Goal: Task Accomplishment & Management: Use online tool/utility

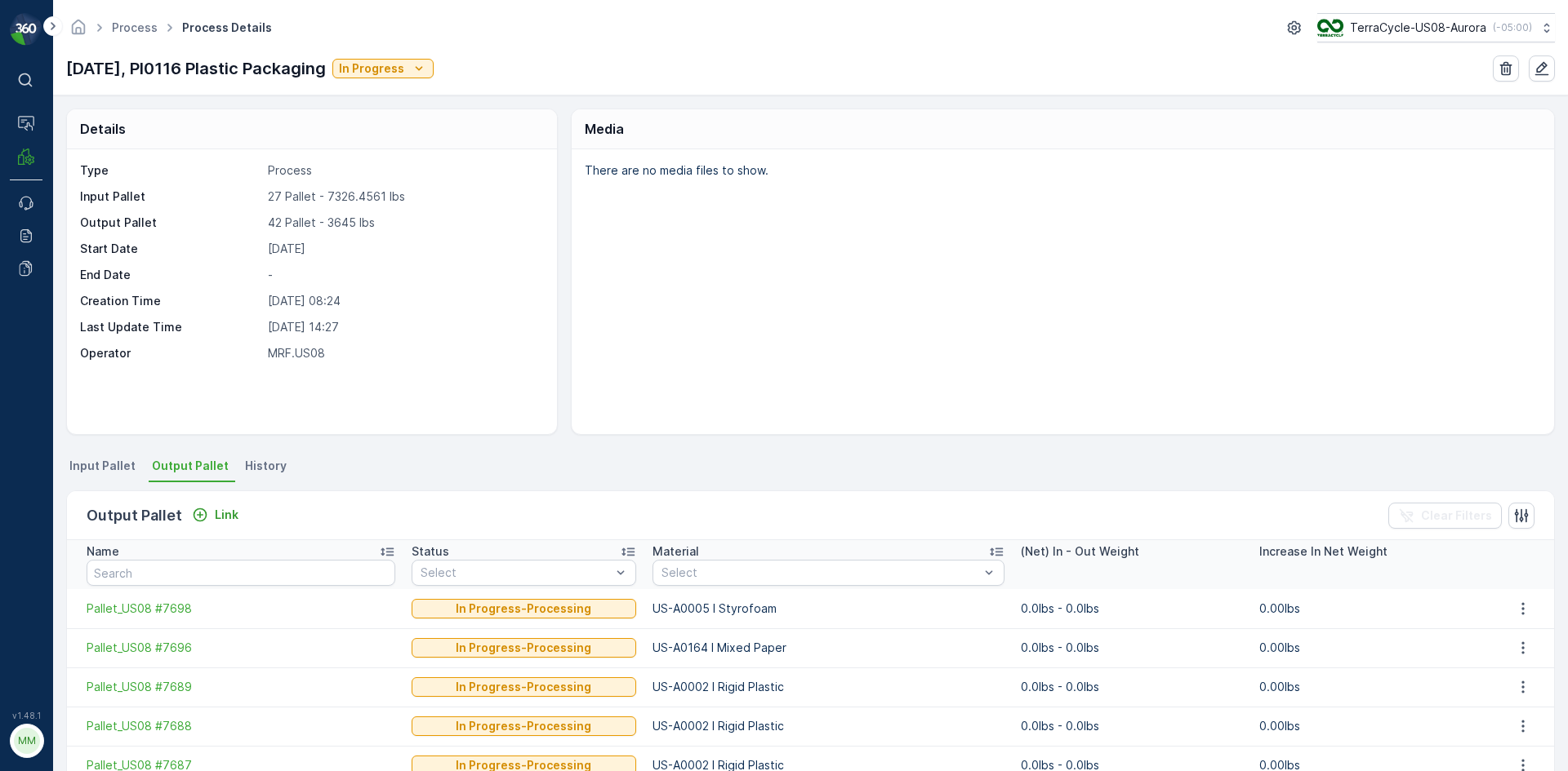
click at [99, 470] on span "Input Pallet" at bounding box center [102, 466] width 66 height 17
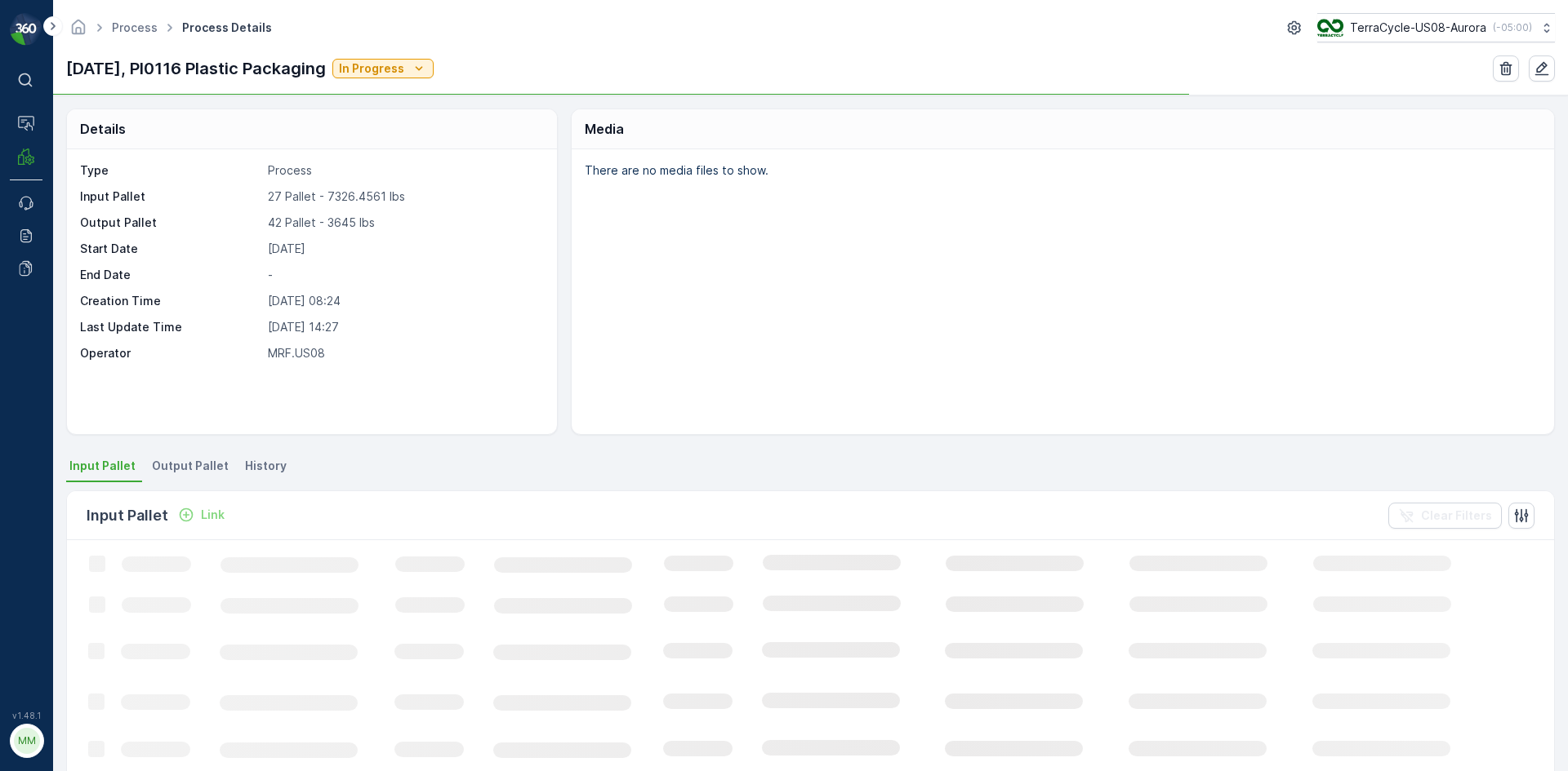
click at [202, 521] on p "Link" at bounding box center [212, 516] width 23 height 17
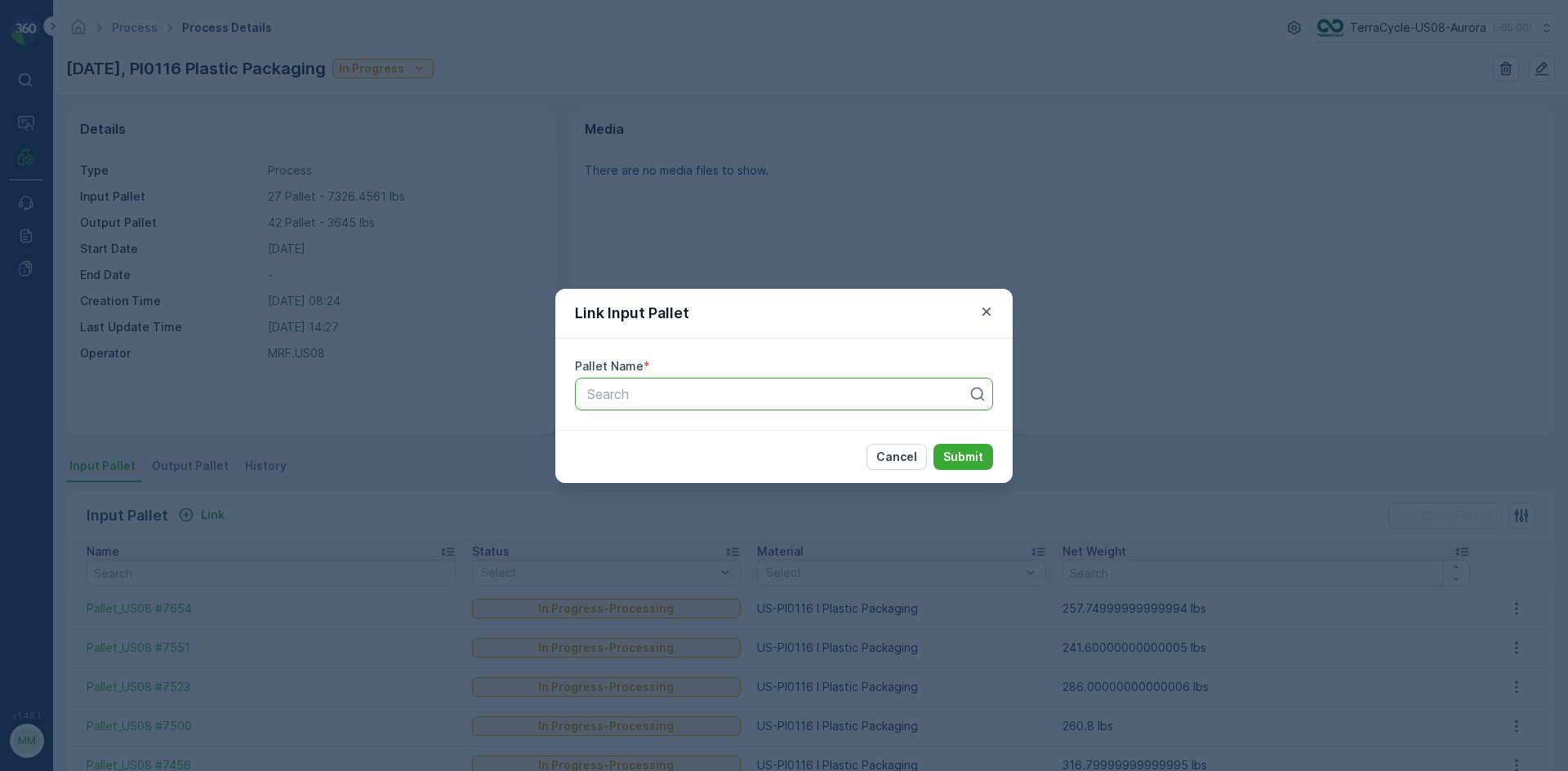
click at [778, 395] on div at bounding box center [777, 395] width 384 height 15
type input "7692"
click at [776, 427] on div "Pallet_US08 #7692" at bounding box center [784, 435] width 399 height 15
click at [960, 454] on p "Submit" at bounding box center [963, 457] width 40 height 17
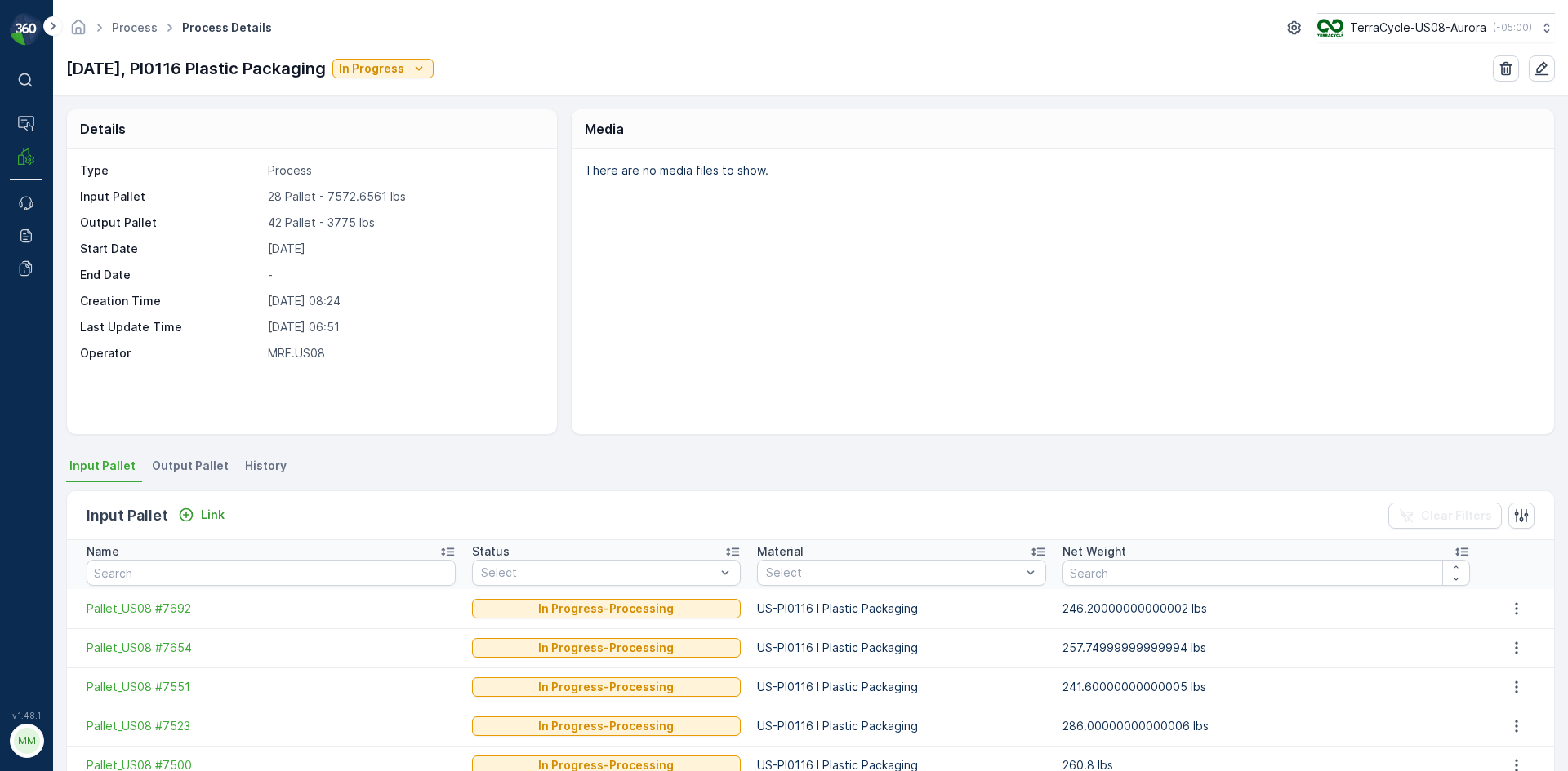
click at [185, 468] on span "Output Pallet" at bounding box center [190, 466] width 77 height 17
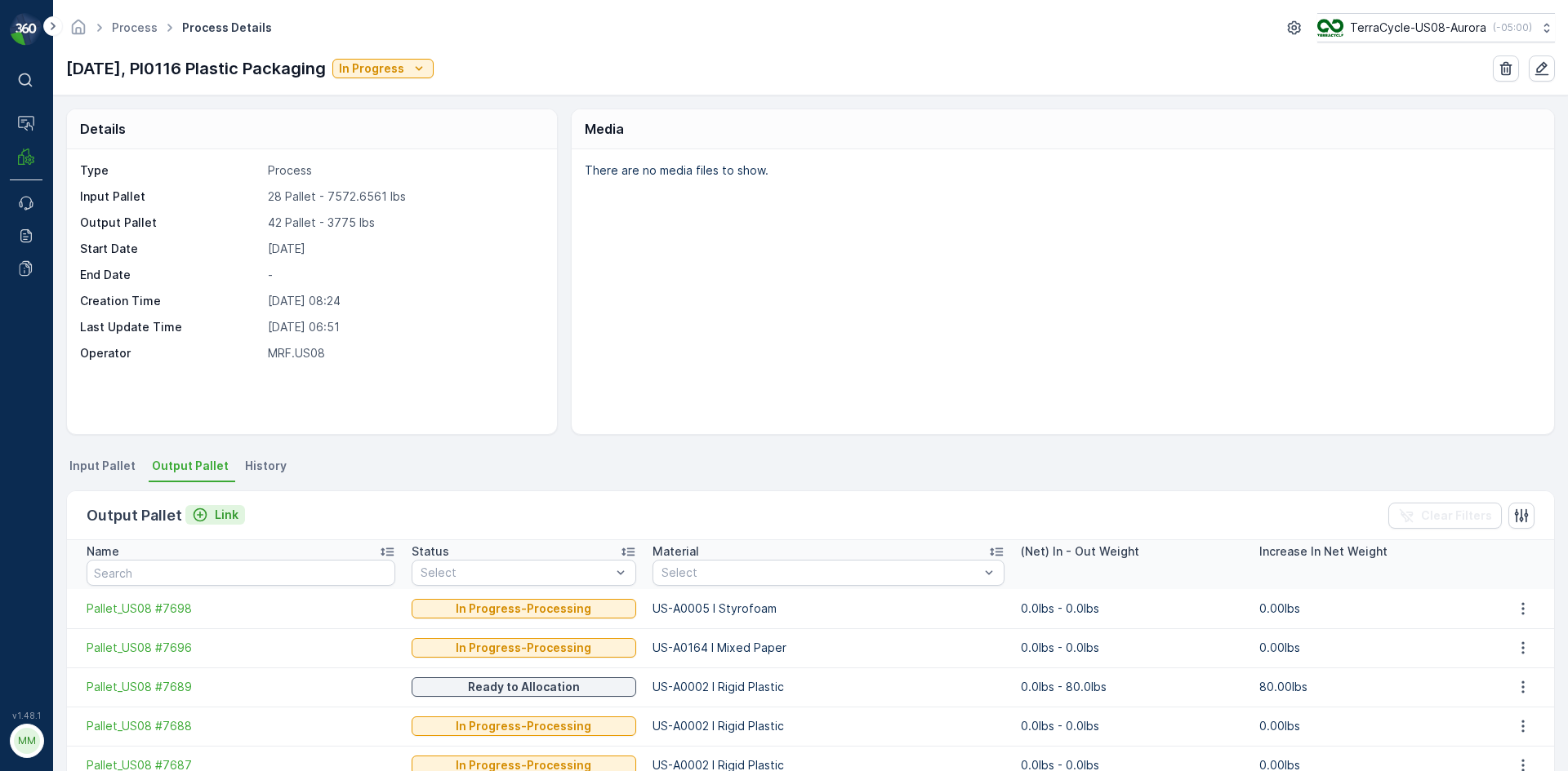
click at [221, 516] on p "Link" at bounding box center [226, 516] width 23 height 17
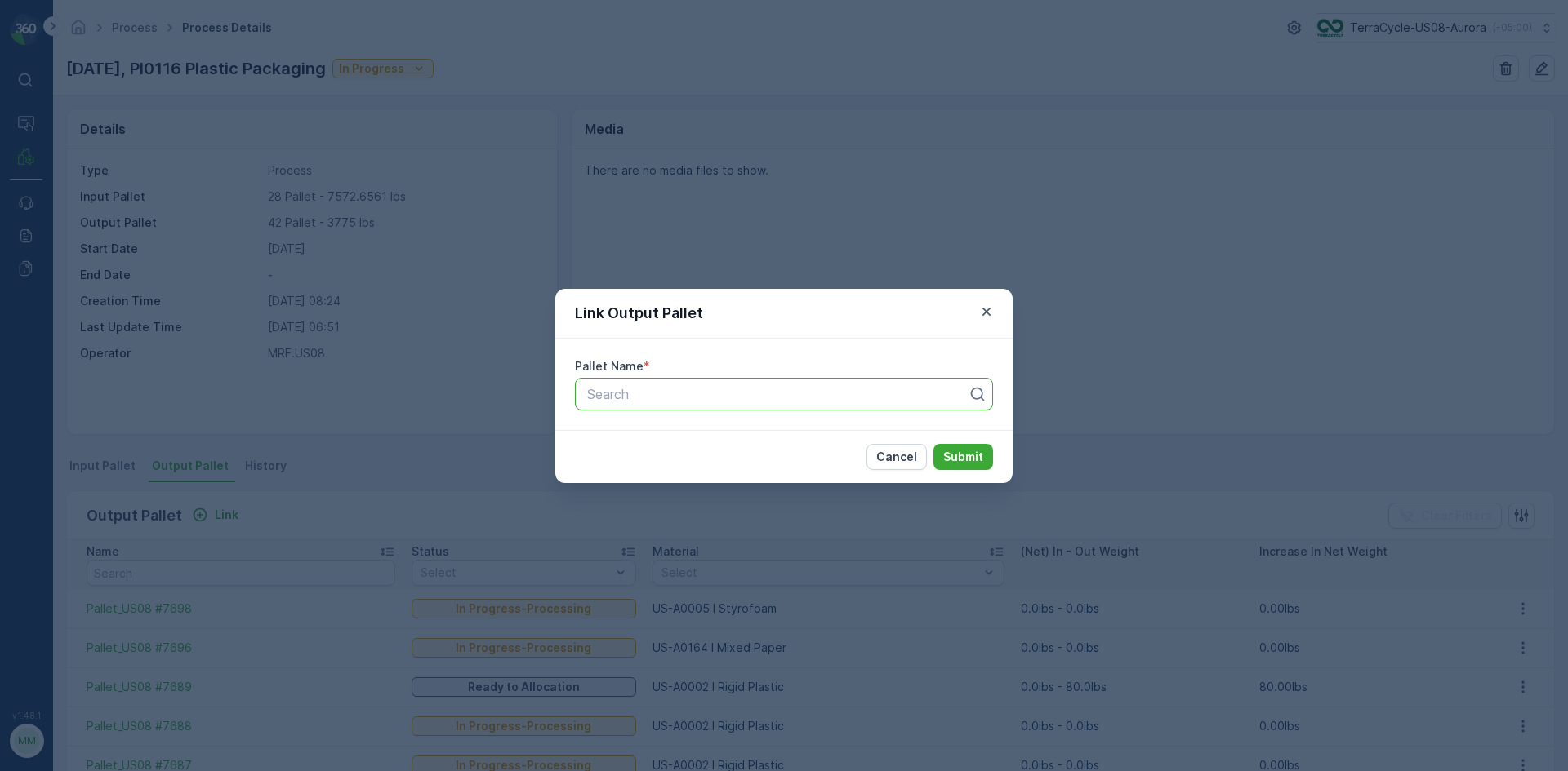
click at [754, 395] on div at bounding box center [777, 395] width 384 height 15
type input "7684"
click at [735, 425] on div "Pallet_US08 #7684" at bounding box center [784, 435] width 418 height 28
click at [977, 461] on p "Submit" at bounding box center [963, 457] width 40 height 17
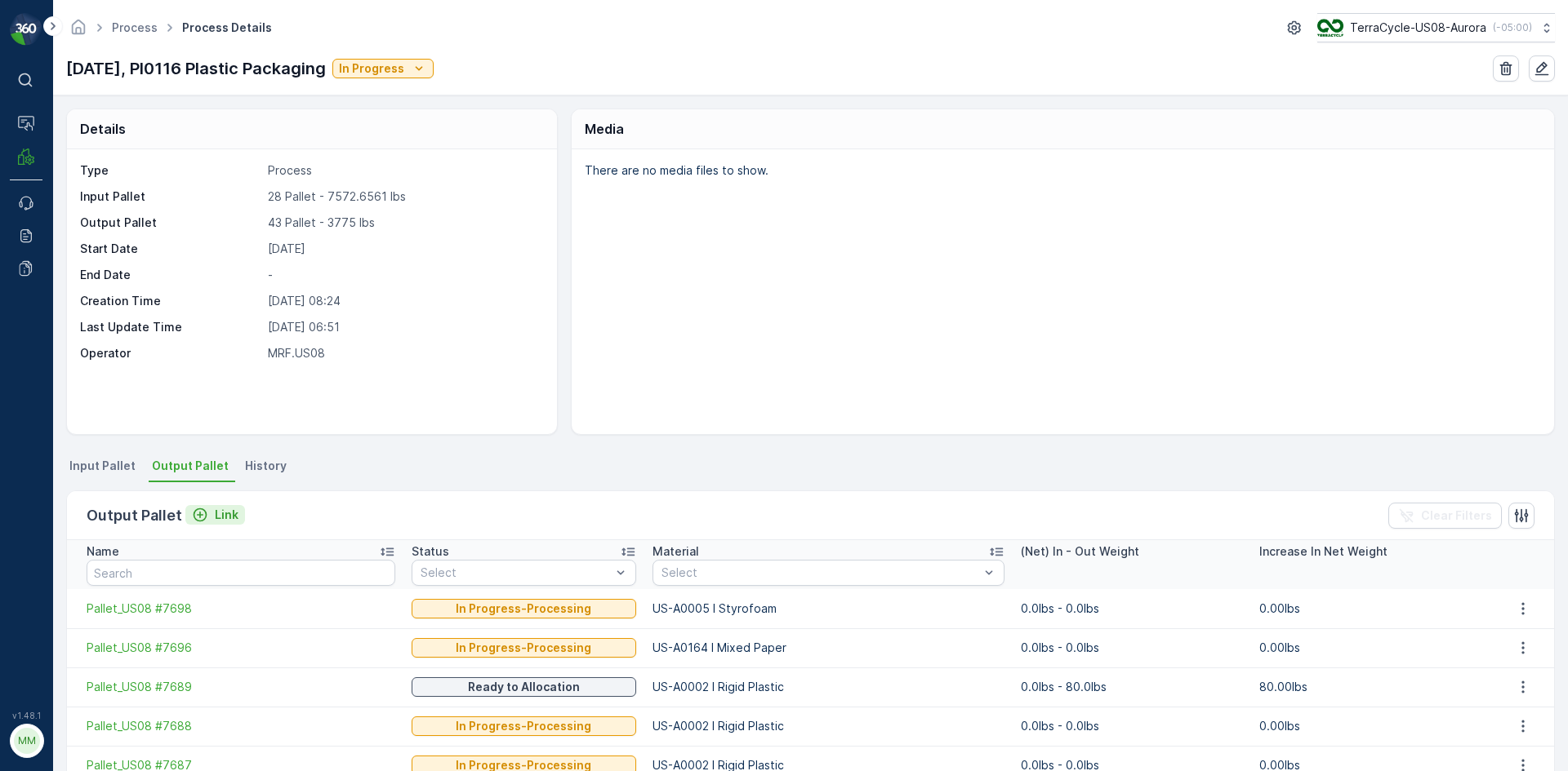
click at [234, 508] on p "Link" at bounding box center [226, 516] width 23 height 17
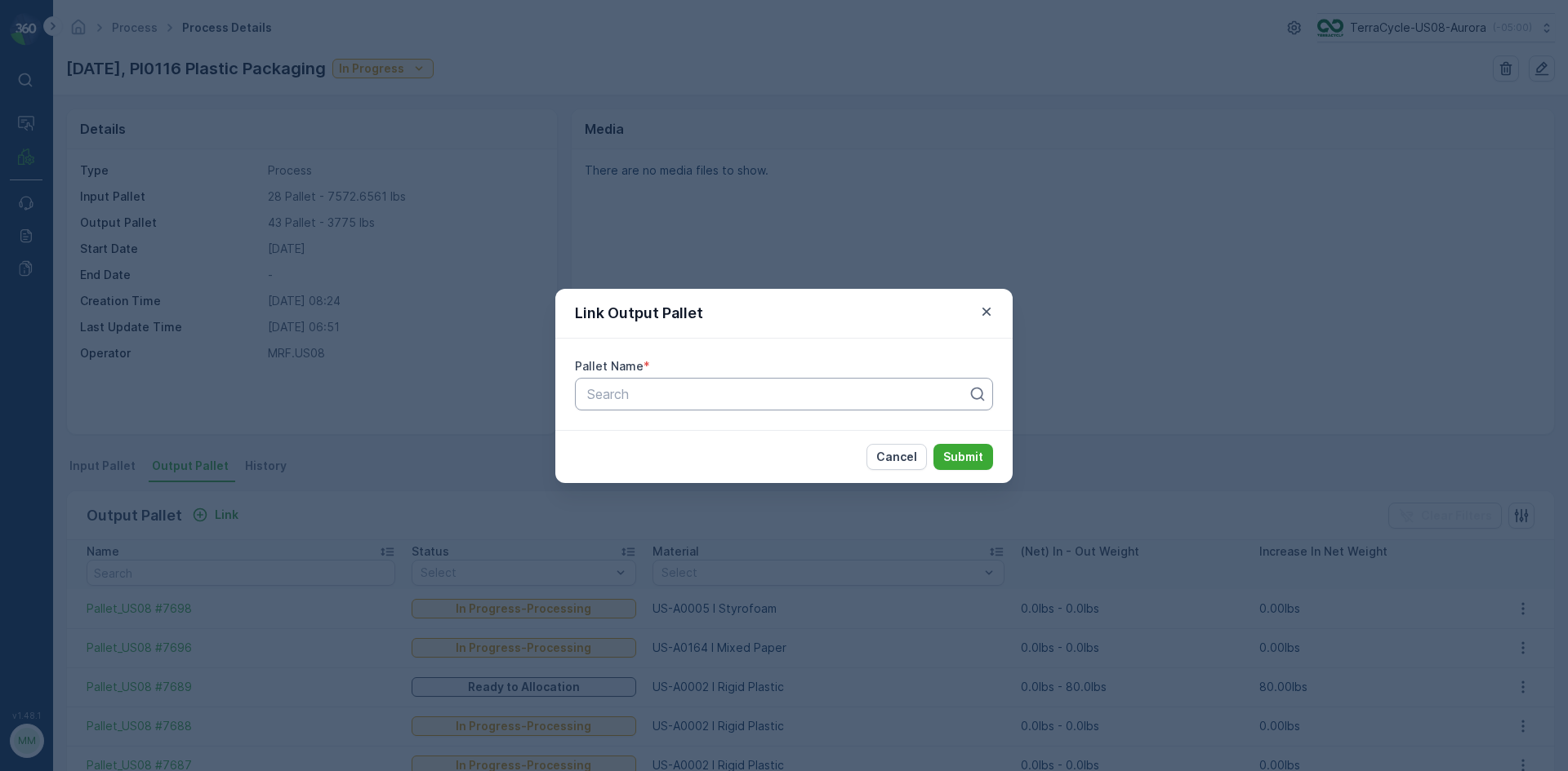
click at [648, 381] on div "Search" at bounding box center [784, 394] width 418 height 33
type input "7683"
click at [695, 431] on span "Pallet_US08 #7683" at bounding box center [643, 435] width 118 height 15
click at [958, 449] on p "Submit" at bounding box center [963, 457] width 40 height 17
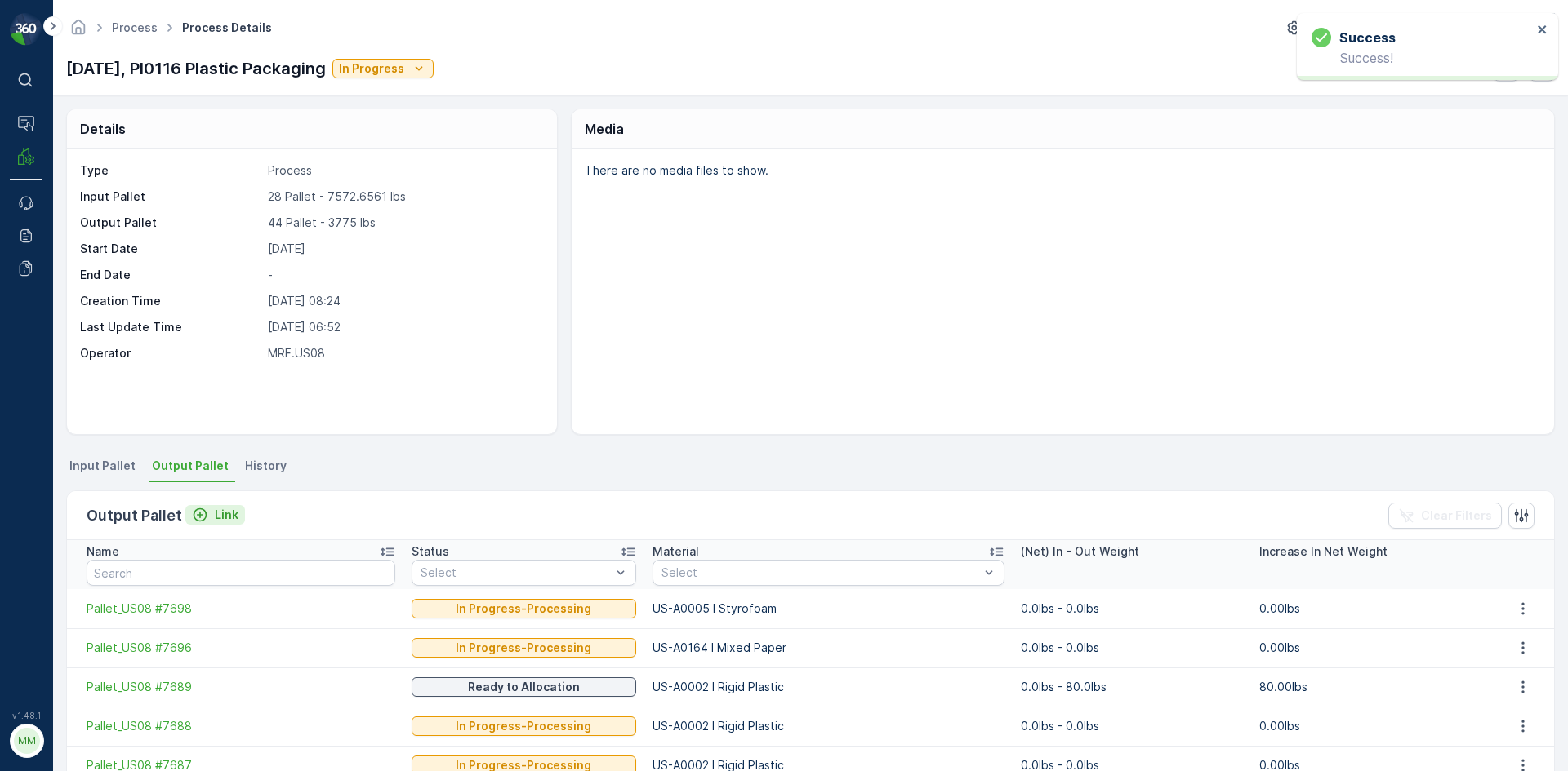
click at [224, 517] on p "Link" at bounding box center [226, 516] width 23 height 17
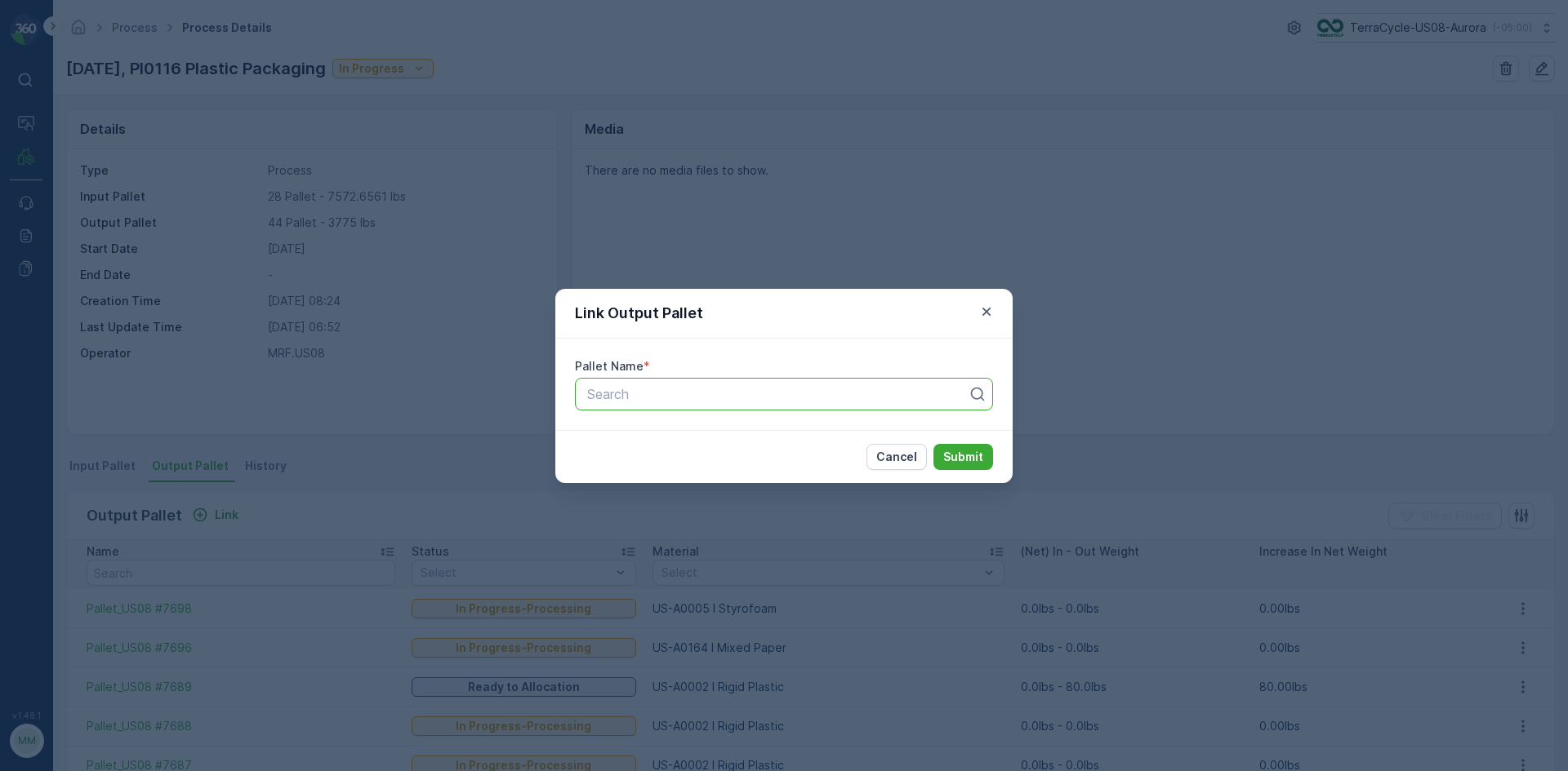
click at [668, 400] on div at bounding box center [777, 395] width 384 height 15
type input "7682"
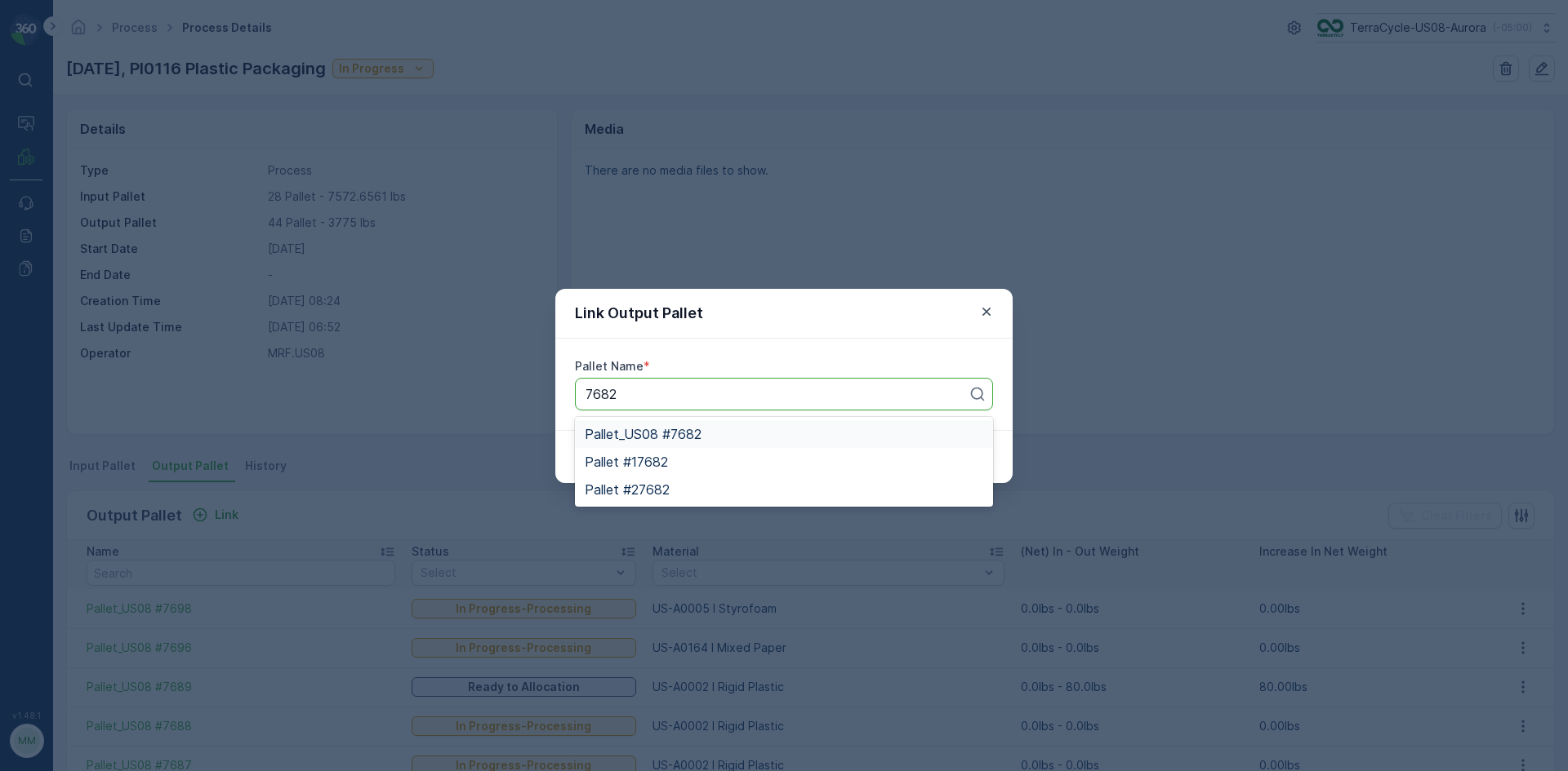
click at [692, 435] on span "Pallet_US08 #7682" at bounding box center [643, 435] width 117 height 15
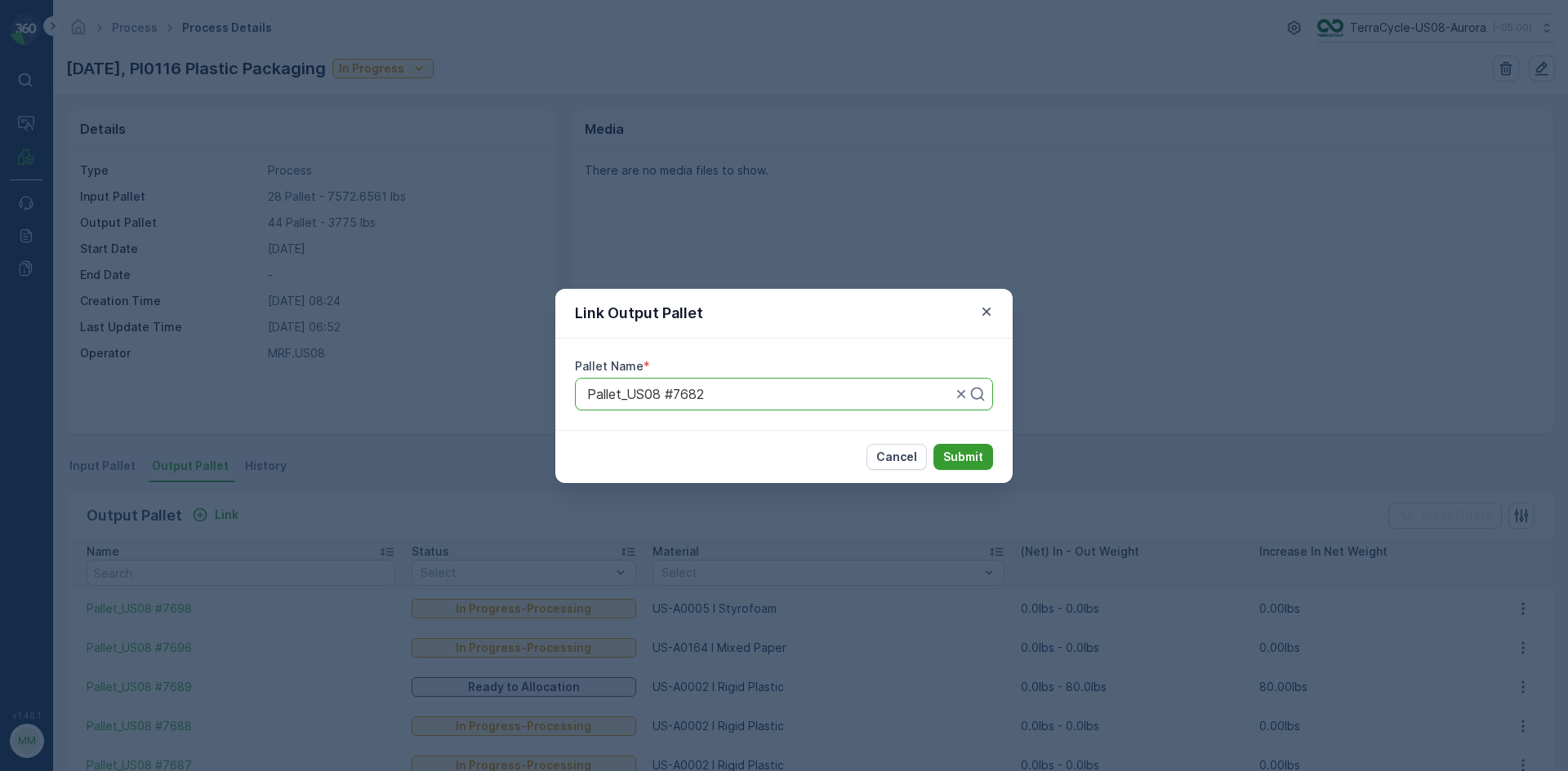
click at [975, 459] on p "Submit" at bounding box center [963, 457] width 40 height 17
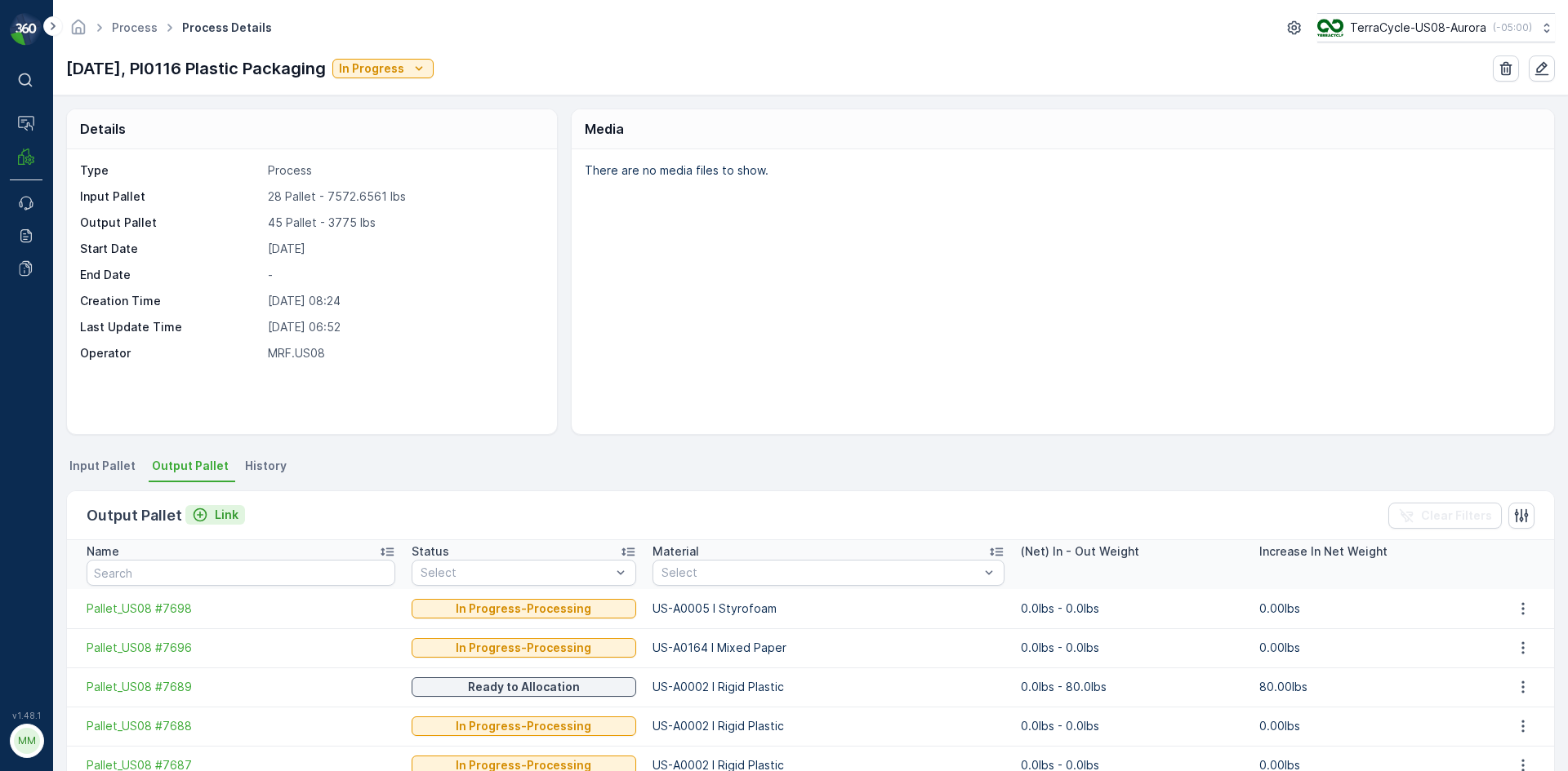
click at [215, 514] on p "Link" at bounding box center [226, 516] width 23 height 17
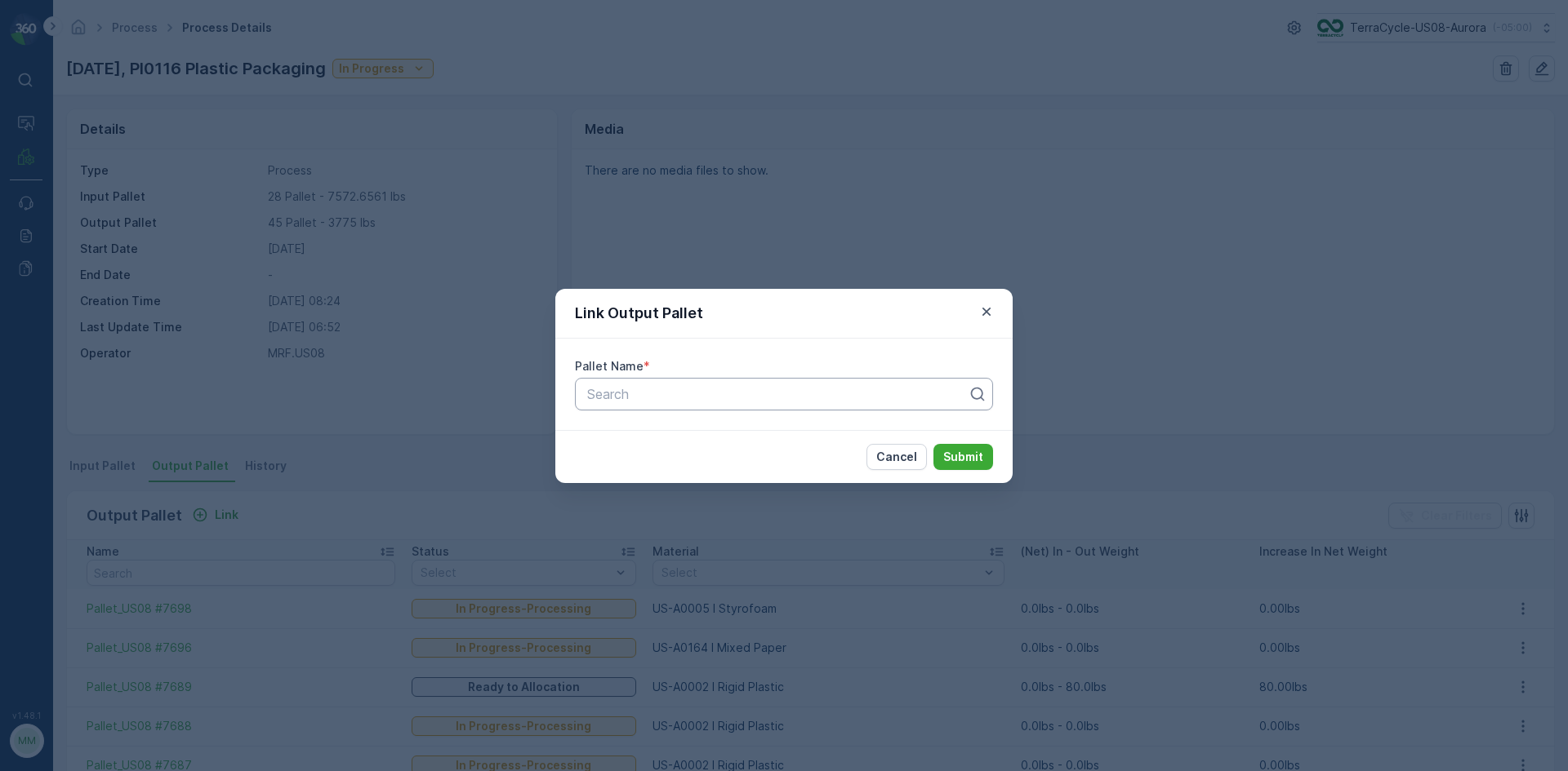
click at [623, 397] on div at bounding box center [777, 395] width 384 height 15
type input "7709"
click at [674, 439] on span "Pallet_US08 #7709" at bounding box center [643, 435] width 117 height 15
click at [950, 454] on p "Submit" at bounding box center [963, 457] width 40 height 17
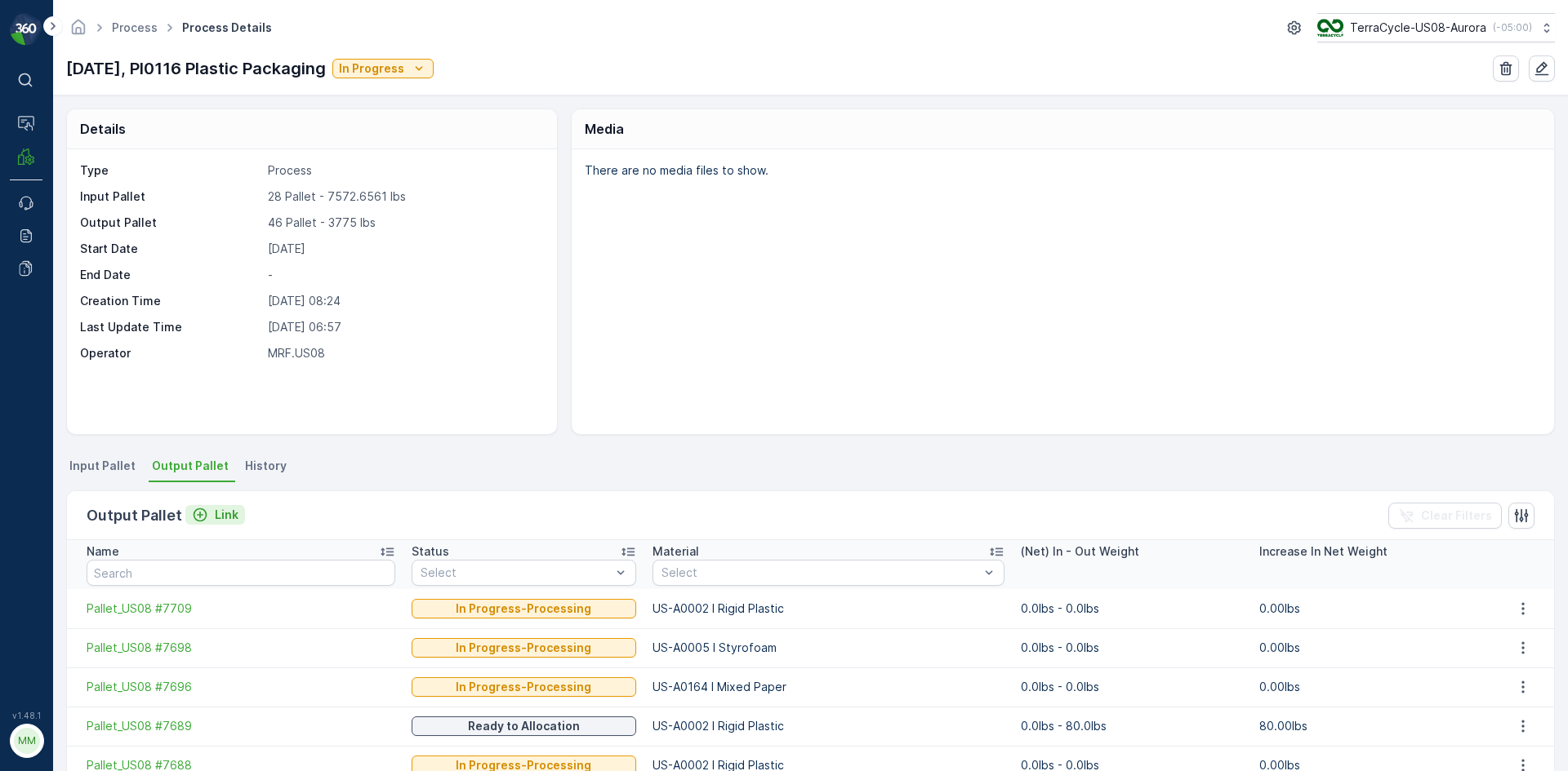
click at [231, 512] on button "Link" at bounding box center [215, 515] width 59 height 20
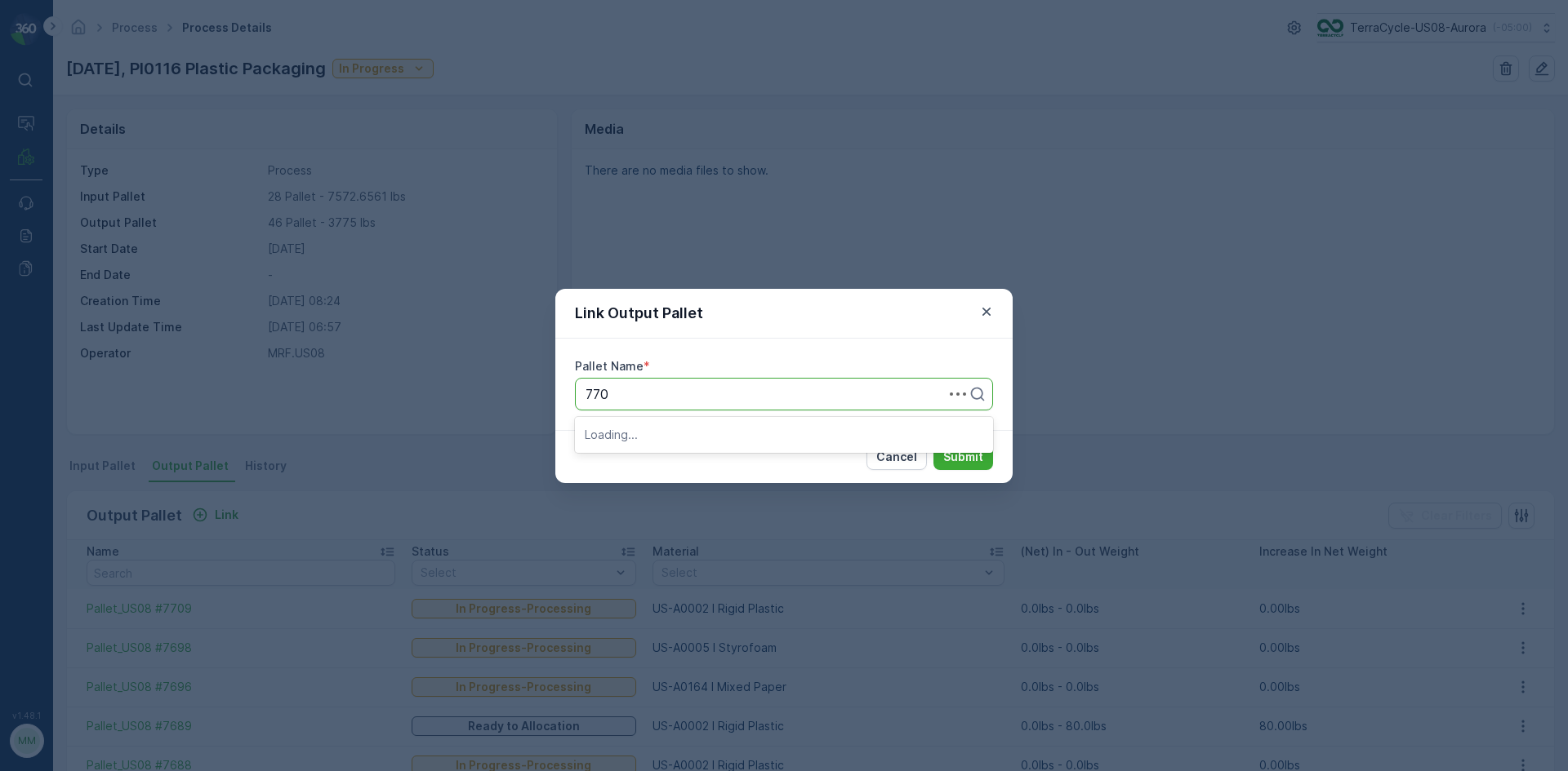
type input "7708"
click at [696, 427] on span "Pallet_US08 #7708" at bounding box center [643, 435] width 117 height 15
click at [964, 455] on p "Submit" at bounding box center [963, 457] width 40 height 17
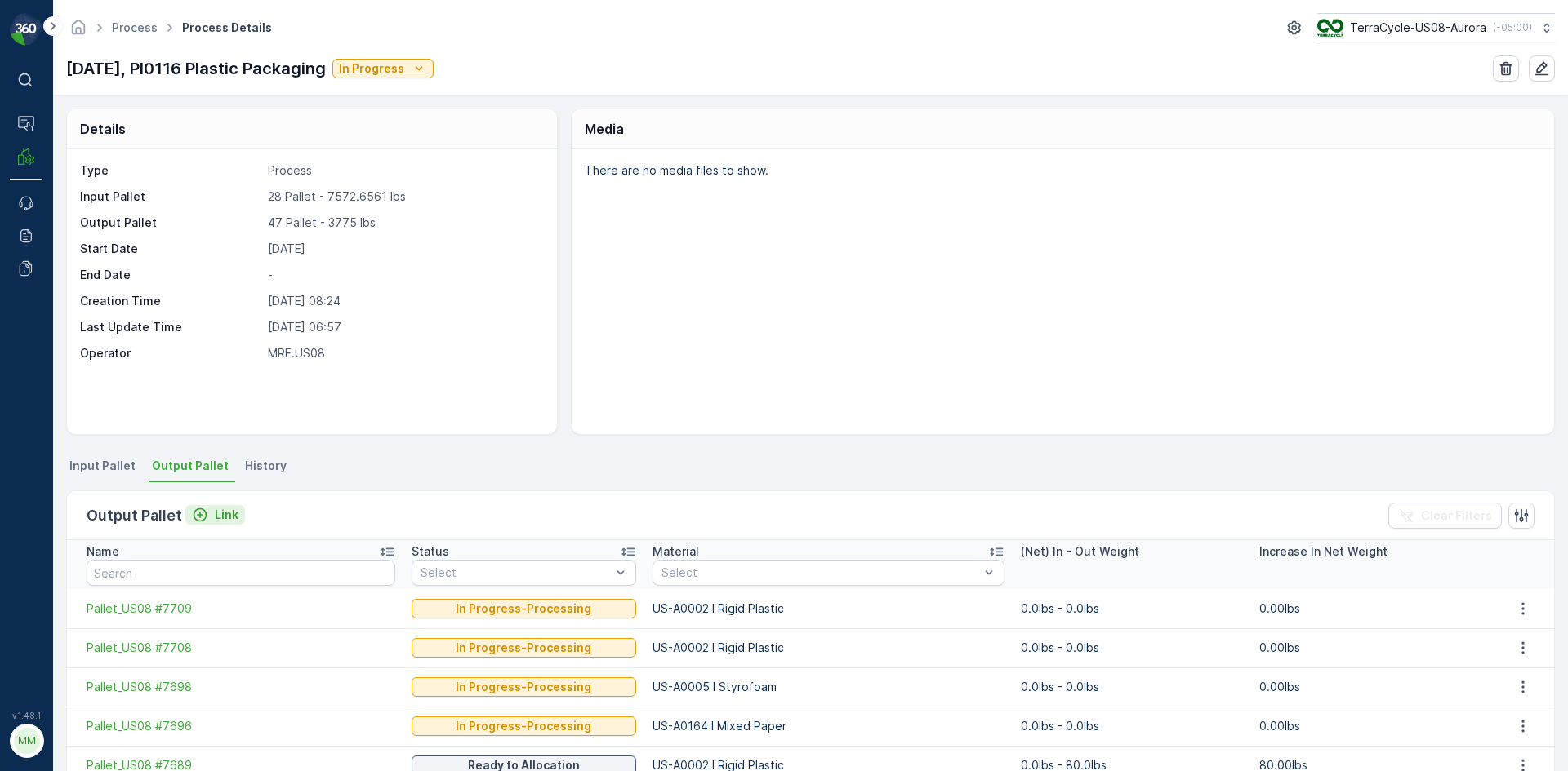
click at [201, 514] on icon "Link" at bounding box center [201, 516] width 17 height 17
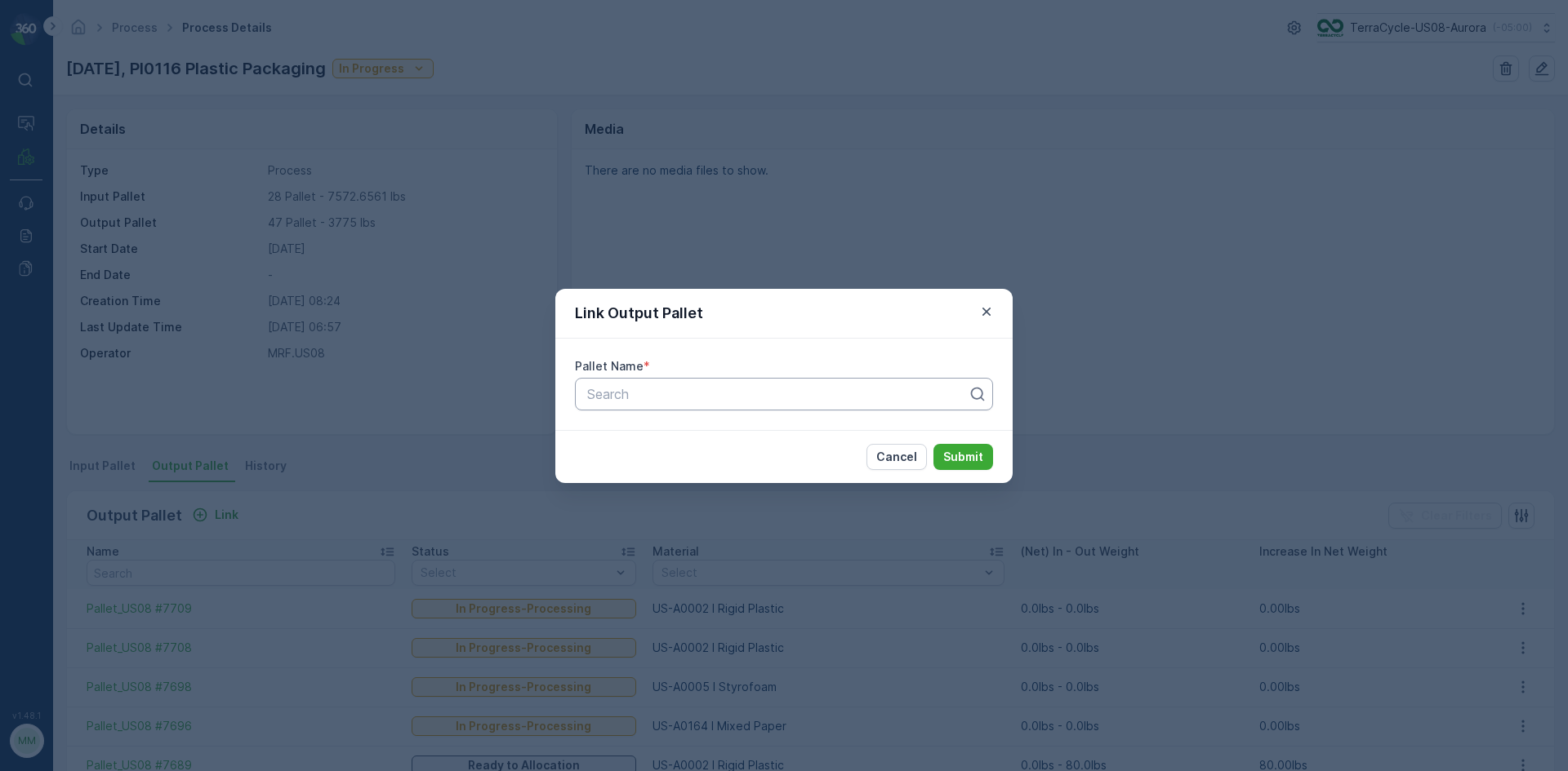
click at [637, 378] on div "Search" at bounding box center [784, 394] width 418 height 33
type input "7707"
click at [649, 431] on span "Pallet_US08 #7707" at bounding box center [642, 435] width 116 height 15
click at [960, 453] on p "Submit" at bounding box center [963, 457] width 40 height 17
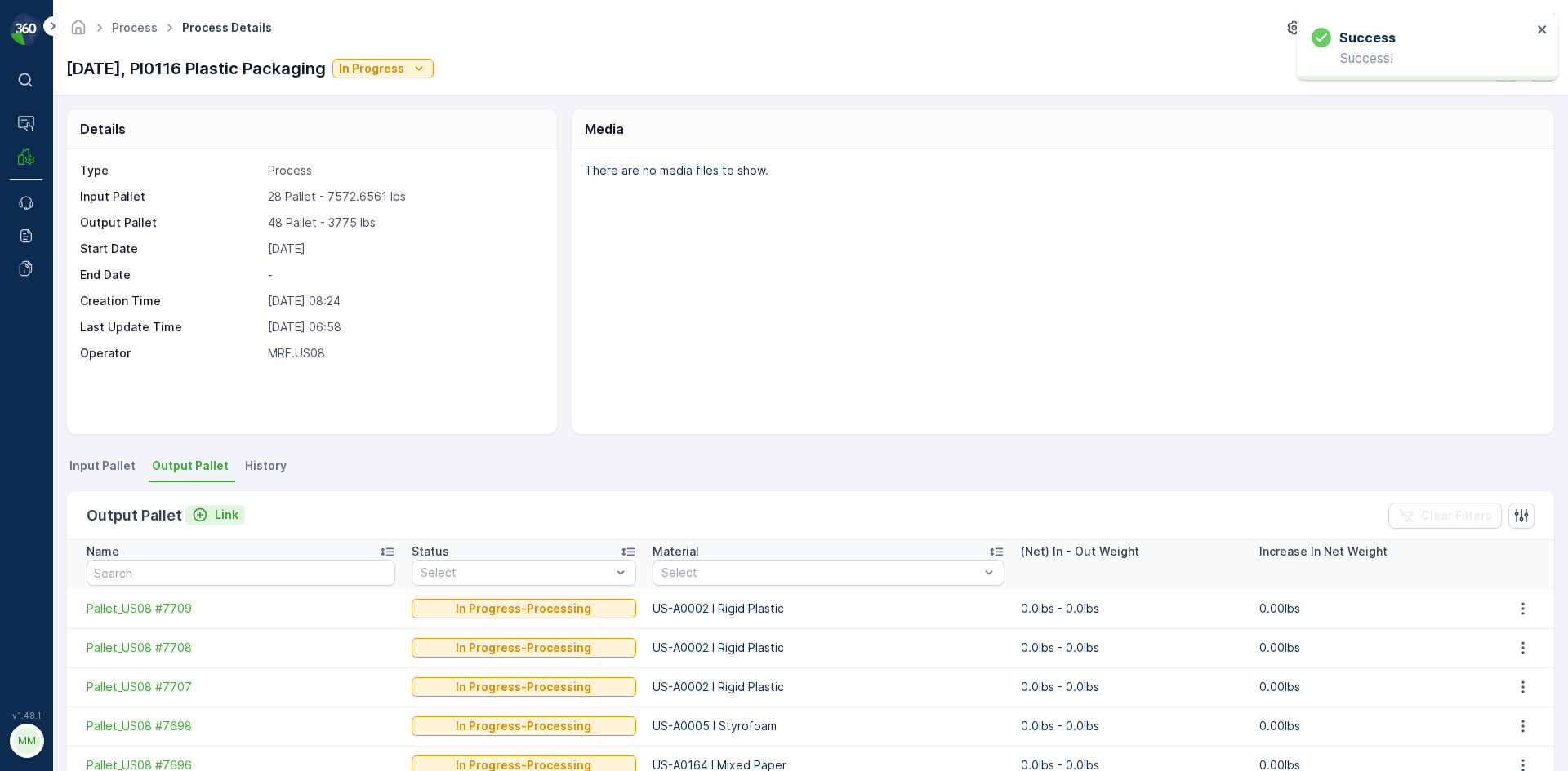
click at [223, 509] on p "Link" at bounding box center [226, 516] width 23 height 17
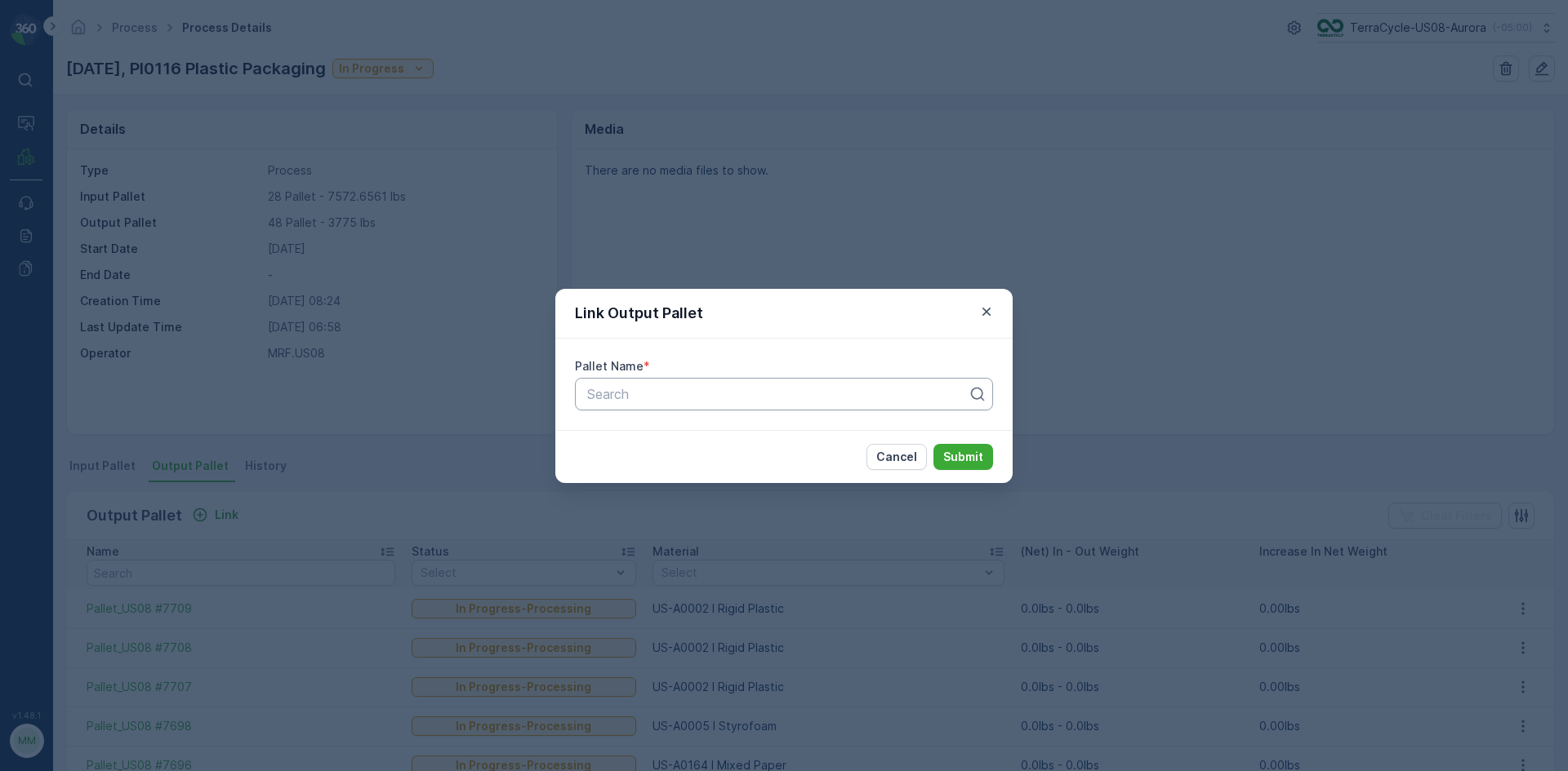
click at [683, 392] on div at bounding box center [777, 395] width 384 height 15
type input "7706"
click at [711, 466] on div "Pallet_US08 #7706" at bounding box center [784, 462] width 399 height 15
click at [968, 454] on p "Submit" at bounding box center [963, 457] width 40 height 17
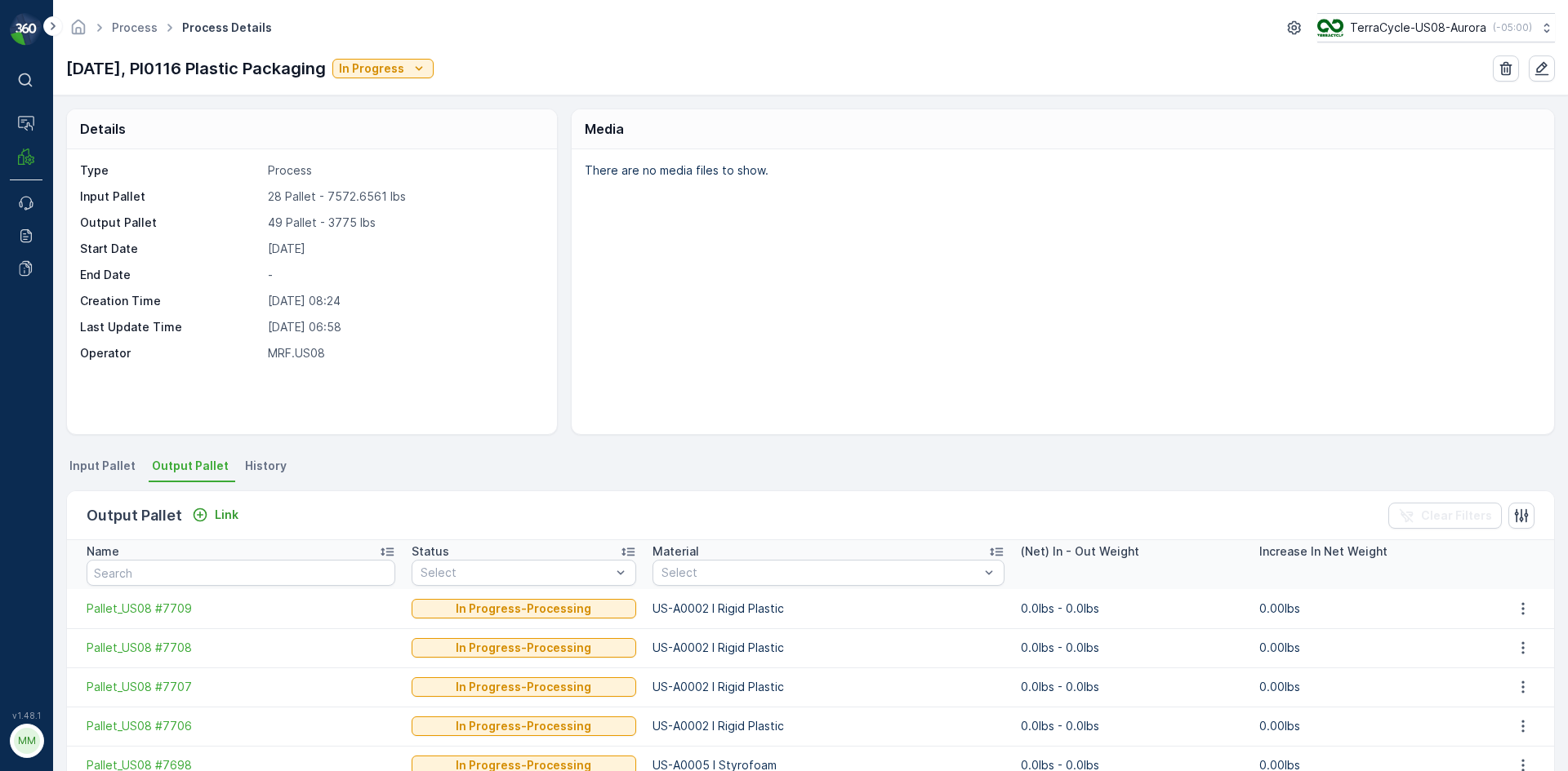
click at [109, 468] on span "Input Pallet" at bounding box center [102, 466] width 66 height 17
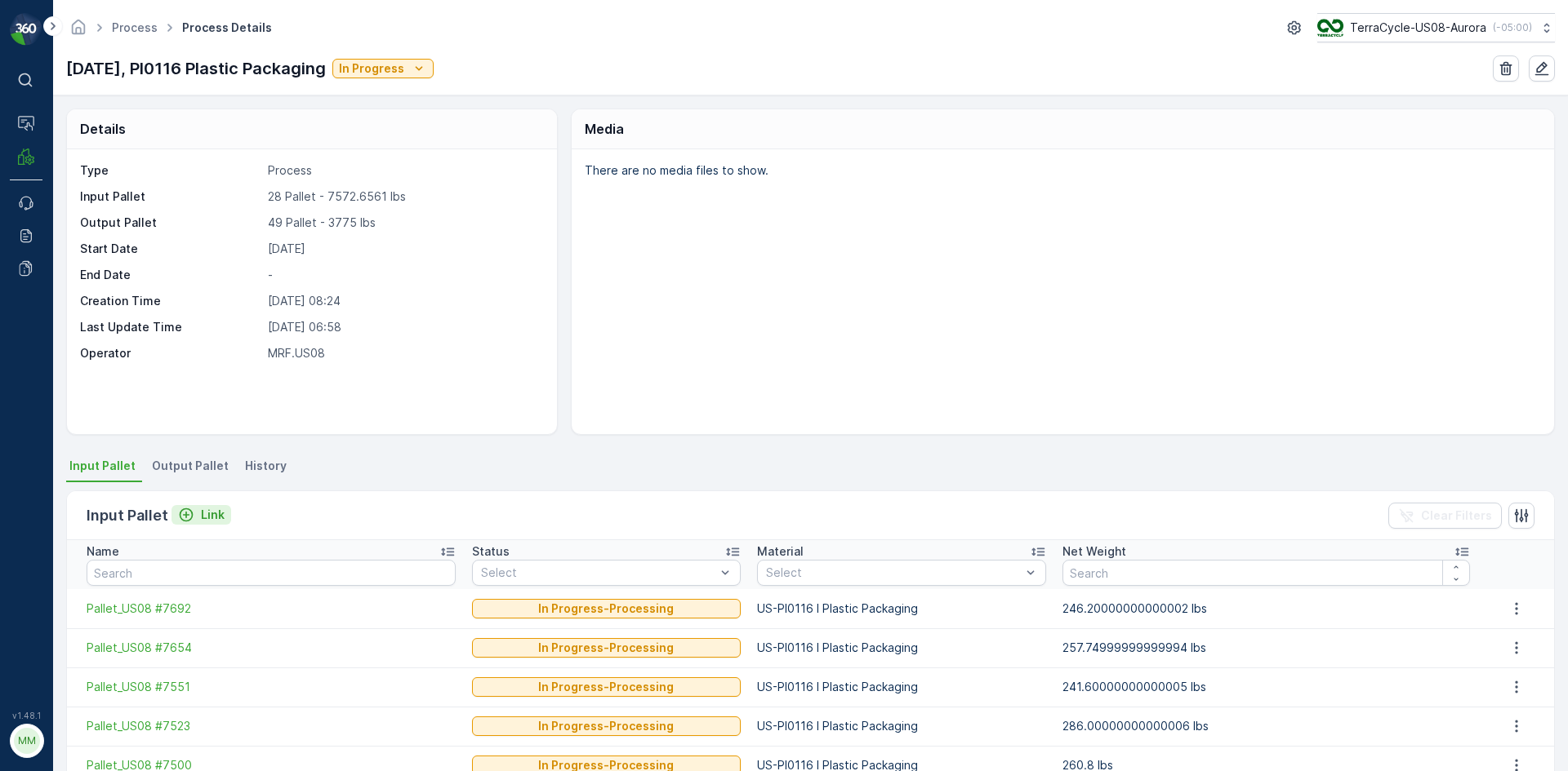
click at [197, 519] on div "Link" at bounding box center [202, 516] width 46 height 17
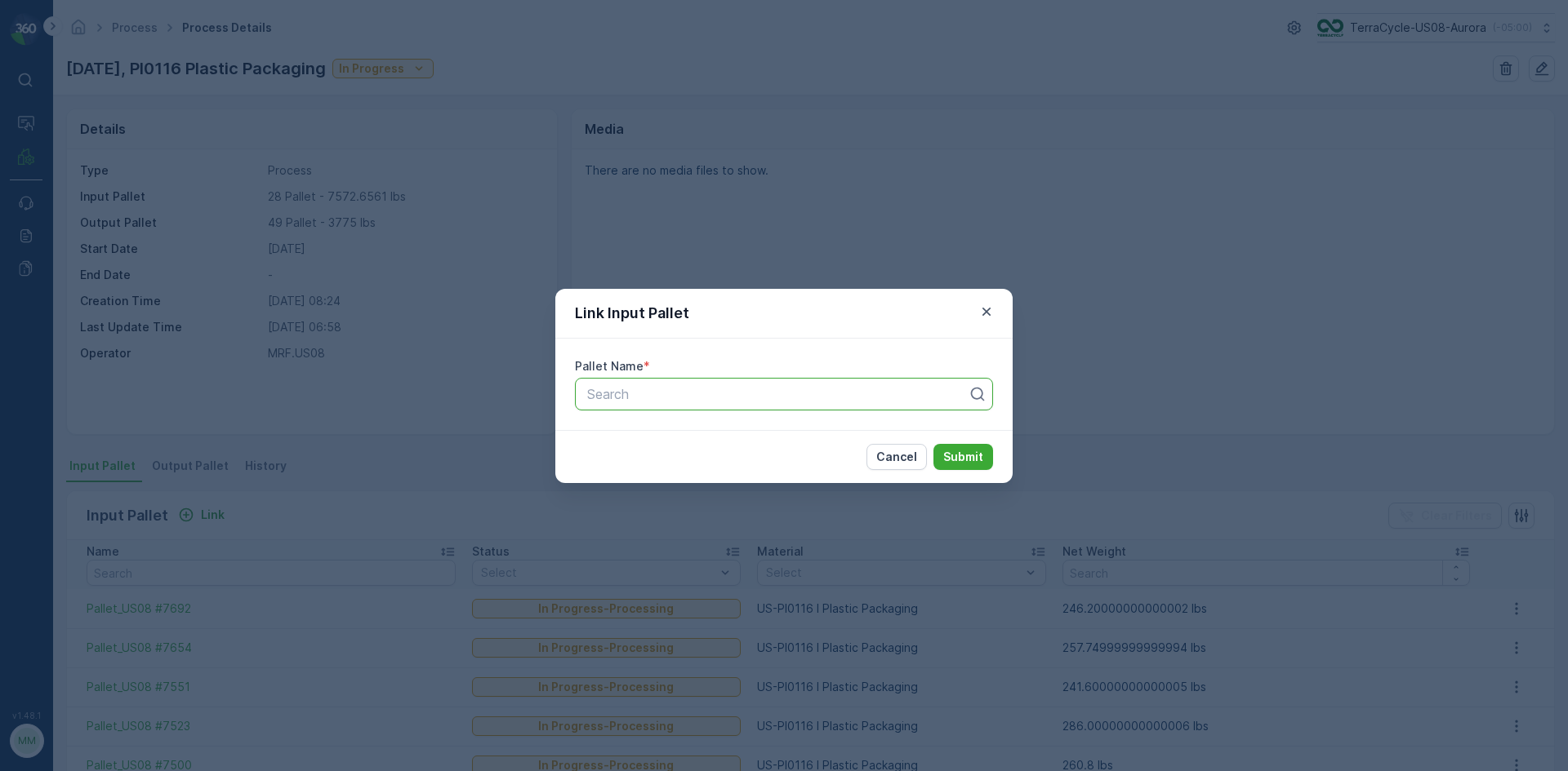
click at [681, 405] on div "Search" at bounding box center [784, 394] width 418 height 33
type input "6473"
click at [681, 460] on span "Pallet_US08 #6473" at bounding box center [643, 462] width 118 height 15
click at [974, 461] on p "Submit" at bounding box center [963, 457] width 40 height 17
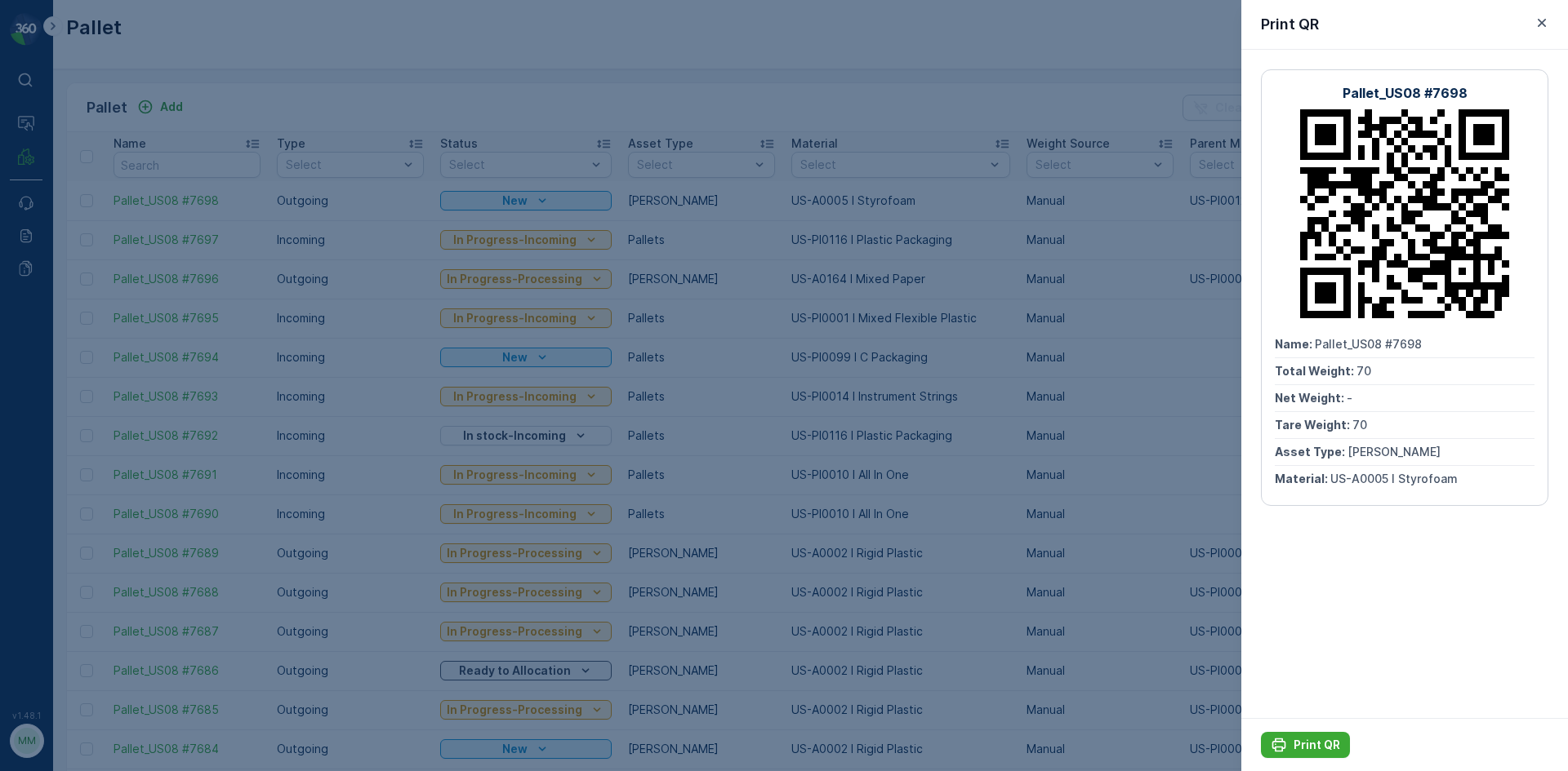
drag, startPoint x: 453, startPoint y: 45, endPoint x: 401, endPoint y: 101, distance: 76.4
click at [453, 44] on div at bounding box center [784, 386] width 1568 height 771
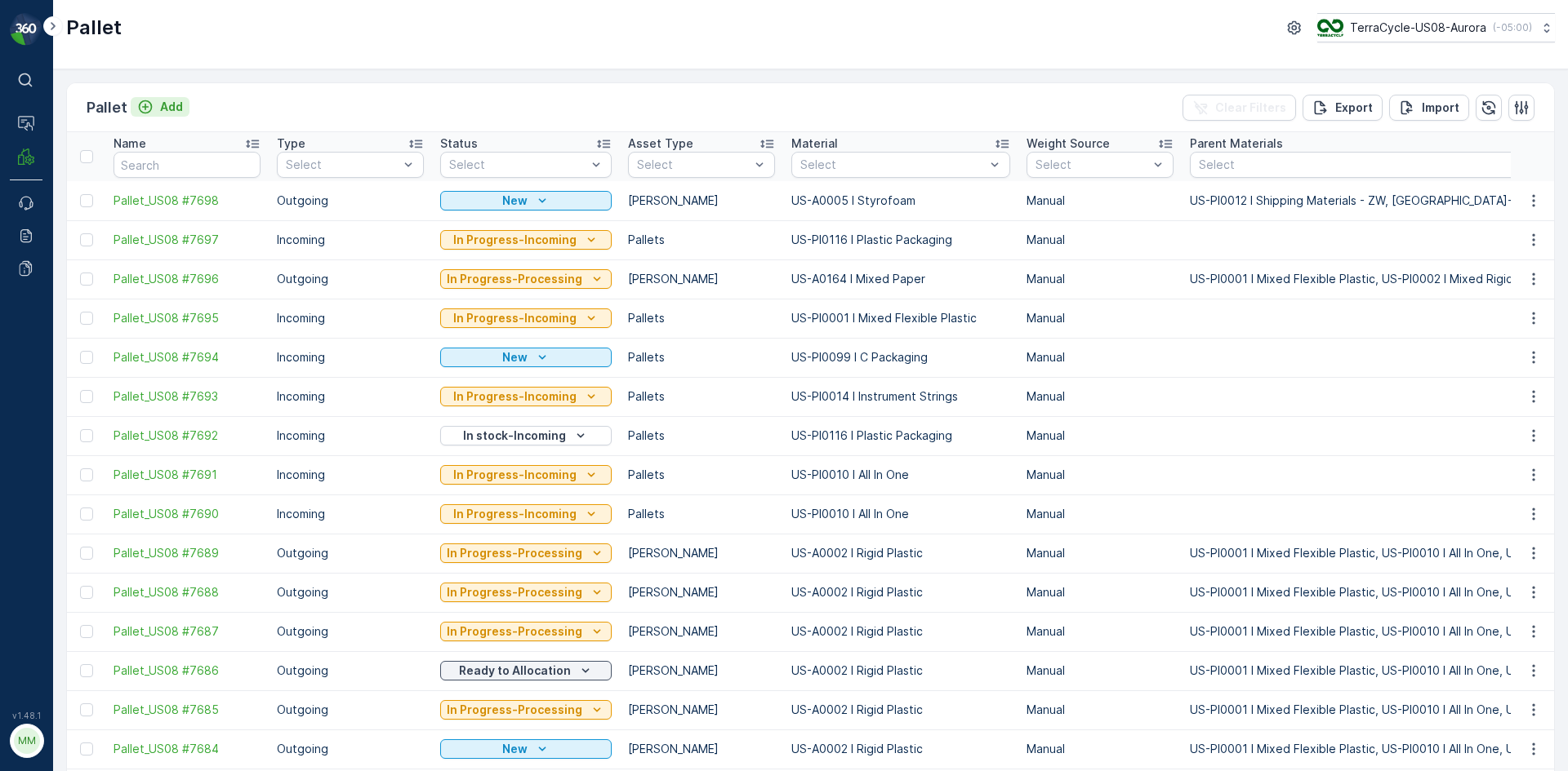
click at [167, 102] on p "Add" at bounding box center [171, 107] width 23 height 17
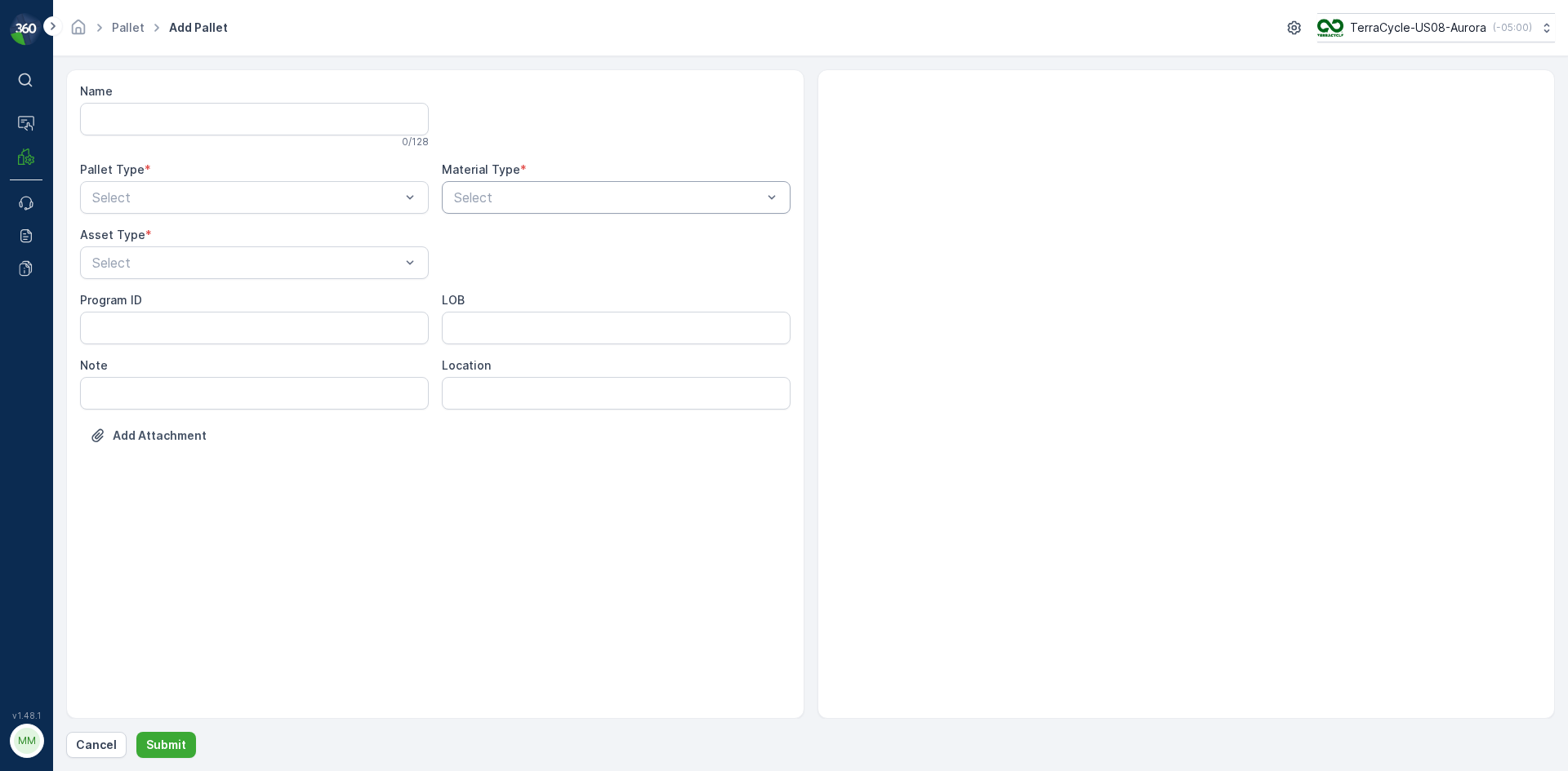
click at [603, 198] on div at bounding box center [608, 198] width 311 height 15
type input "9999"
click at [400, 212] on div "Select" at bounding box center [254, 197] width 349 height 33
click at [283, 263] on div "Outgoing" at bounding box center [255, 266] width 329 height 15
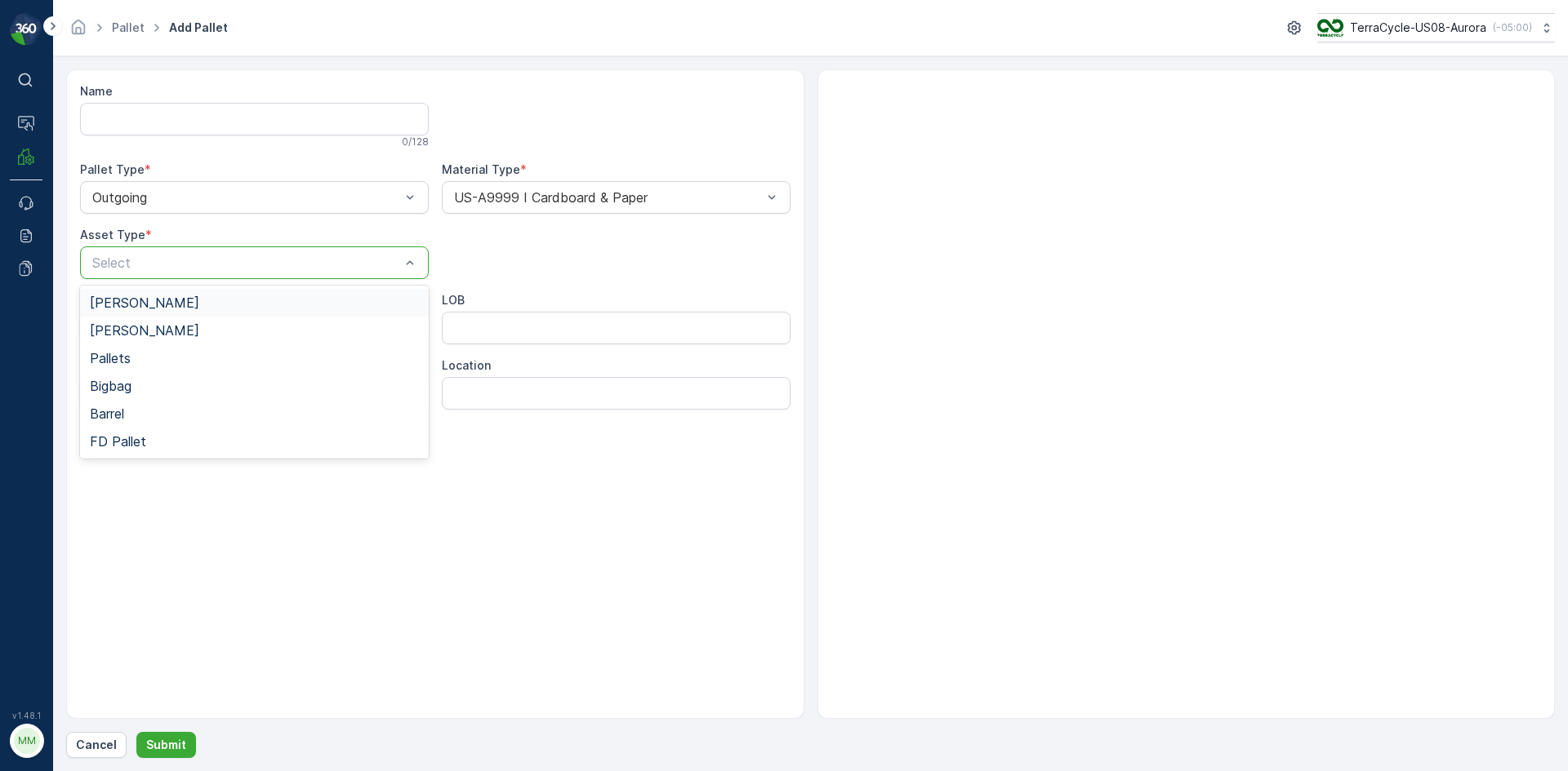
click at [283, 263] on div at bounding box center [246, 263] width 311 height 15
click at [138, 332] on div "Bales" at bounding box center [255, 331] width 329 height 15
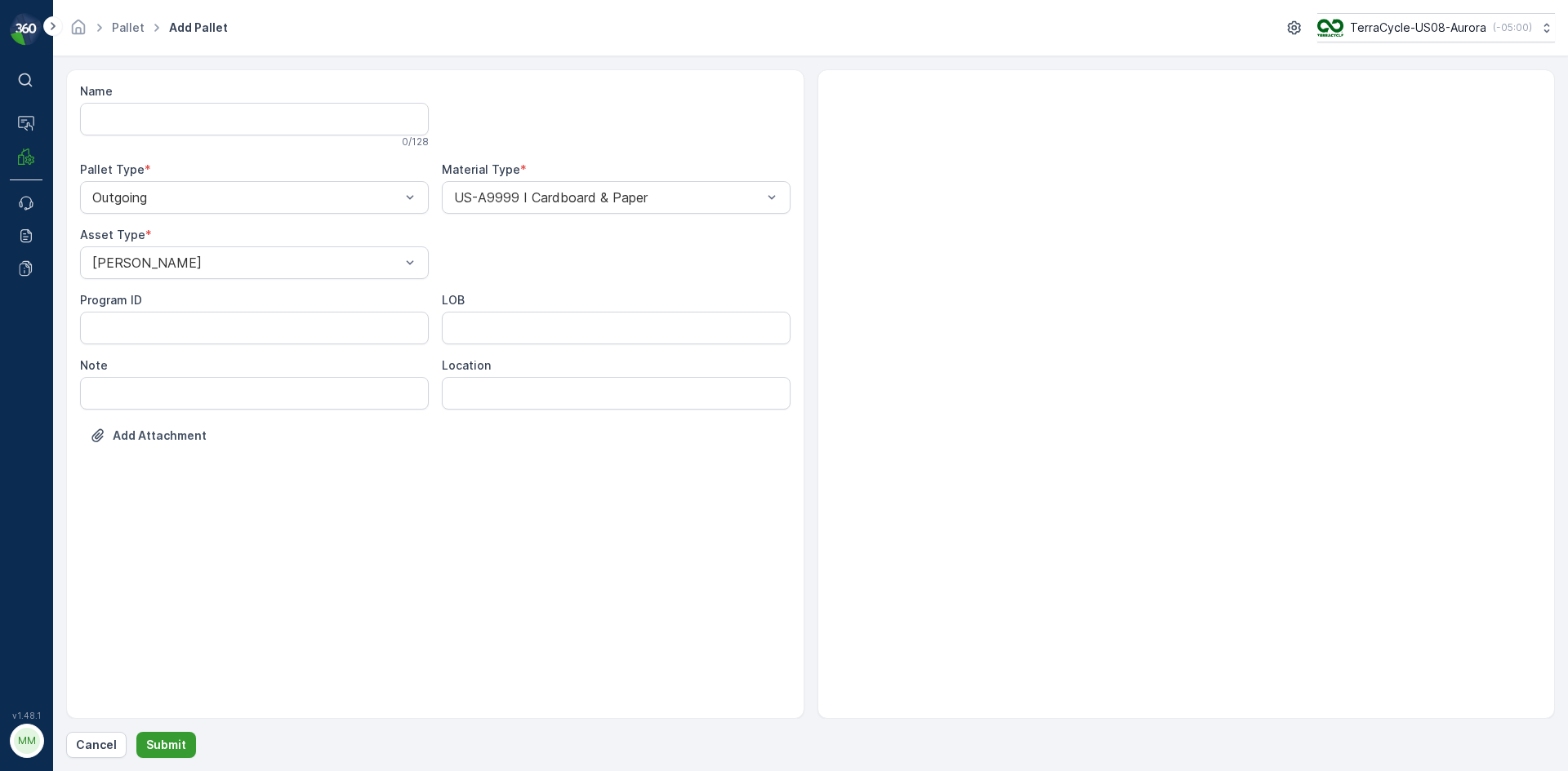
click at [172, 757] on button "Submit" at bounding box center [166, 745] width 59 height 26
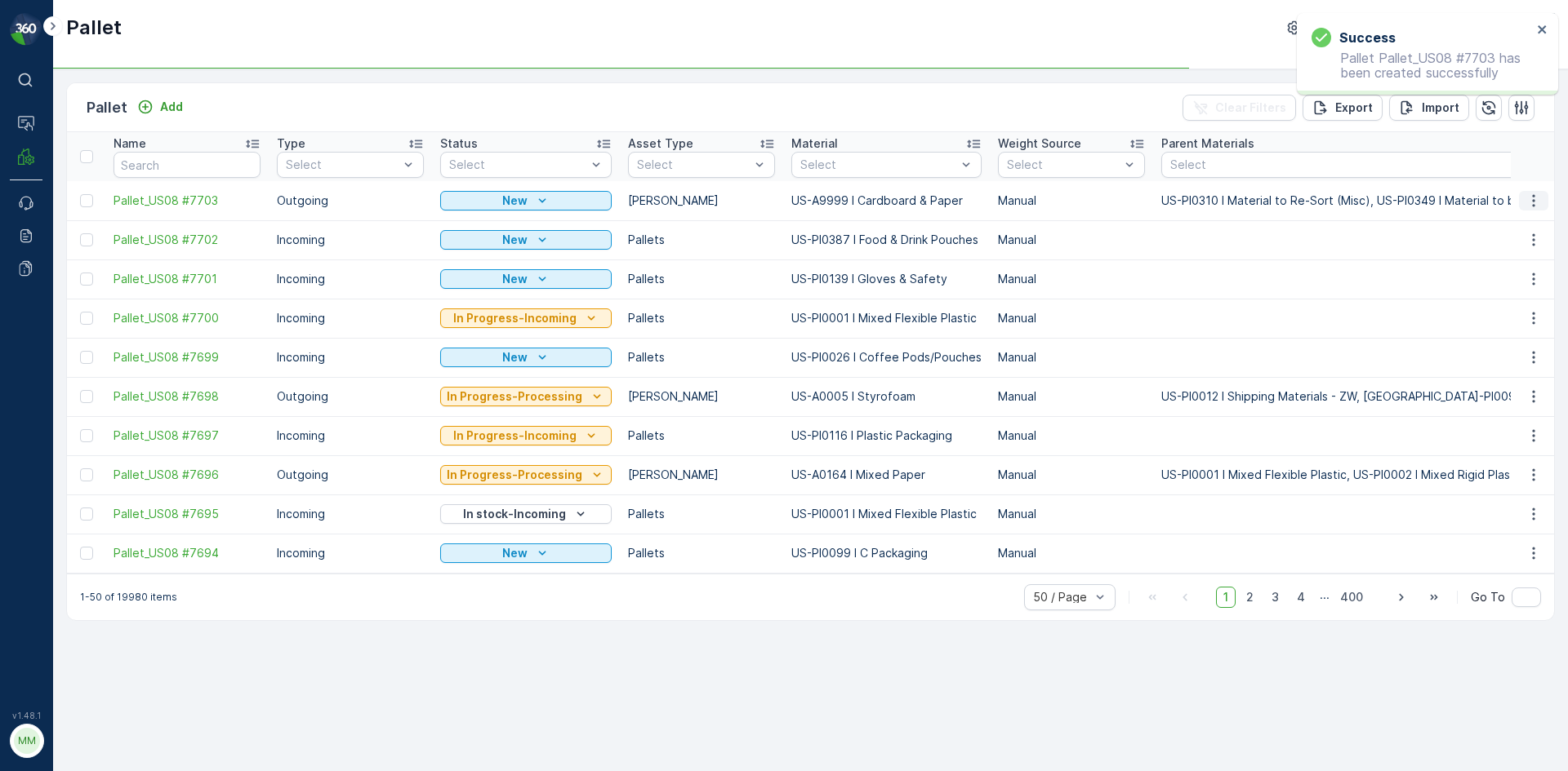
click at [1536, 202] on icon "button" at bounding box center [1534, 201] width 17 height 17
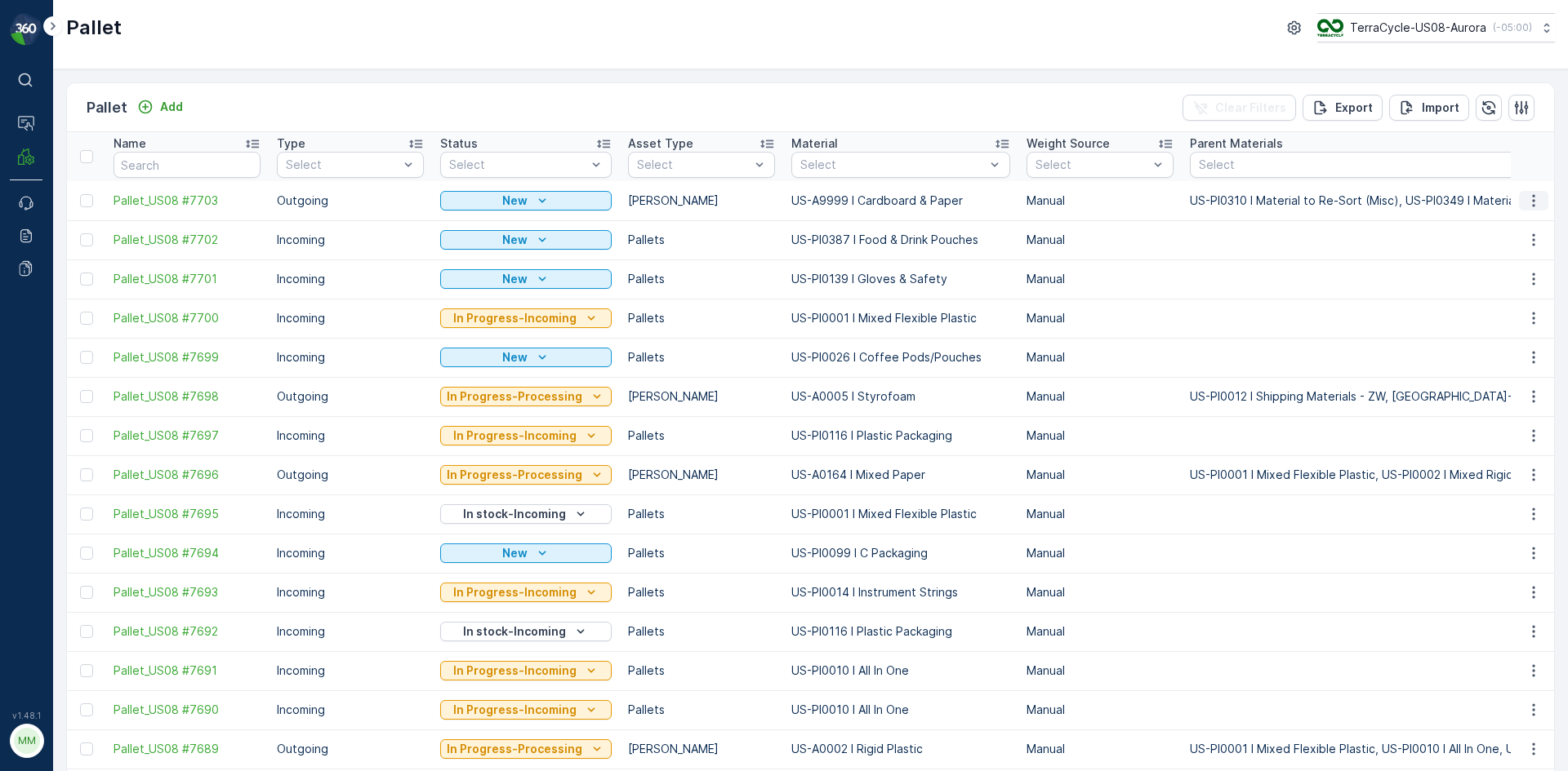
click at [1527, 203] on icon "button" at bounding box center [1534, 201] width 17 height 17
click at [1473, 315] on span "Print QR" at bounding box center [1489, 317] width 45 height 17
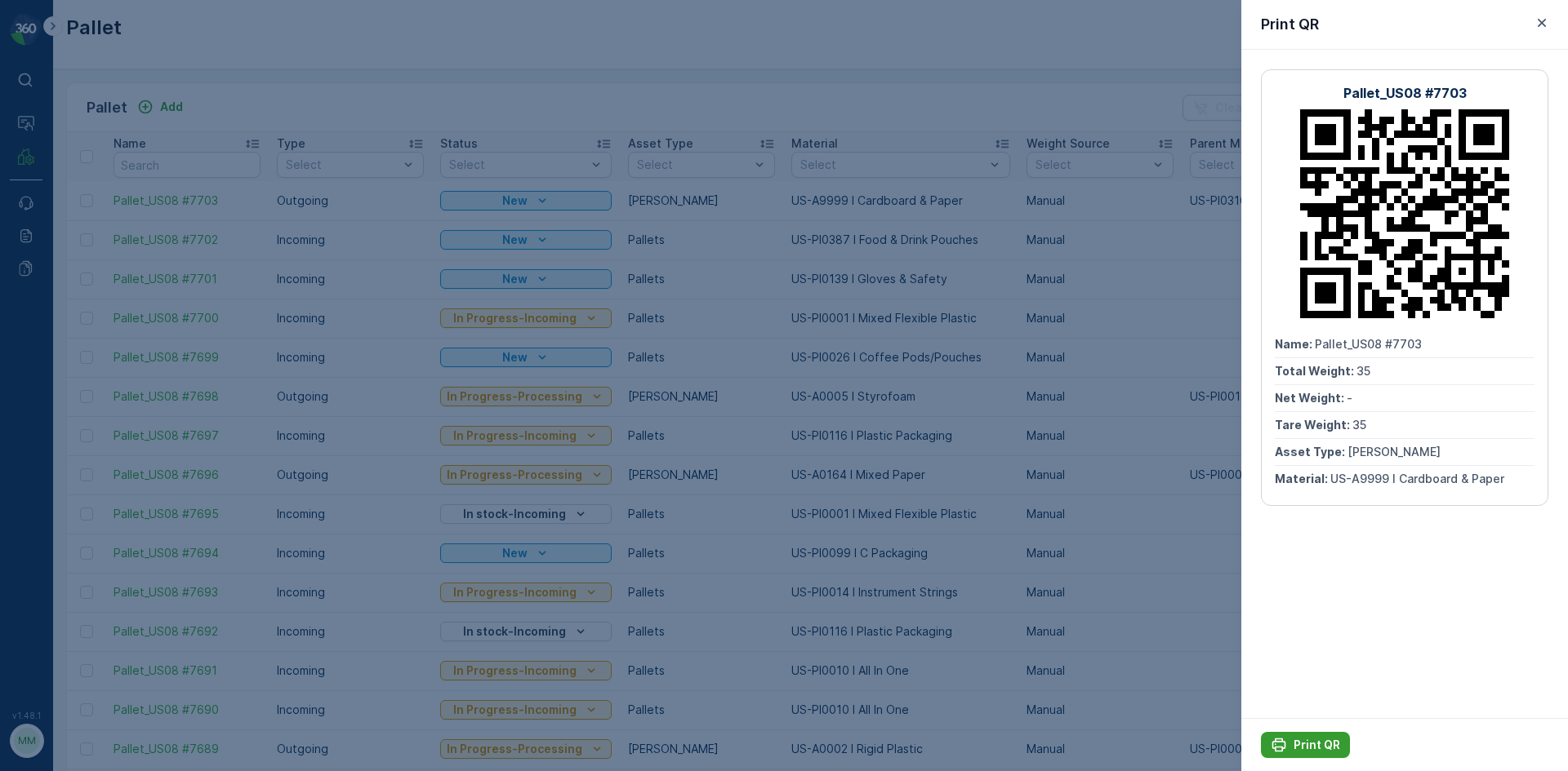
click at [1319, 743] on p "Print QR" at bounding box center [1317, 745] width 46 height 17
click at [1280, 735] on button "Print QR" at bounding box center [1306, 745] width 89 height 26
click at [1127, 502] on div at bounding box center [784, 386] width 1568 height 771
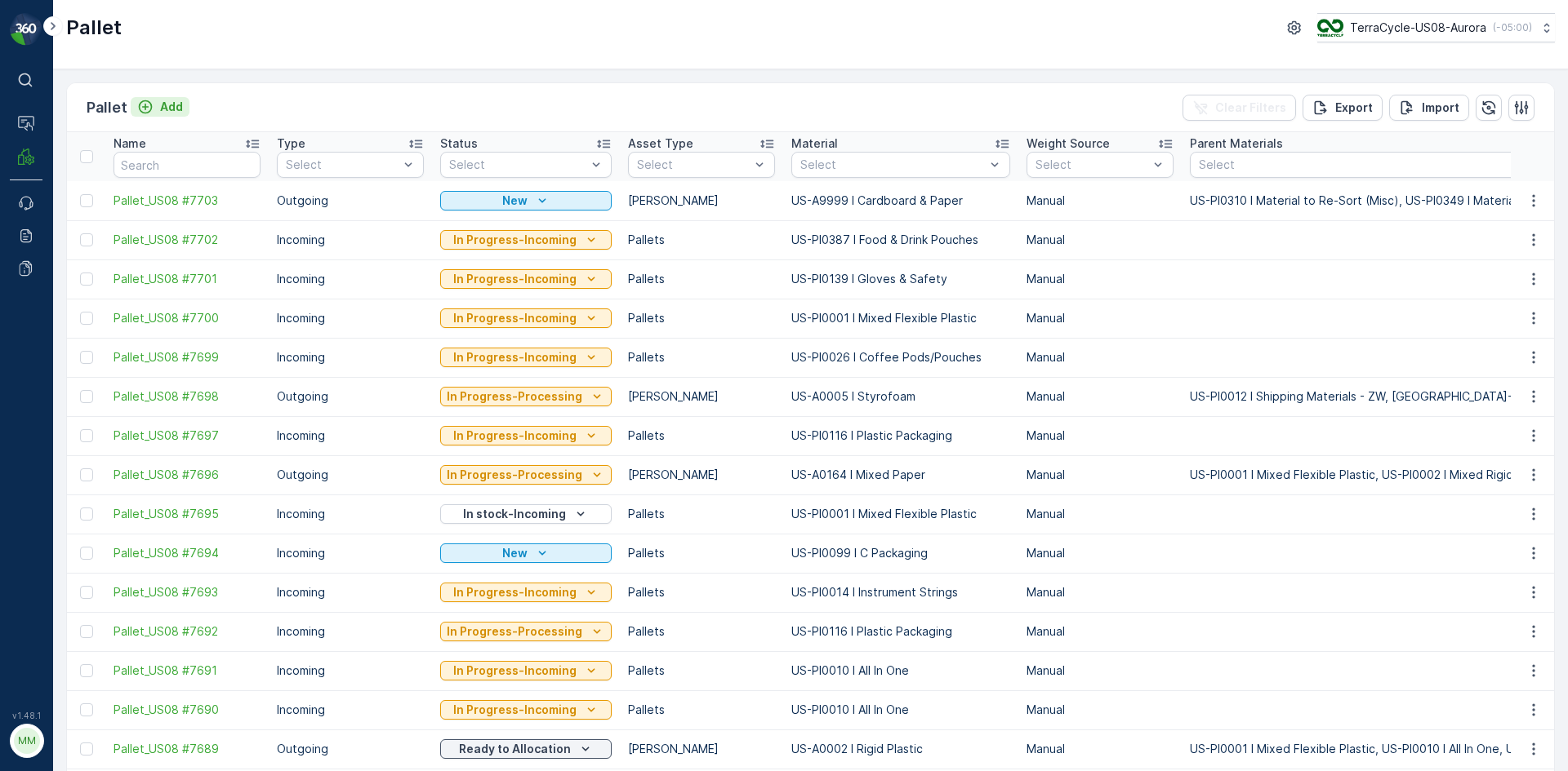
click at [160, 107] on p "Add" at bounding box center [171, 107] width 23 height 17
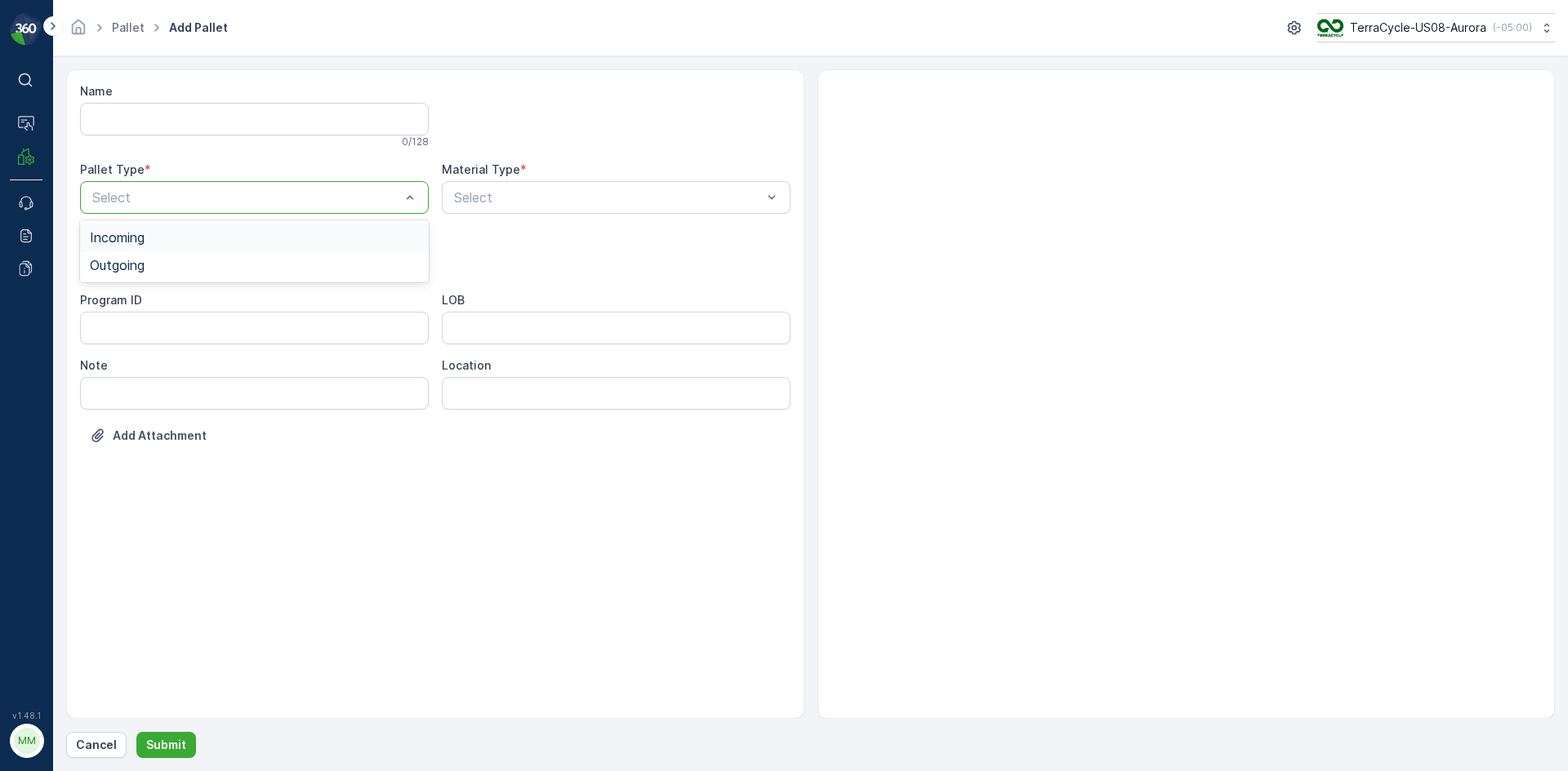
click at [385, 199] on div at bounding box center [246, 198] width 311 height 15
click at [342, 266] on div "Outgoing" at bounding box center [255, 266] width 329 height 15
click at [342, 266] on div at bounding box center [246, 263] width 311 height 15
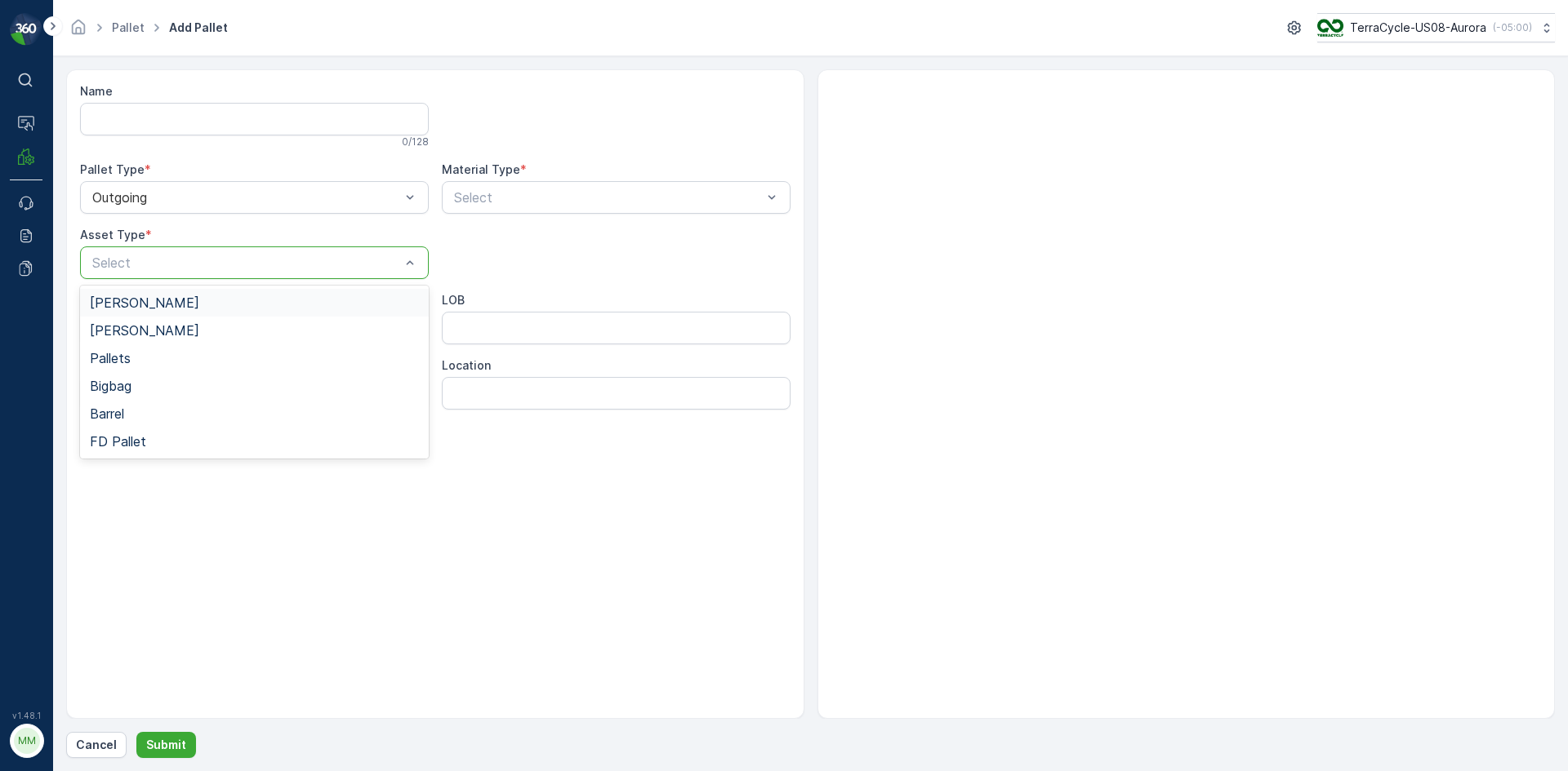
click at [332, 299] on div "Gaylord" at bounding box center [255, 303] width 329 height 15
click at [507, 192] on div at bounding box center [608, 198] width 311 height 15
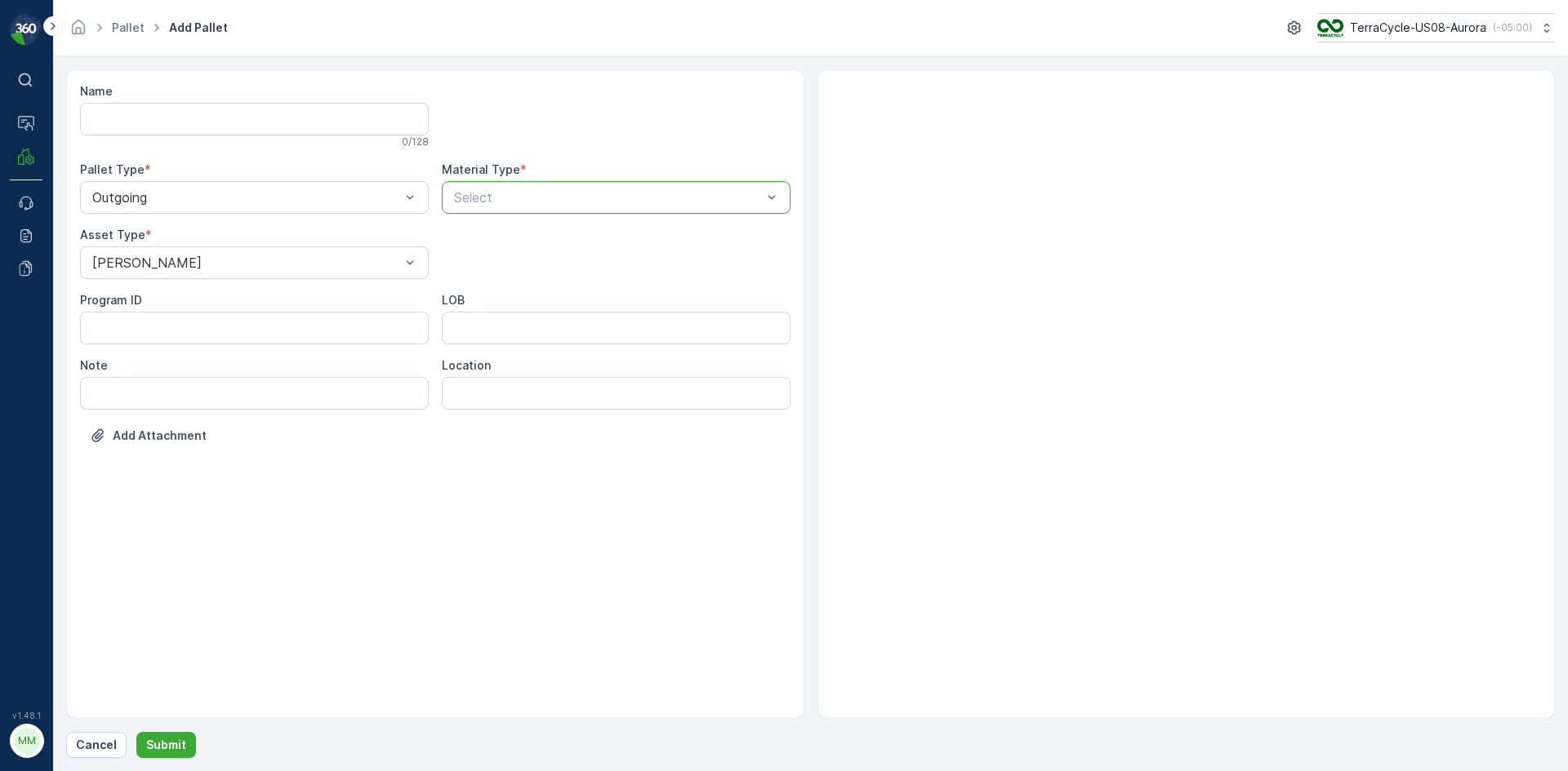
click at [556, 194] on div at bounding box center [608, 198] width 311 height 15
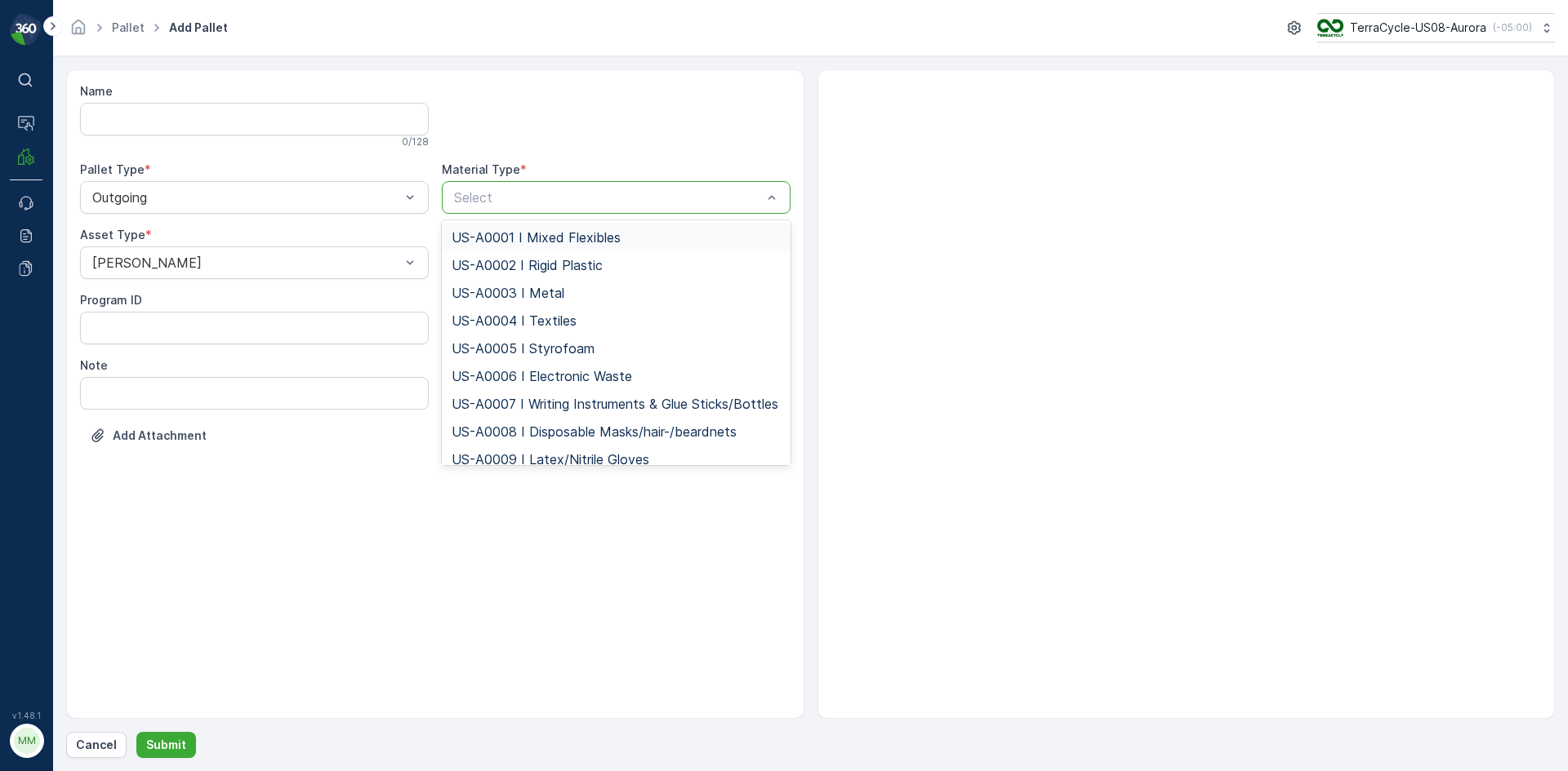
click at [556, 194] on div at bounding box center [608, 198] width 311 height 15
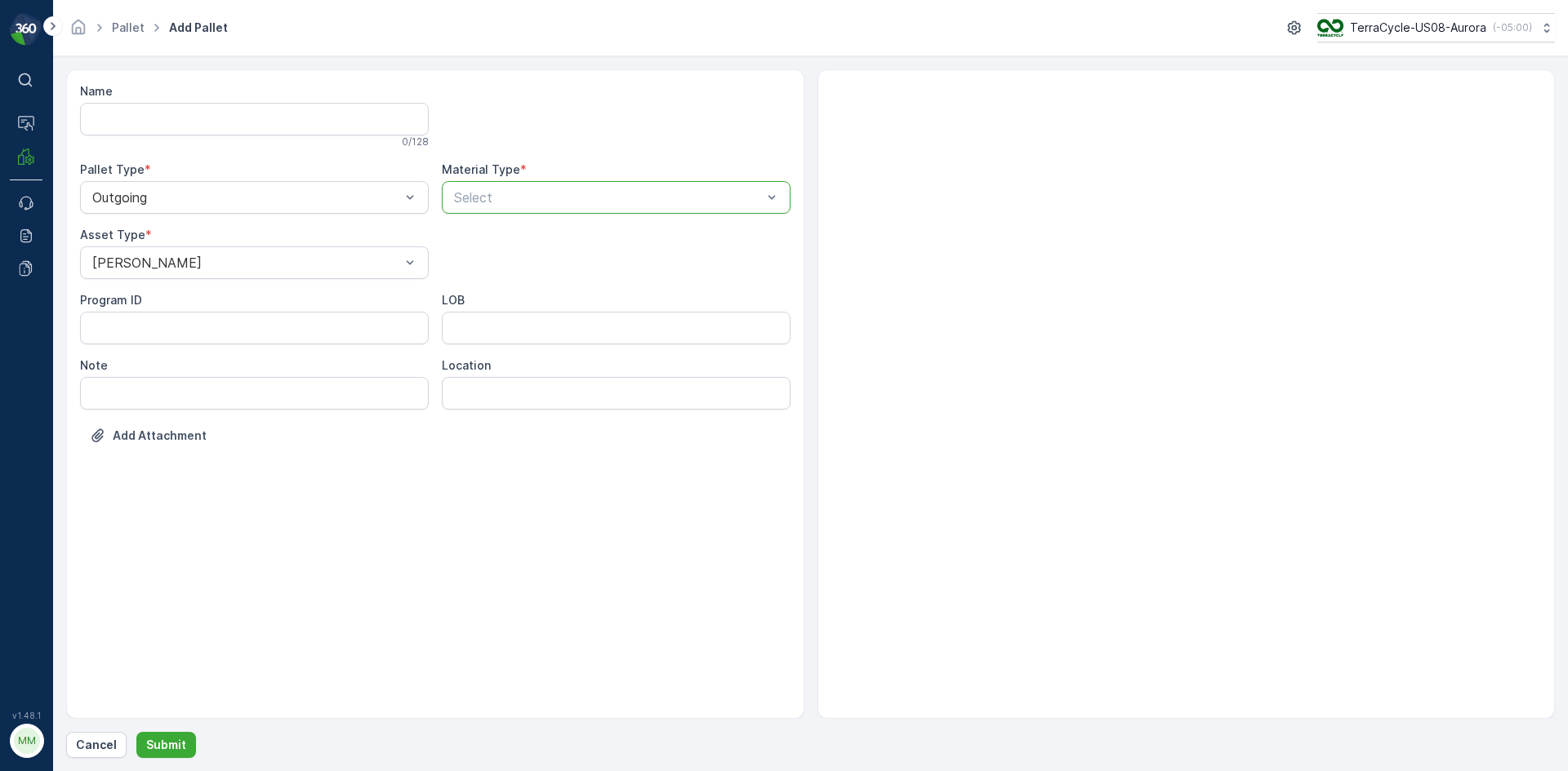
click at [556, 194] on div at bounding box center [608, 198] width 311 height 15
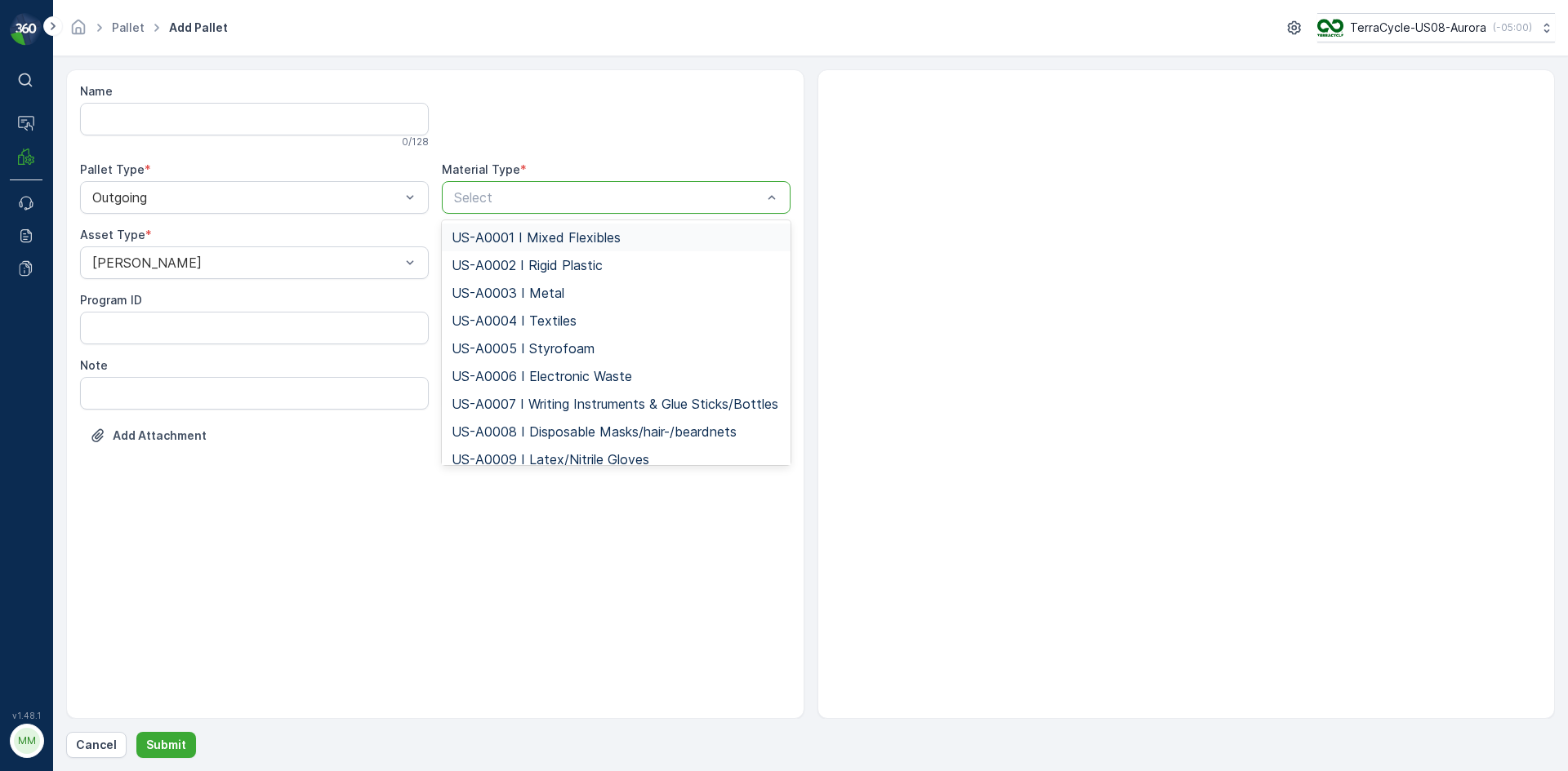
click at [556, 194] on div at bounding box center [608, 198] width 311 height 15
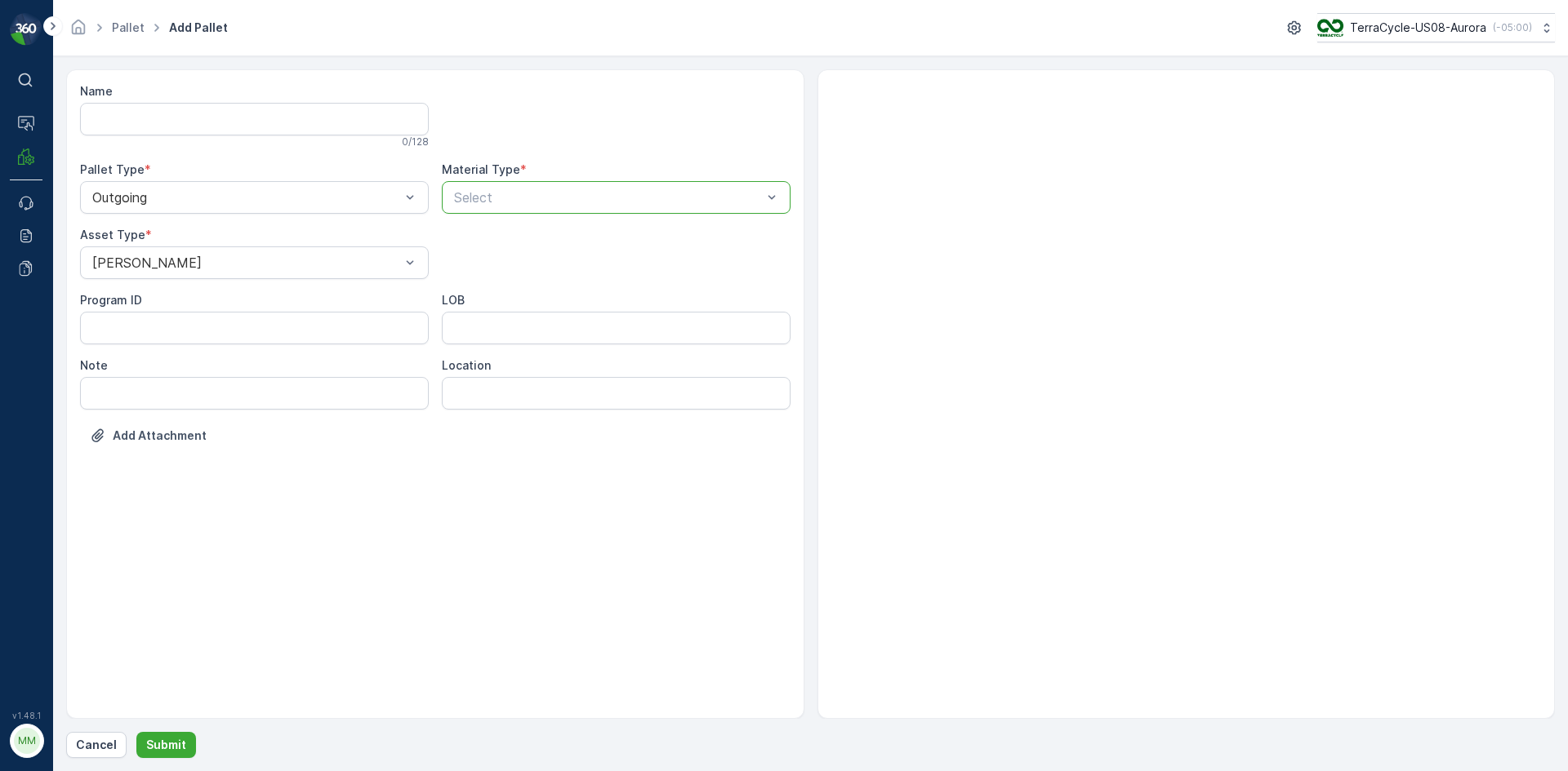
click at [556, 194] on div at bounding box center [608, 198] width 311 height 15
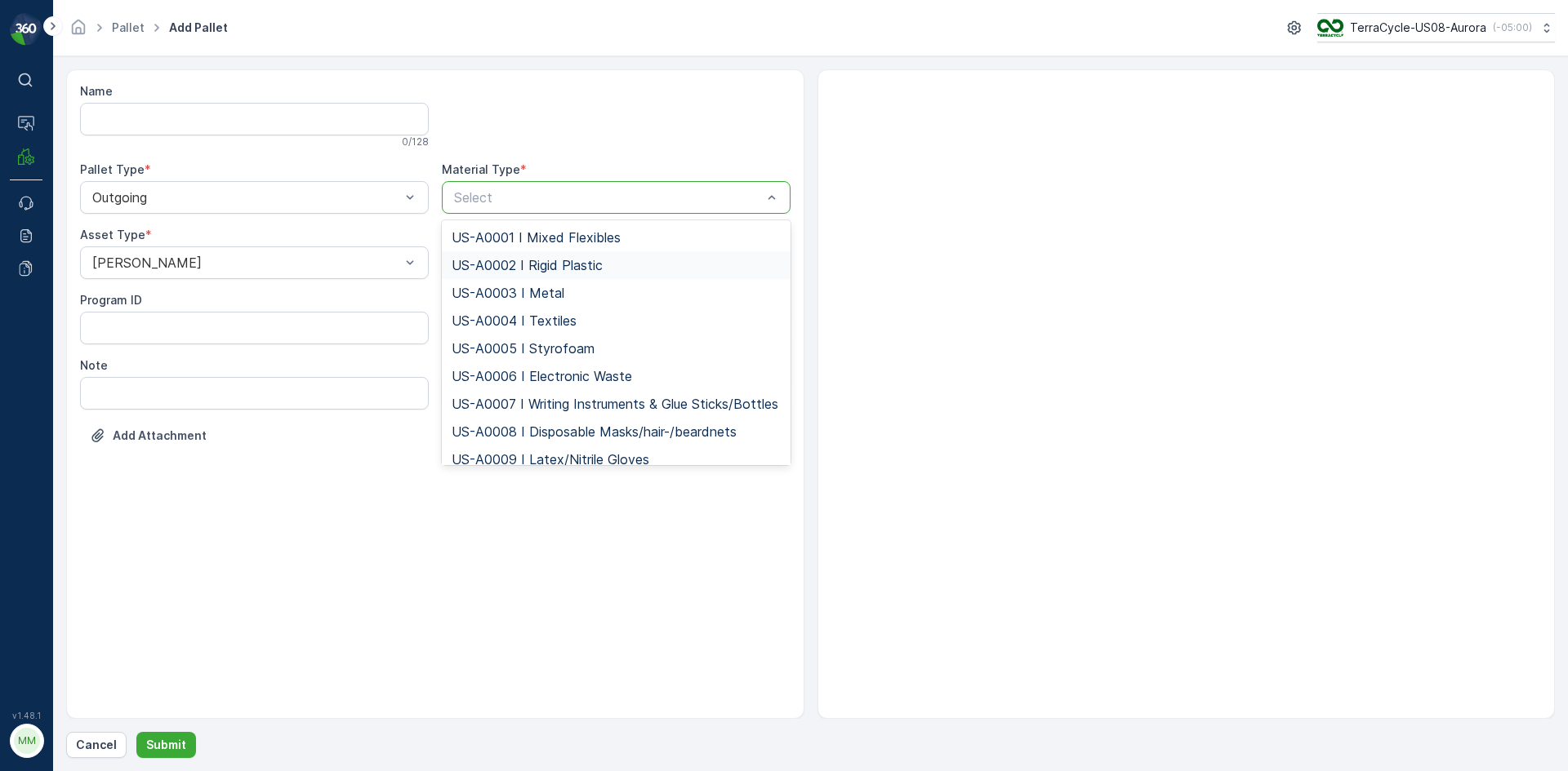
click at [556, 268] on span "US-A0002 I Rigid Plastic" at bounding box center [527, 266] width 152 height 15
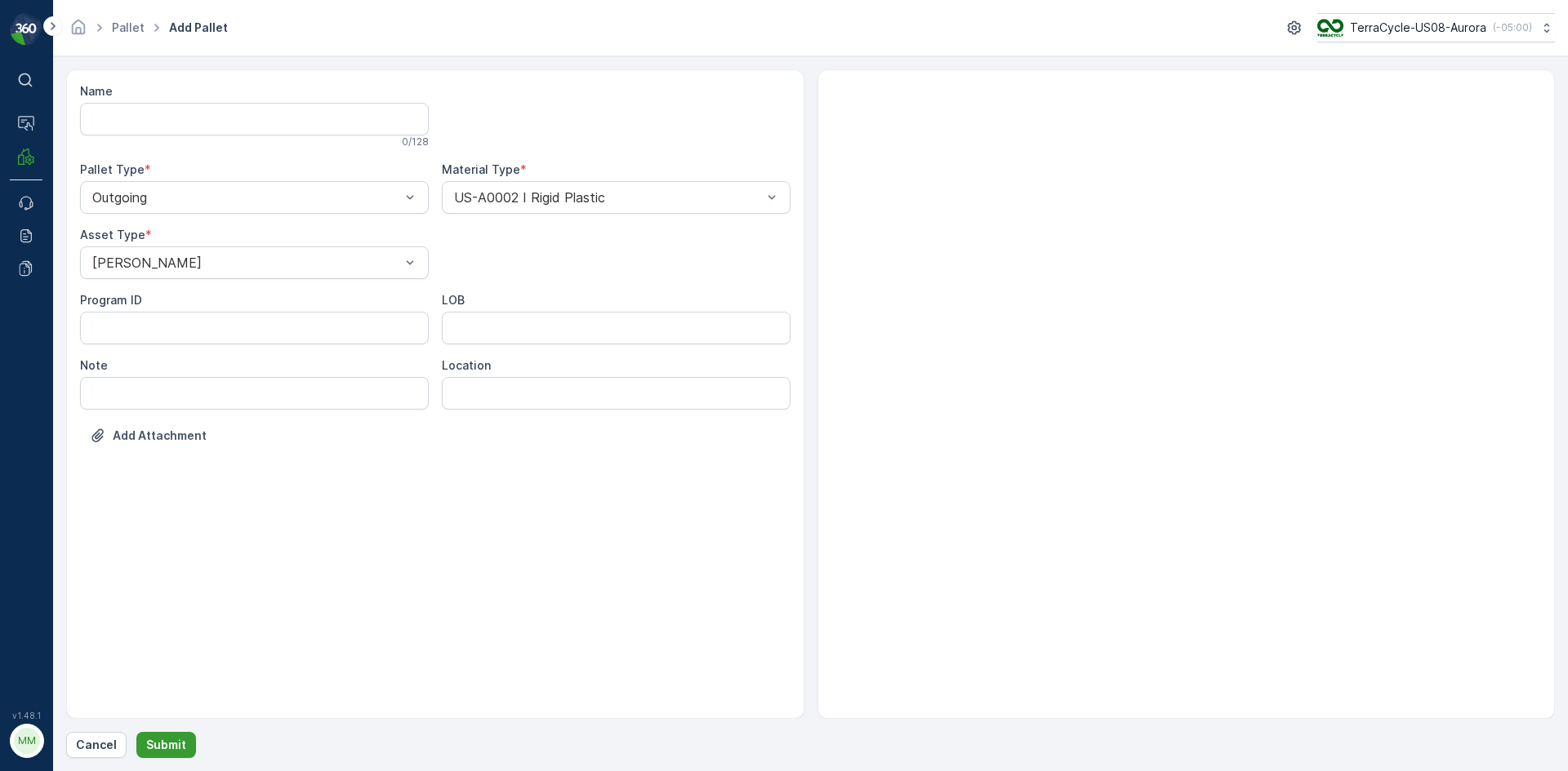
click at [165, 751] on p "Submit" at bounding box center [165, 745] width 40 height 17
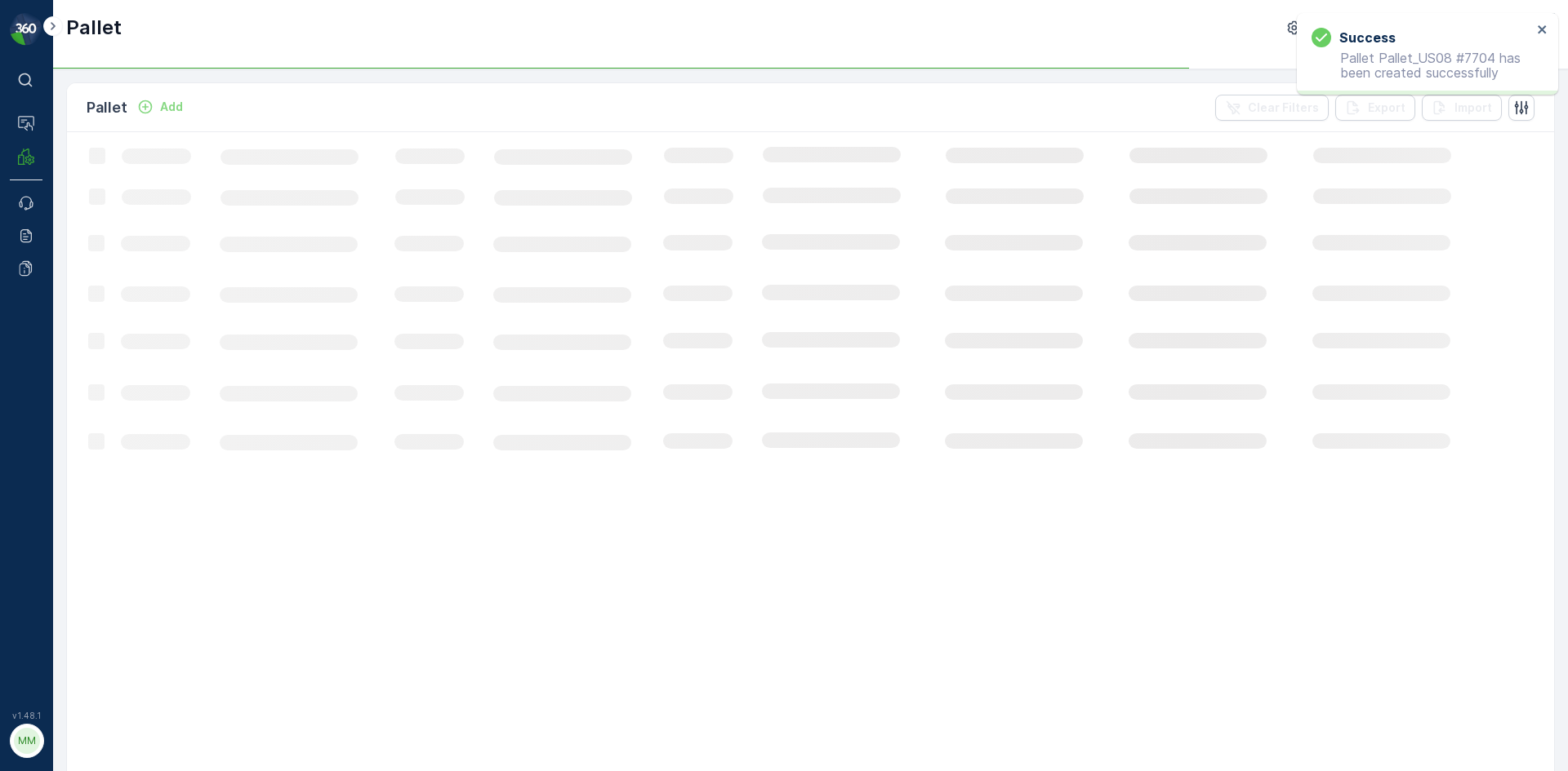
click at [165, 107] on p "Add" at bounding box center [171, 107] width 23 height 17
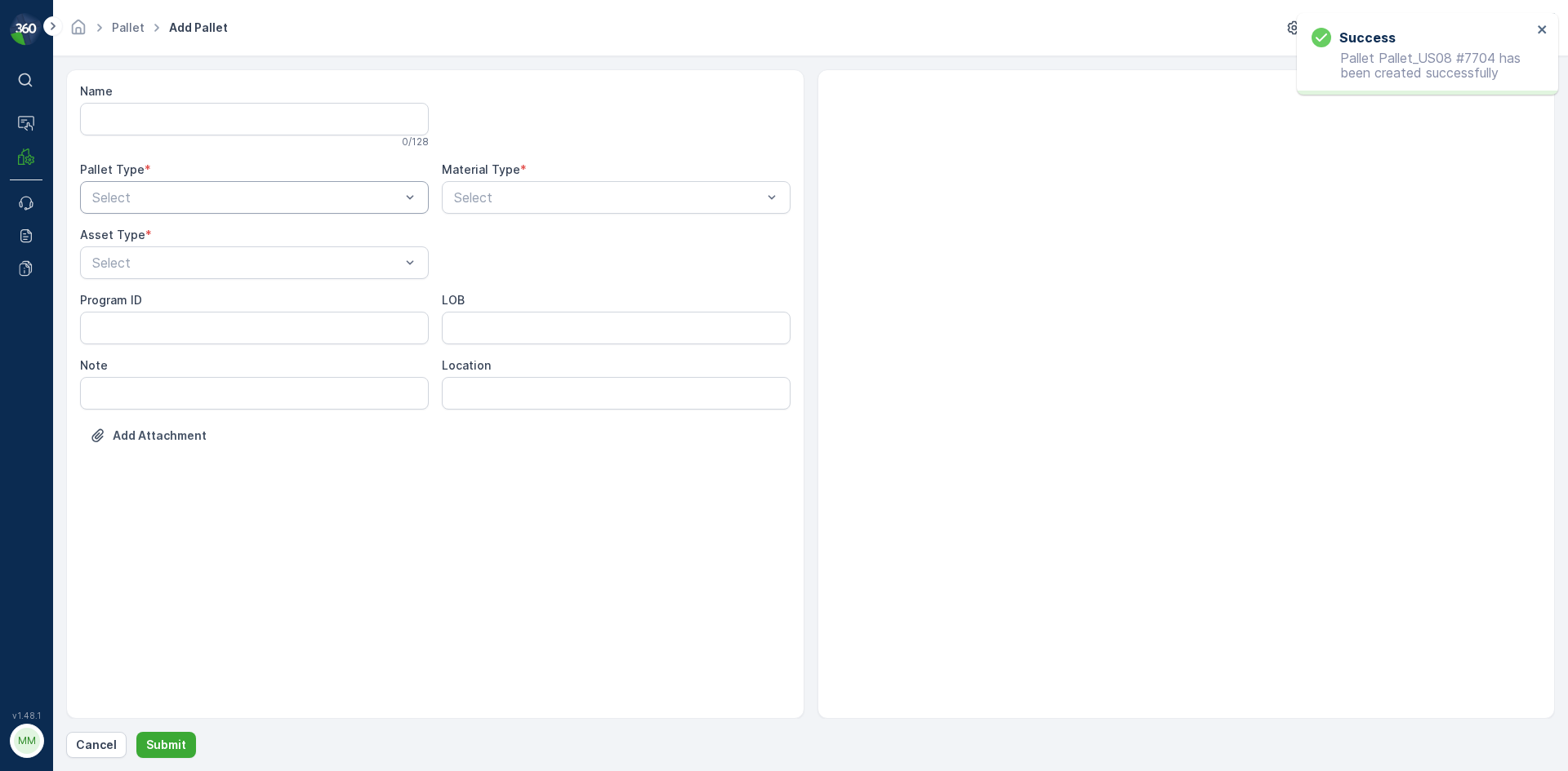
click at [214, 203] on div at bounding box center [246, 198] width 311 height 15
click at [211, 266] on div "Outgoing" at bounding box center [255, 266] width 329 height 15
click at [211, 266] on div at bounding box center [246, 263] width 311 height 15
click at [209, 287] on div "Gaylord Bales Pallets Bigbag Barrel FD Pallet" at bounding box center [254, 372] width 349 height 173
click at [257, 300] on div "Gaylord" at bounding box center [255, 303] width 329 height 15
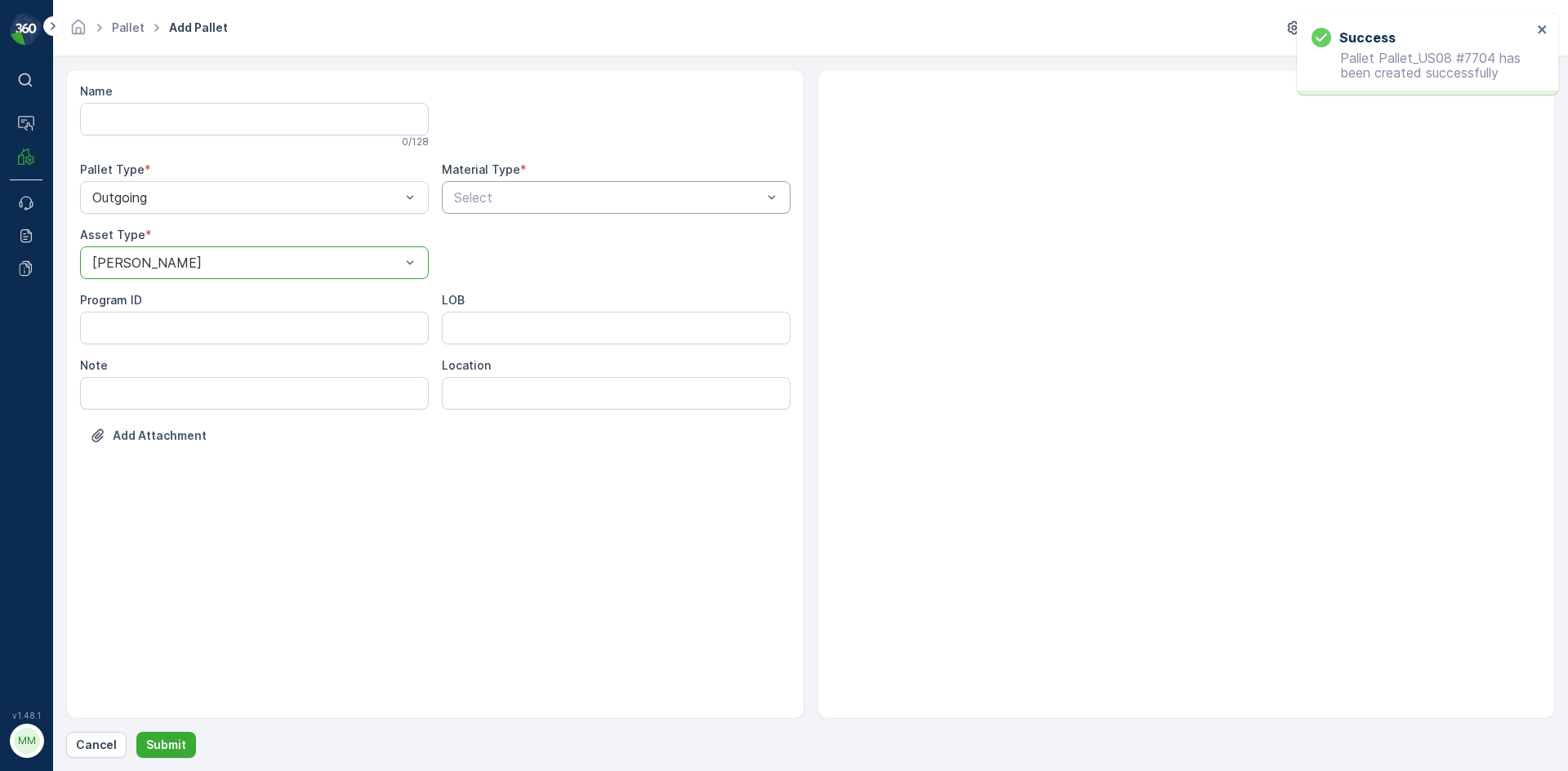
click at [554, 190] on div at bounding box center [608, 198] width 311 height 15
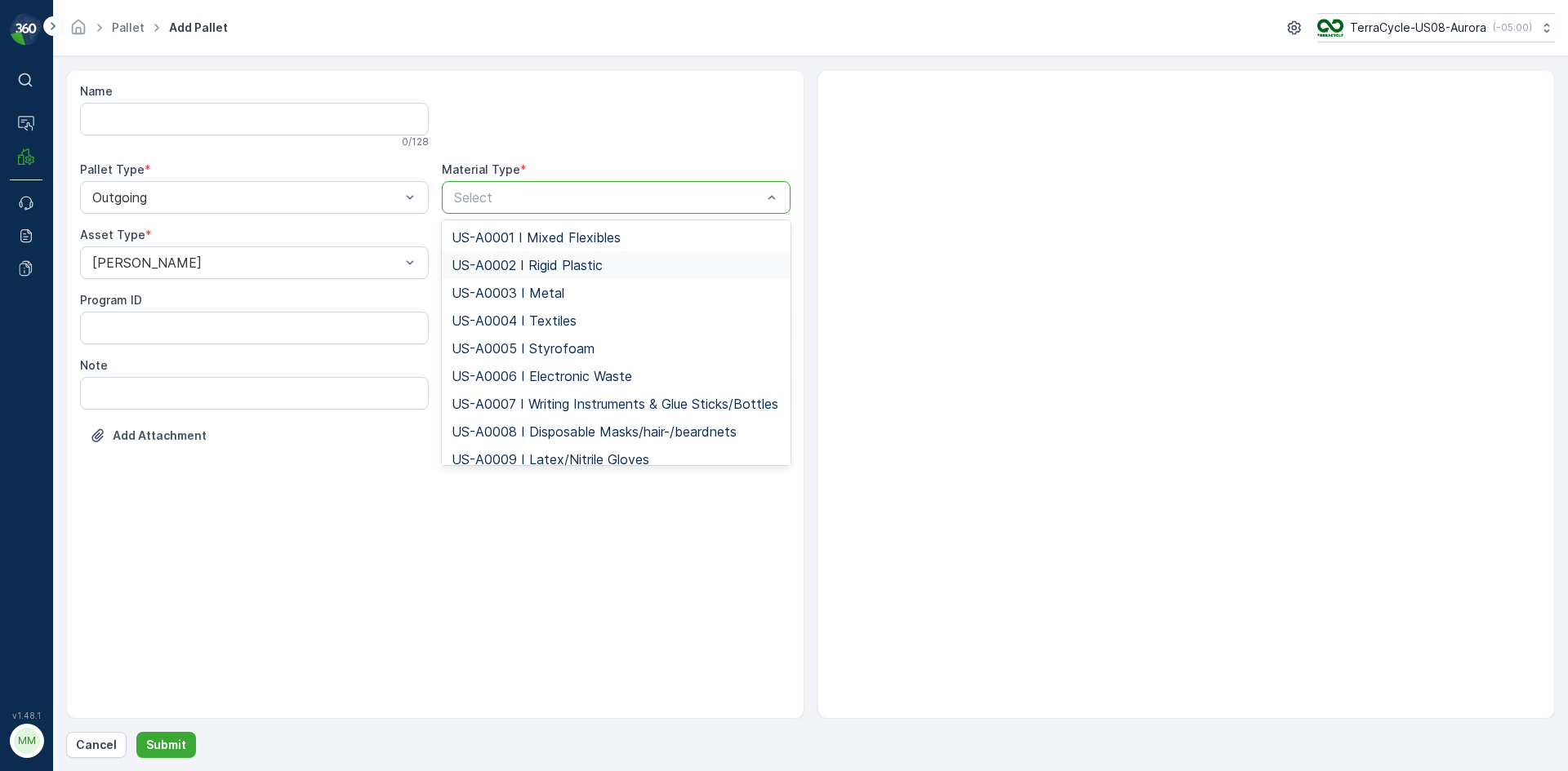
click at [549, 266] on span "US-A0002 I Rigid Plastic" at bounding box center [527, 266] width 152 height 15
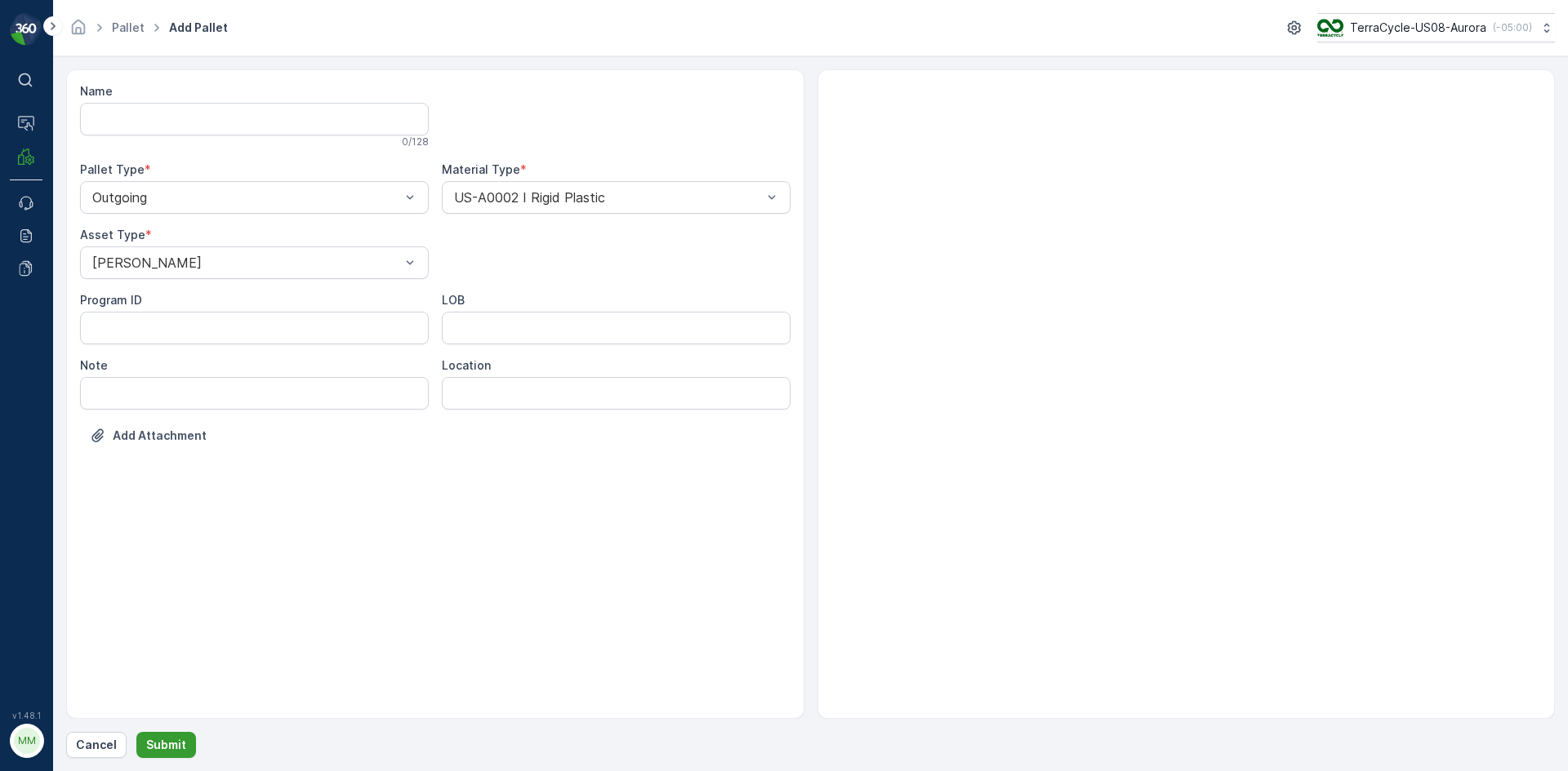
click at [173, 756] on button "Submit" at bounding box center [166, 745] width 59 height 26
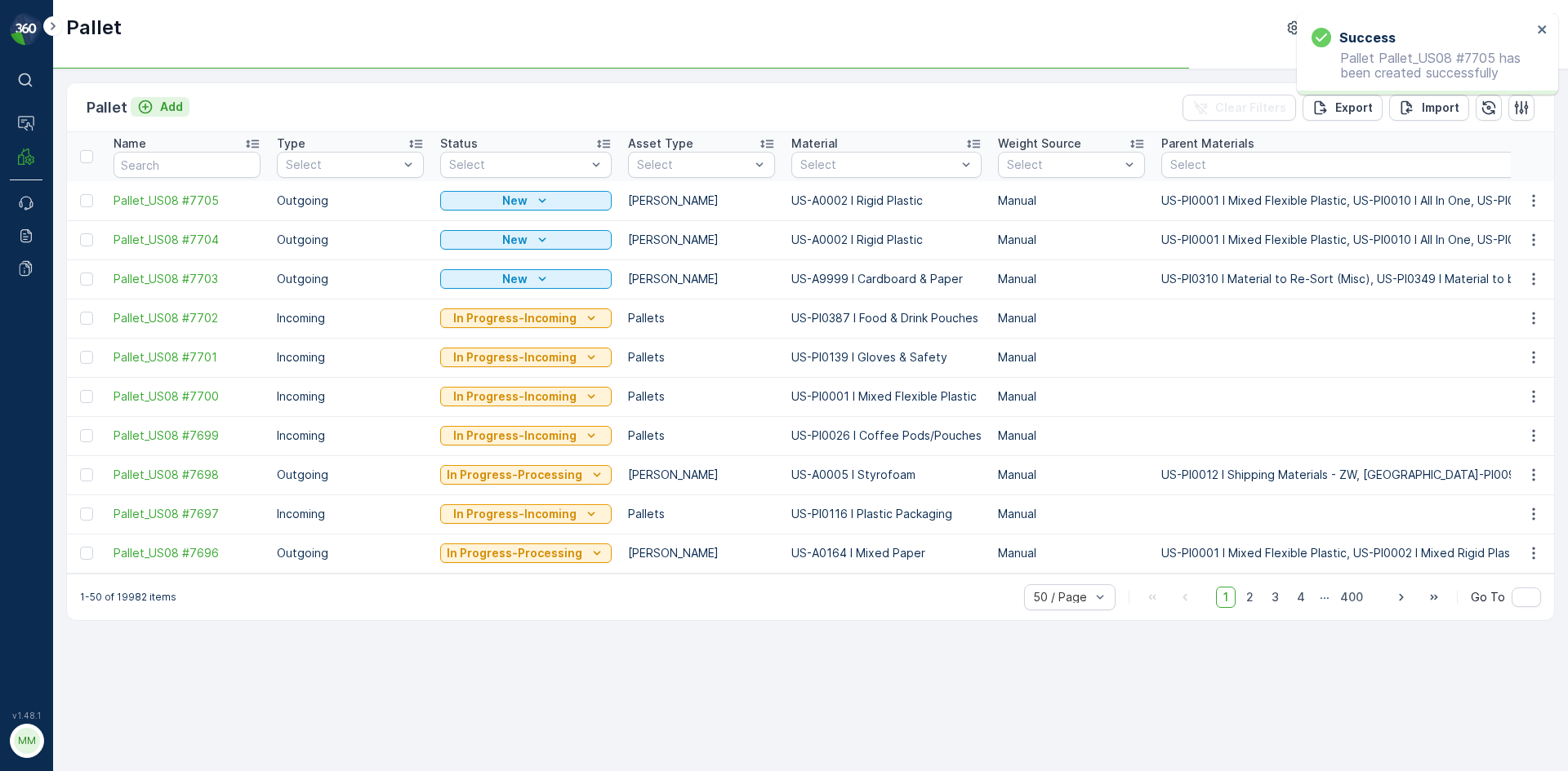
click at [172, 111] on p "Add" at bounding box center [171, 107] width 23 height 17
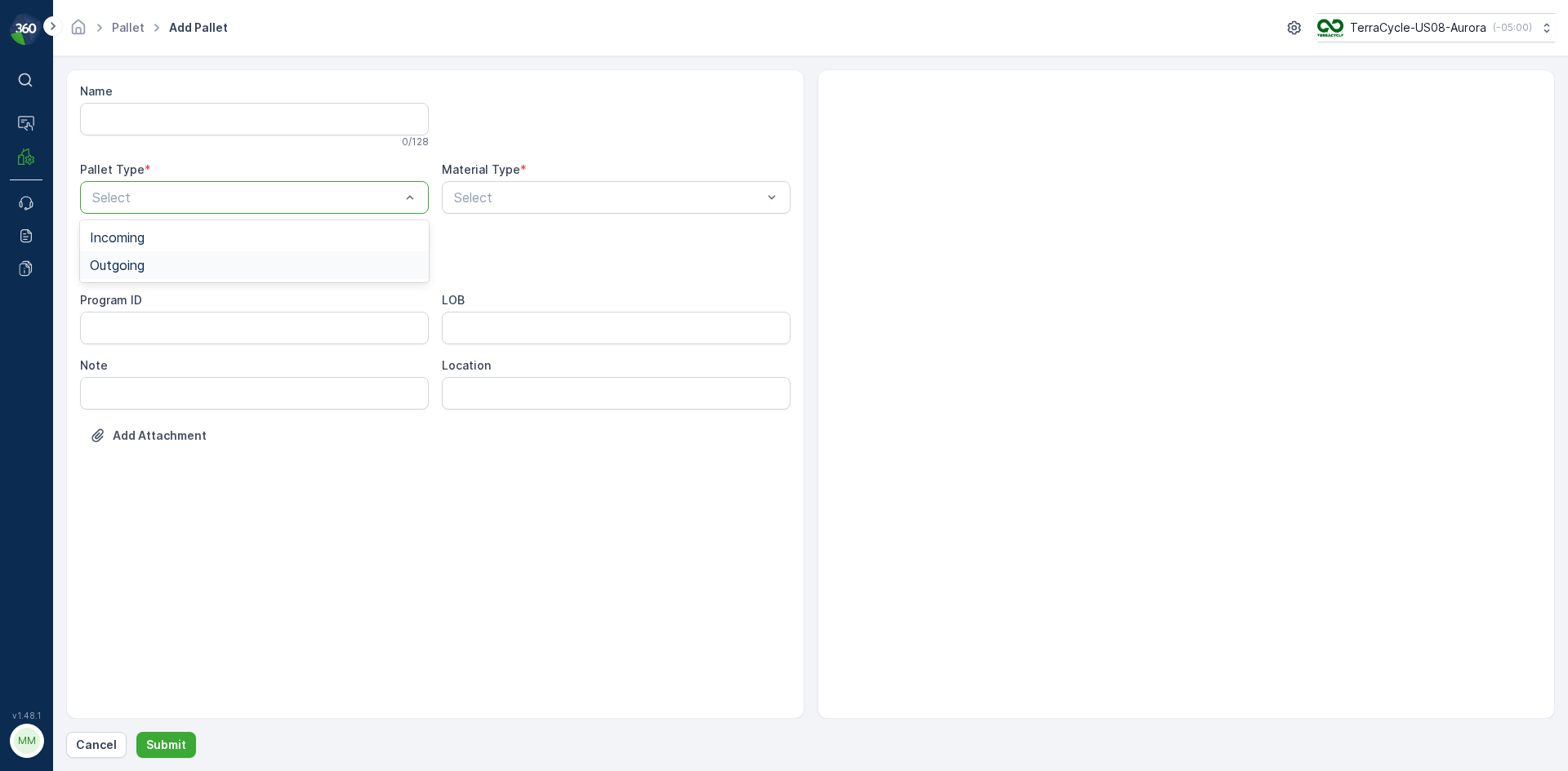
click at [202, 268] on div "Outgoing" at bounding box center [255, 266] width 329 height 15
click at [208, 267] on div at bounding box center [246, 263] width 311 height 15
click at [207, 307] on div "Gaylord" at bounding box center [255, 303] width 329 height 15
click at [514, 203] on div at bounding box center [608, 198] width 311 height 15
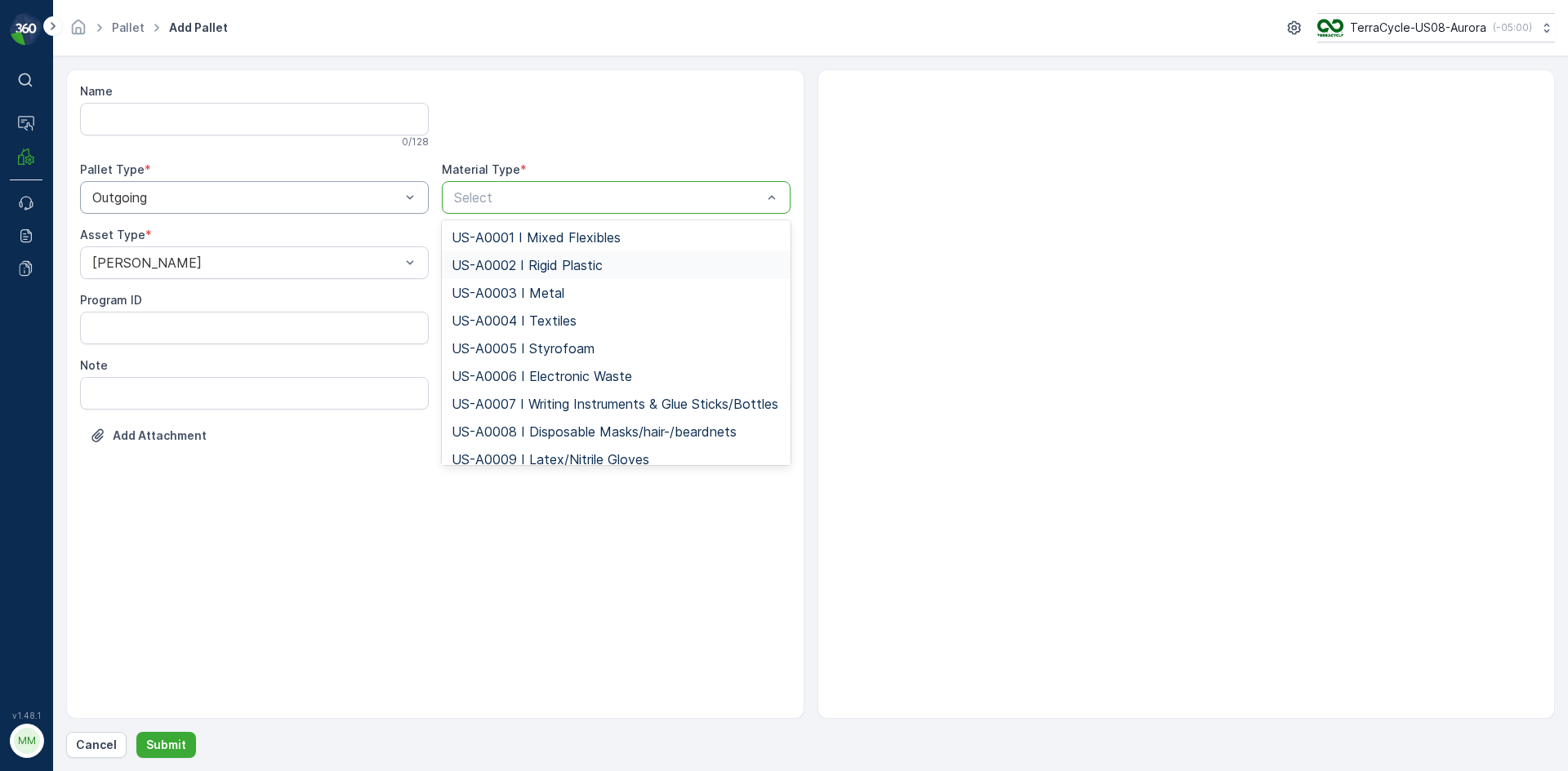
click at [512, 255] on div "US-A0002 I Rigid Plastic" at bounding box center [615, 266] width 349 height 28
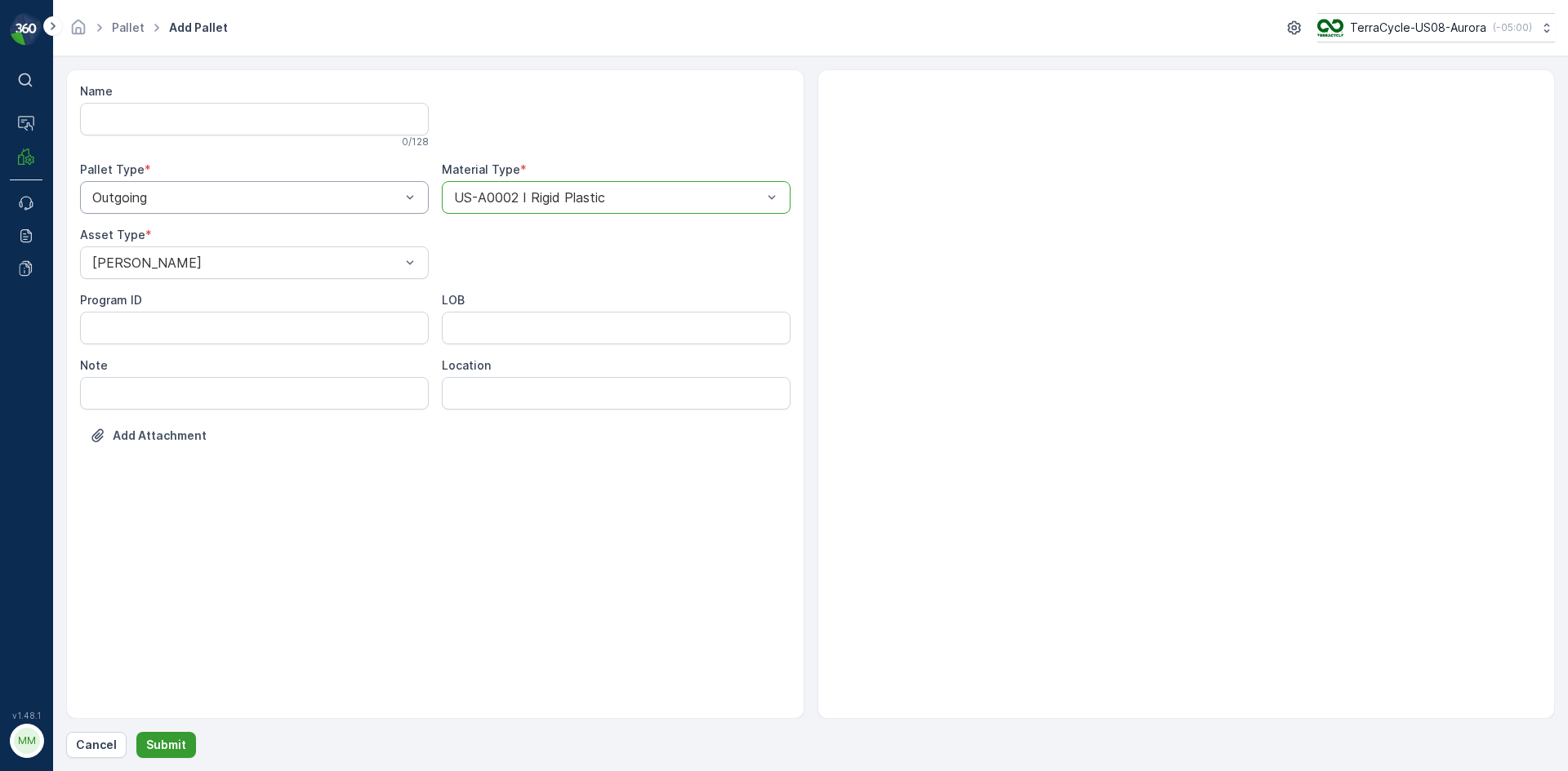
click at [178, 740] on p "Submit" at bounding box center [165, 745] width 40 height 17
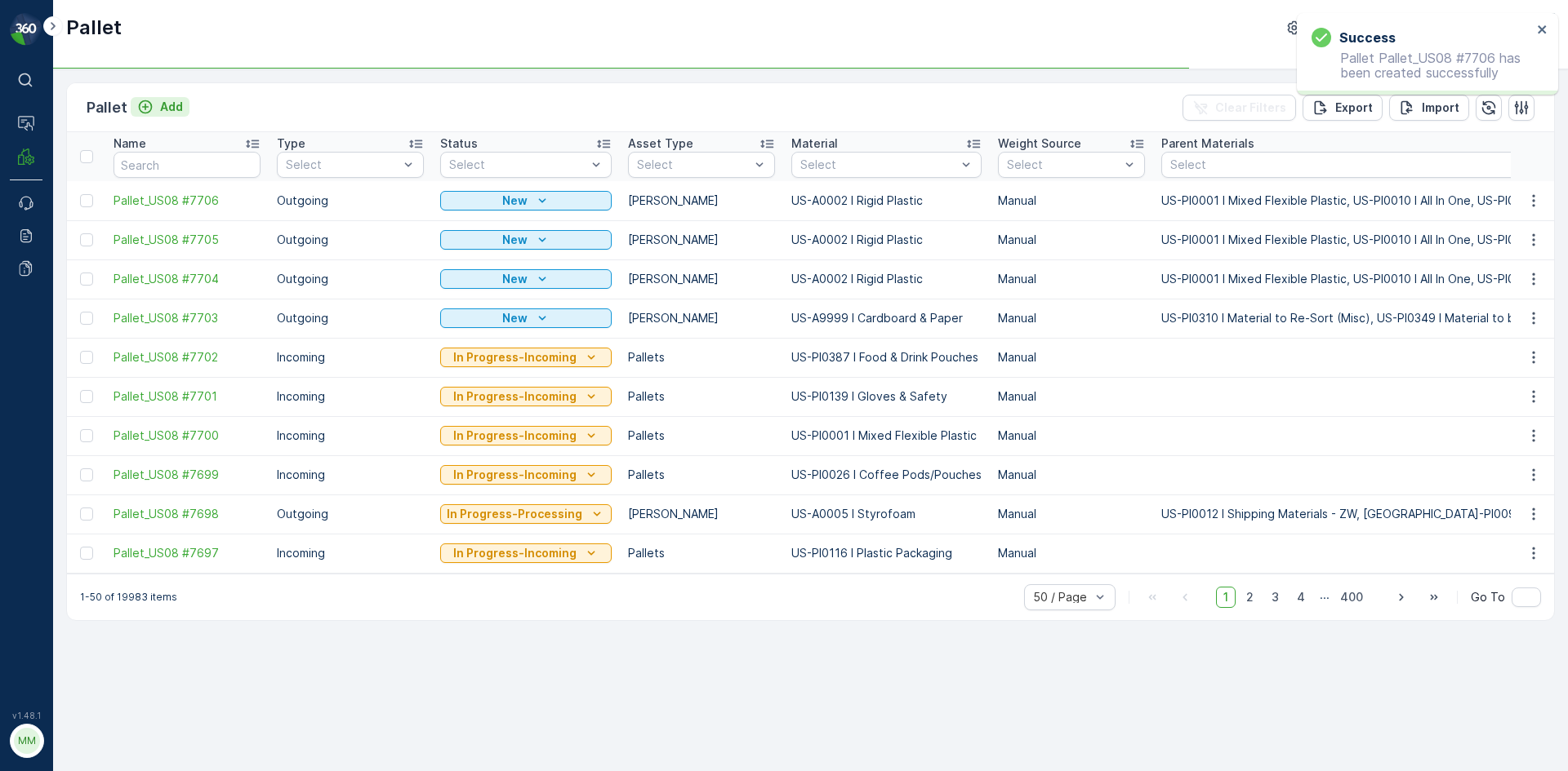
click at [152, 111] on icon "Add" at bounding box center [146, 107] width 17 height 17
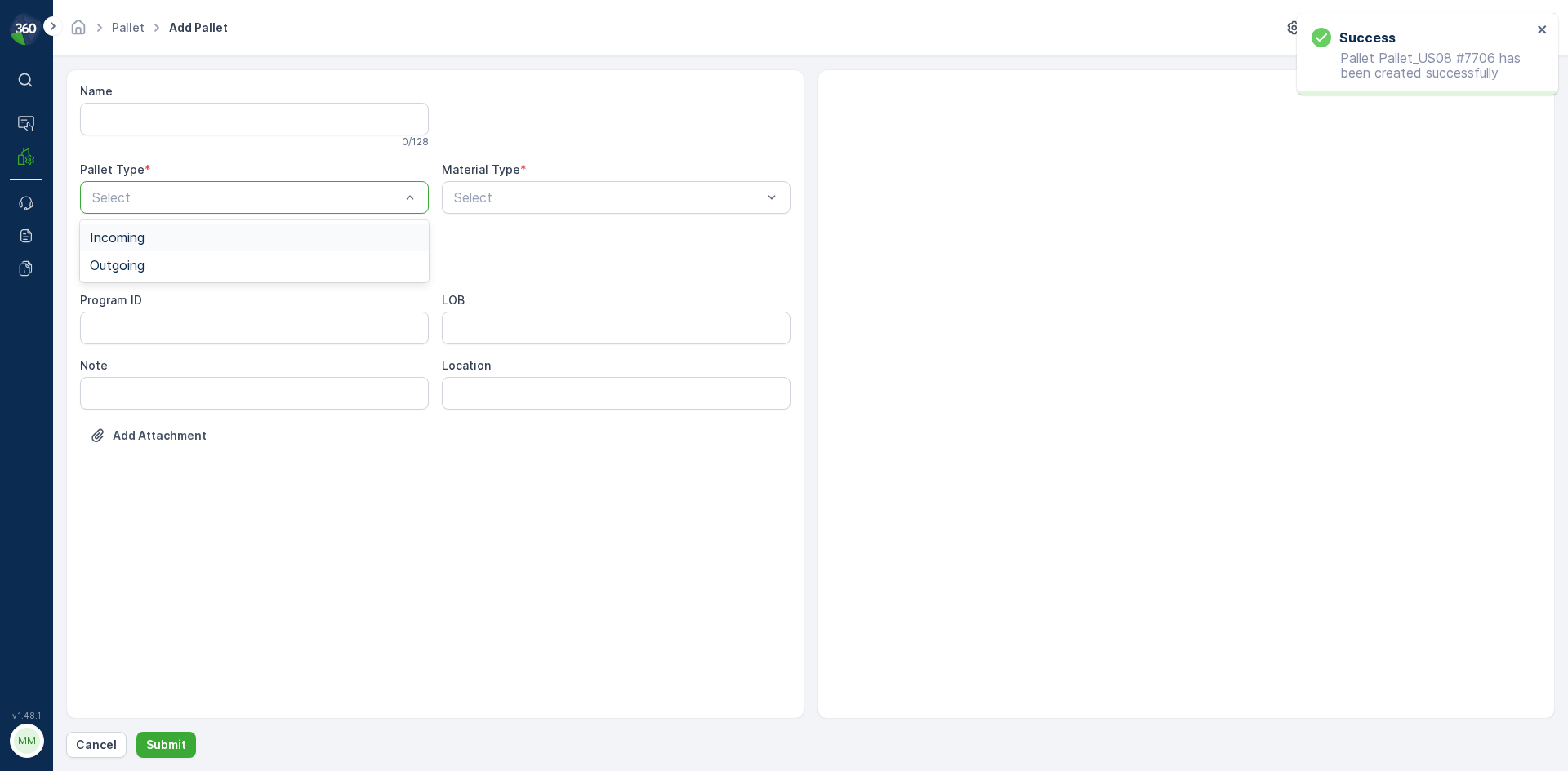
click at [176, 192] on div at bounding box center [246, 198] width 311 height 15
click at [149, 272] on div "Outgoing" at bounding box center [255, 266] width 329 height 15
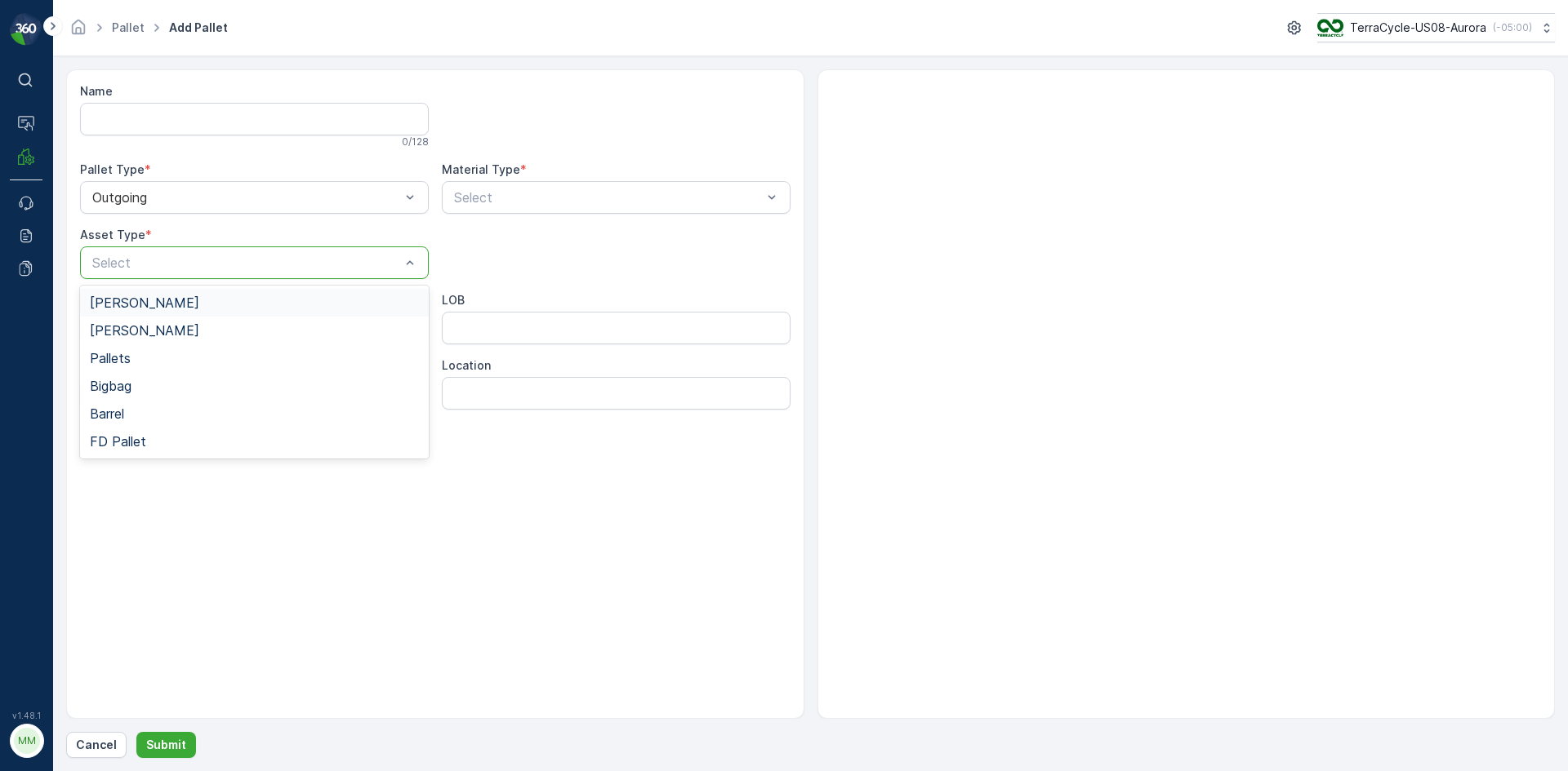
click at [145, 296] on div "Gaylord" at bounding box center [255, 303] width 329 height 15
click at [480, 192] on div at bounding box center [608, 198] width 311 height 15
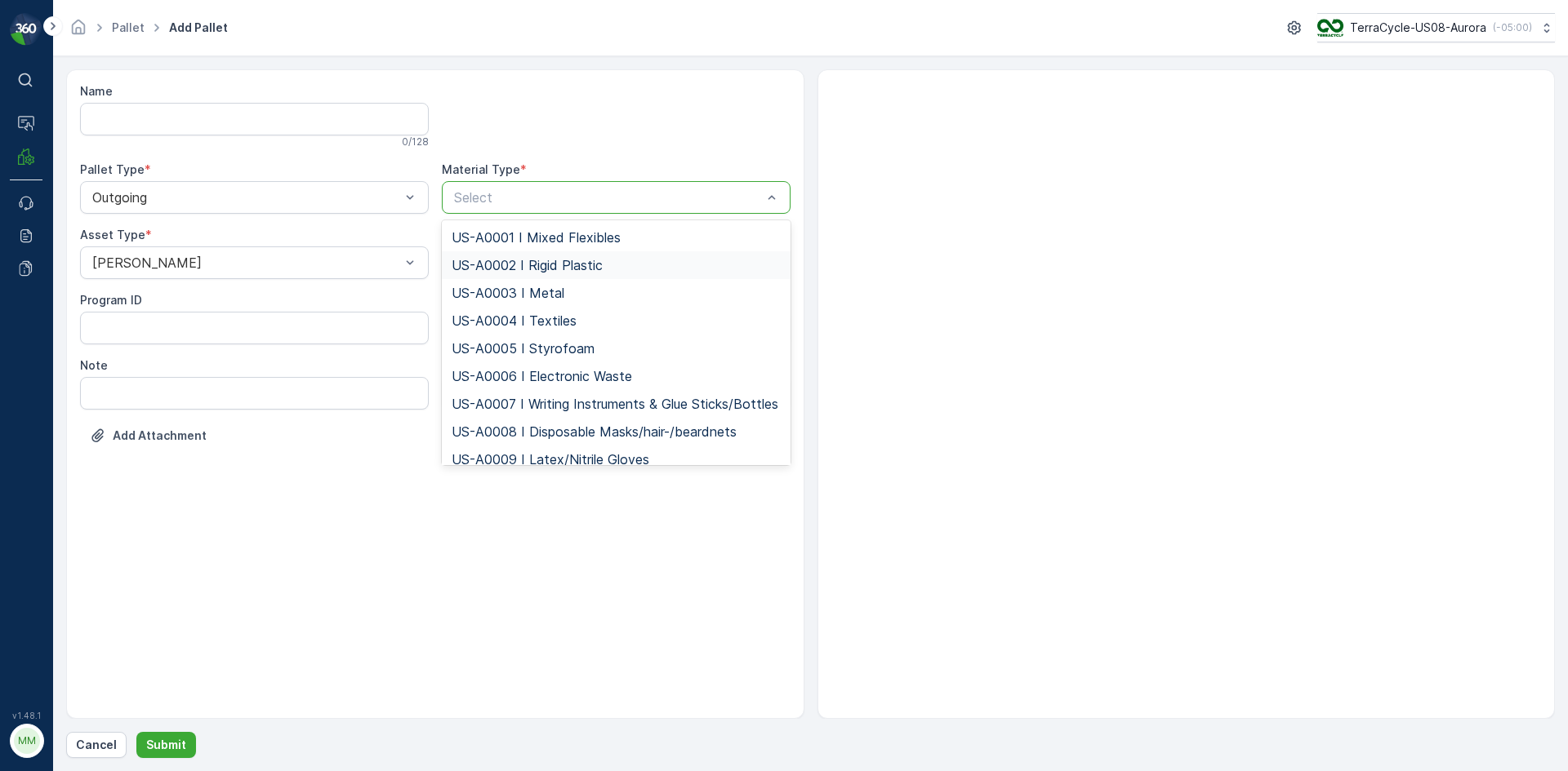
click at [486, 258] on span "US-A0002 I Rigid Plastic" at bounding box center [527, 266] width 152 height 15
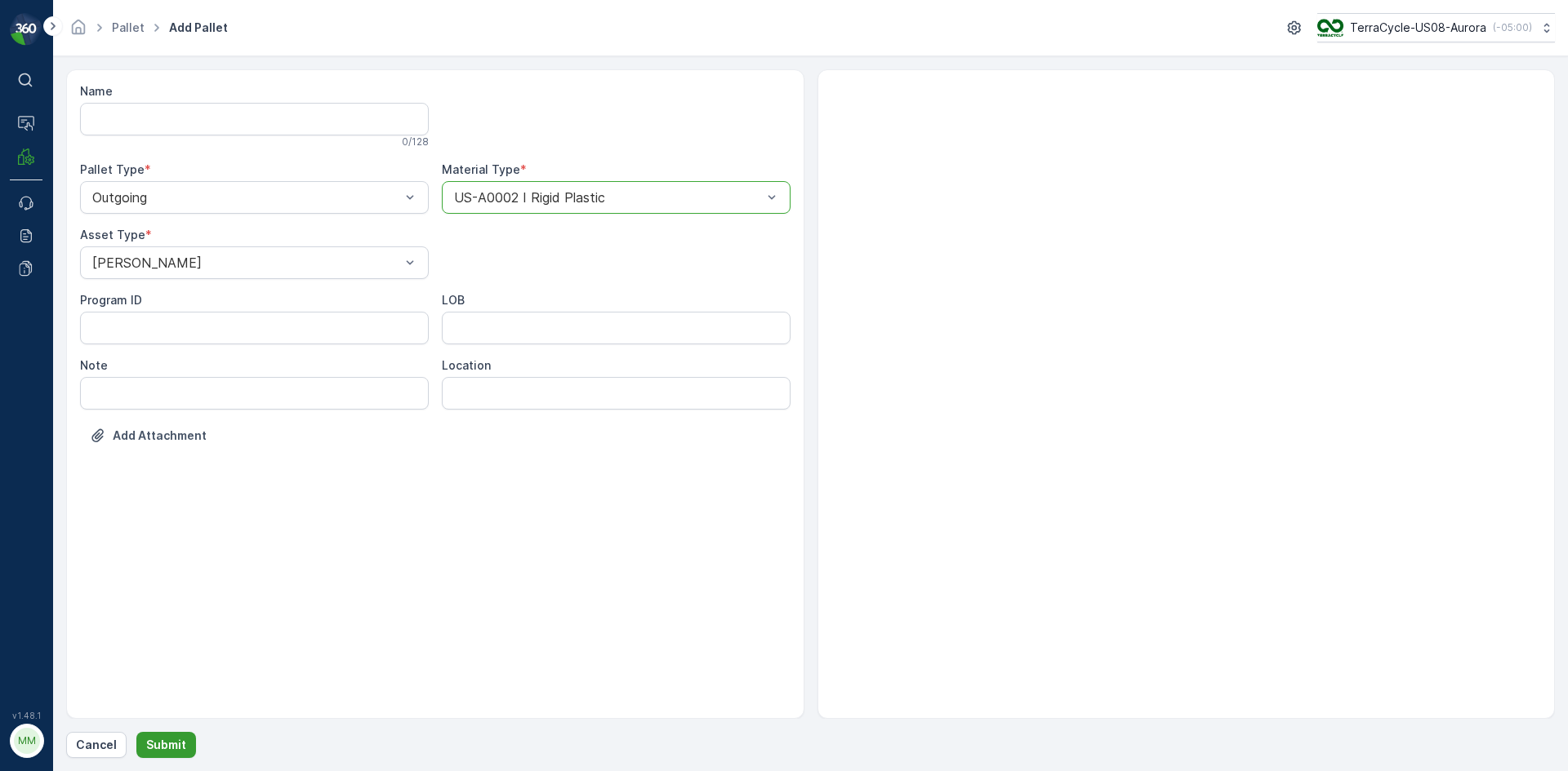
click at [178, 737] on button "Submit" at bounding box center [166, 745] width 59 height 26
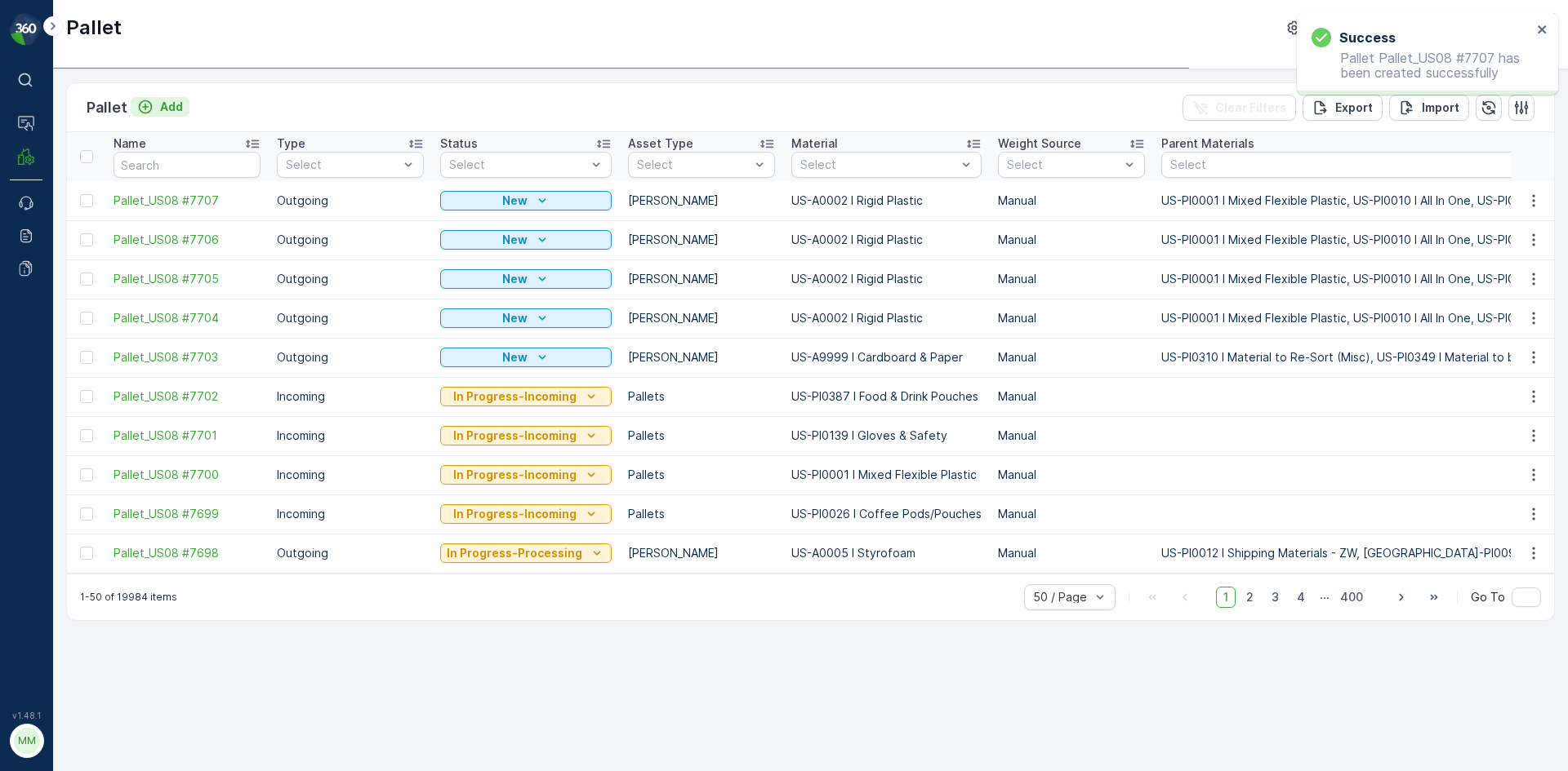
click at [183, 108] on button "Add" at bounding box center [160, 107] width 59 height 20
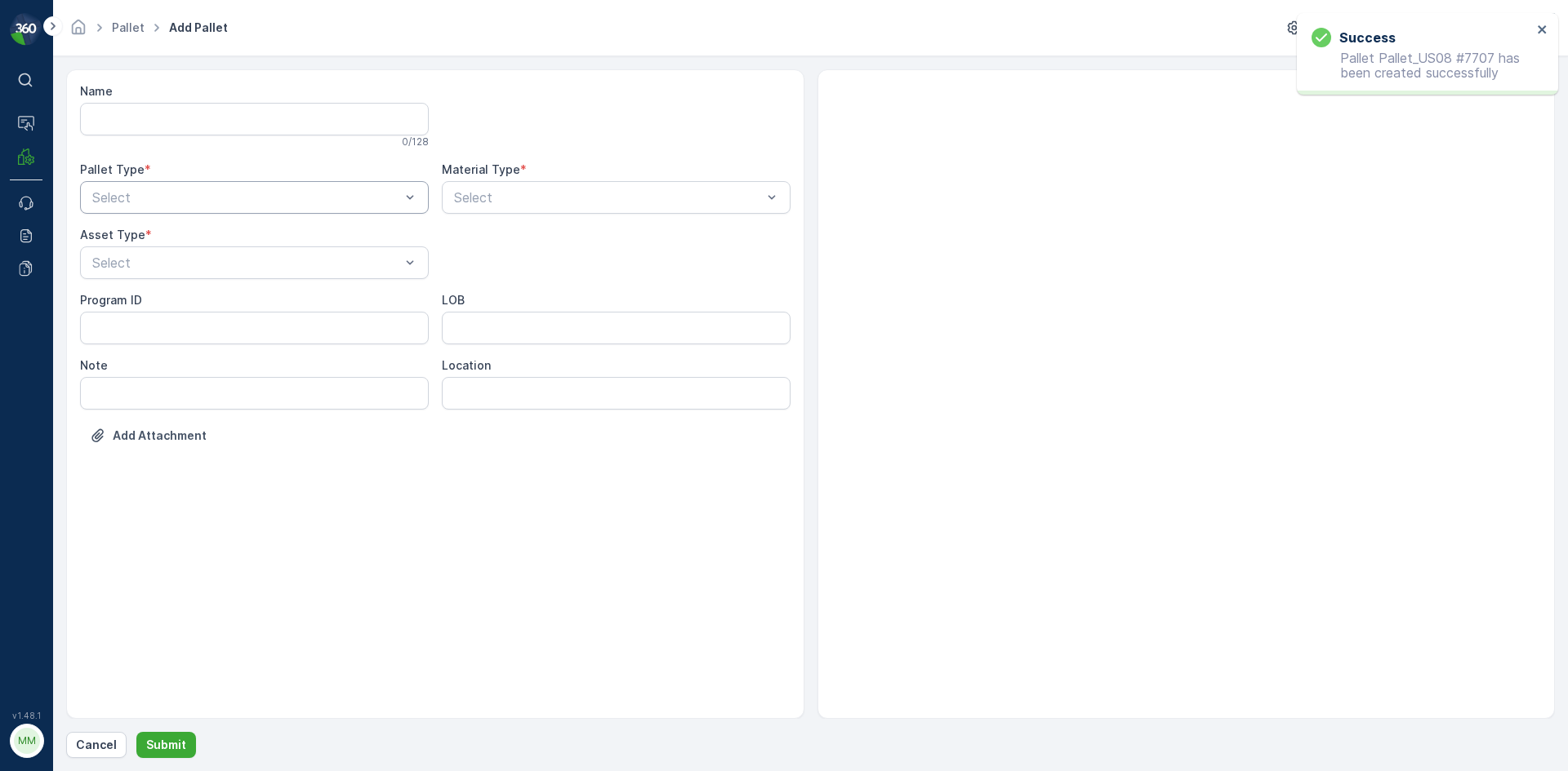
click at [203, 203] on div at bounding box center [246, 198] width 311 height 15
click at [192, 271] on div "Outgoing" at bounding box center [255, 266] width 329 height 15
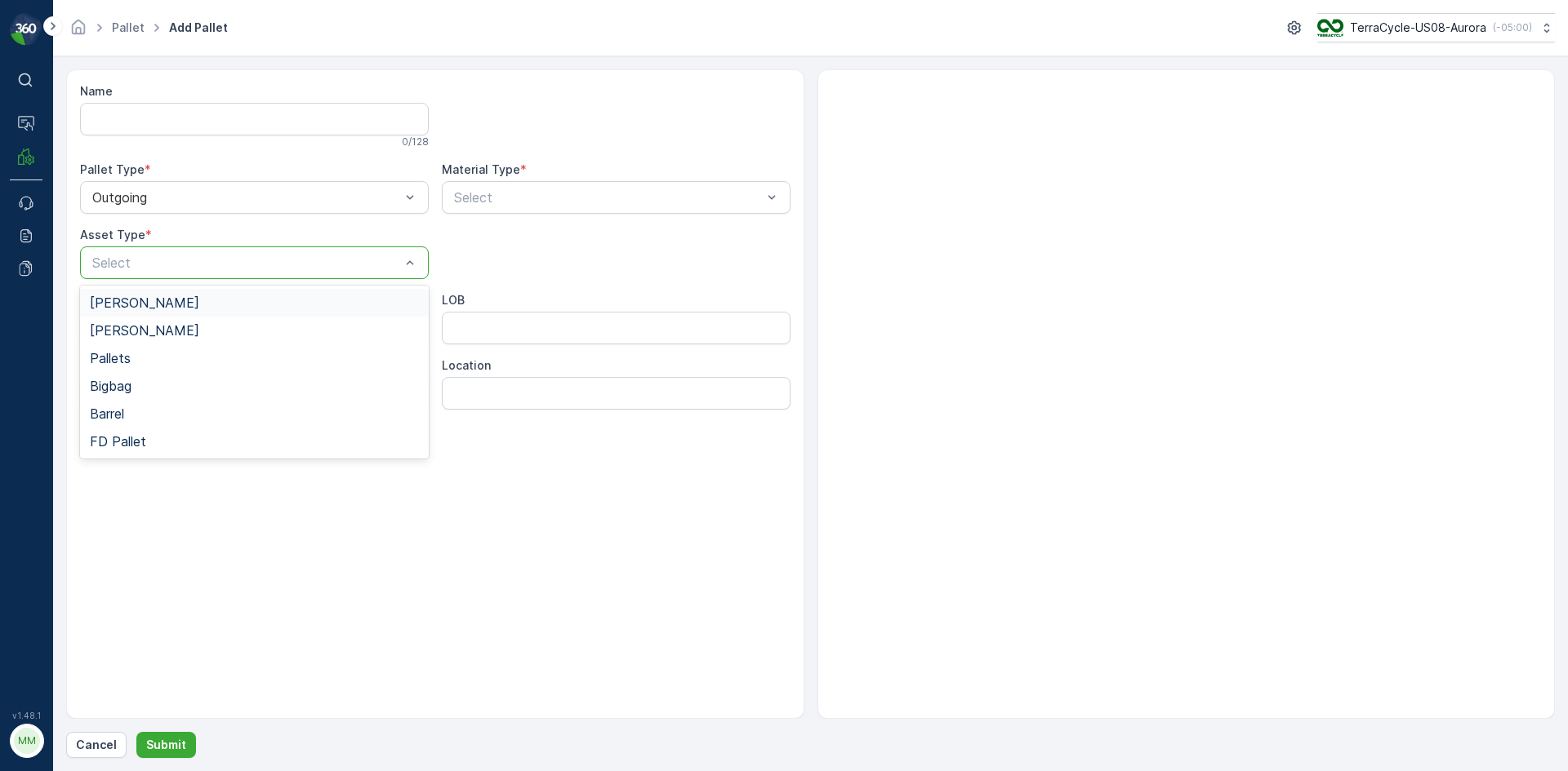
click at [190, 299] on div "Gaylord" at bounding box center [255, 303] width 329 height 15
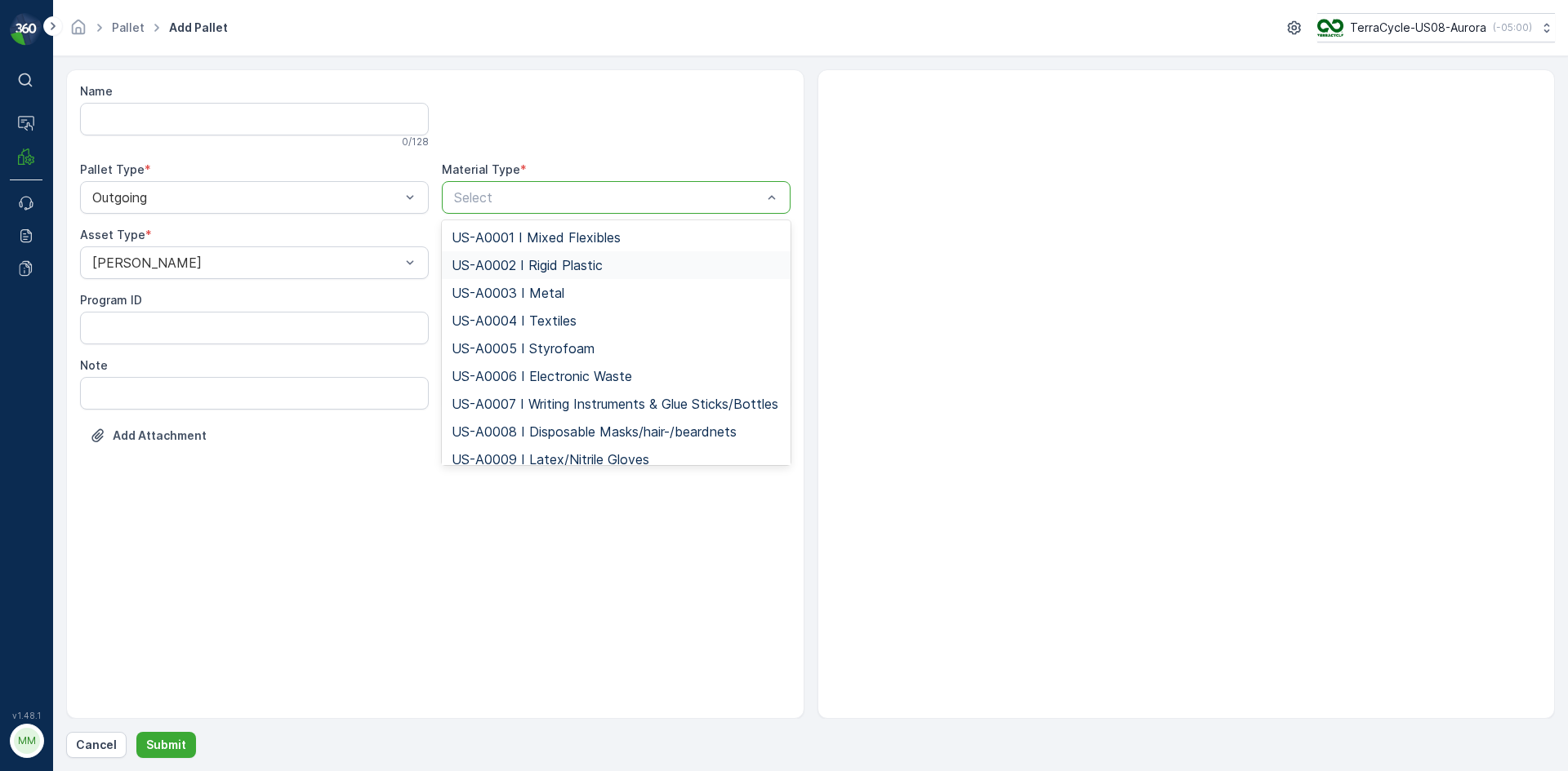
click at [536, 262] on span "US-A0002 I Rigid Plastic" at bounding box center [527, 266] width 152 height 15
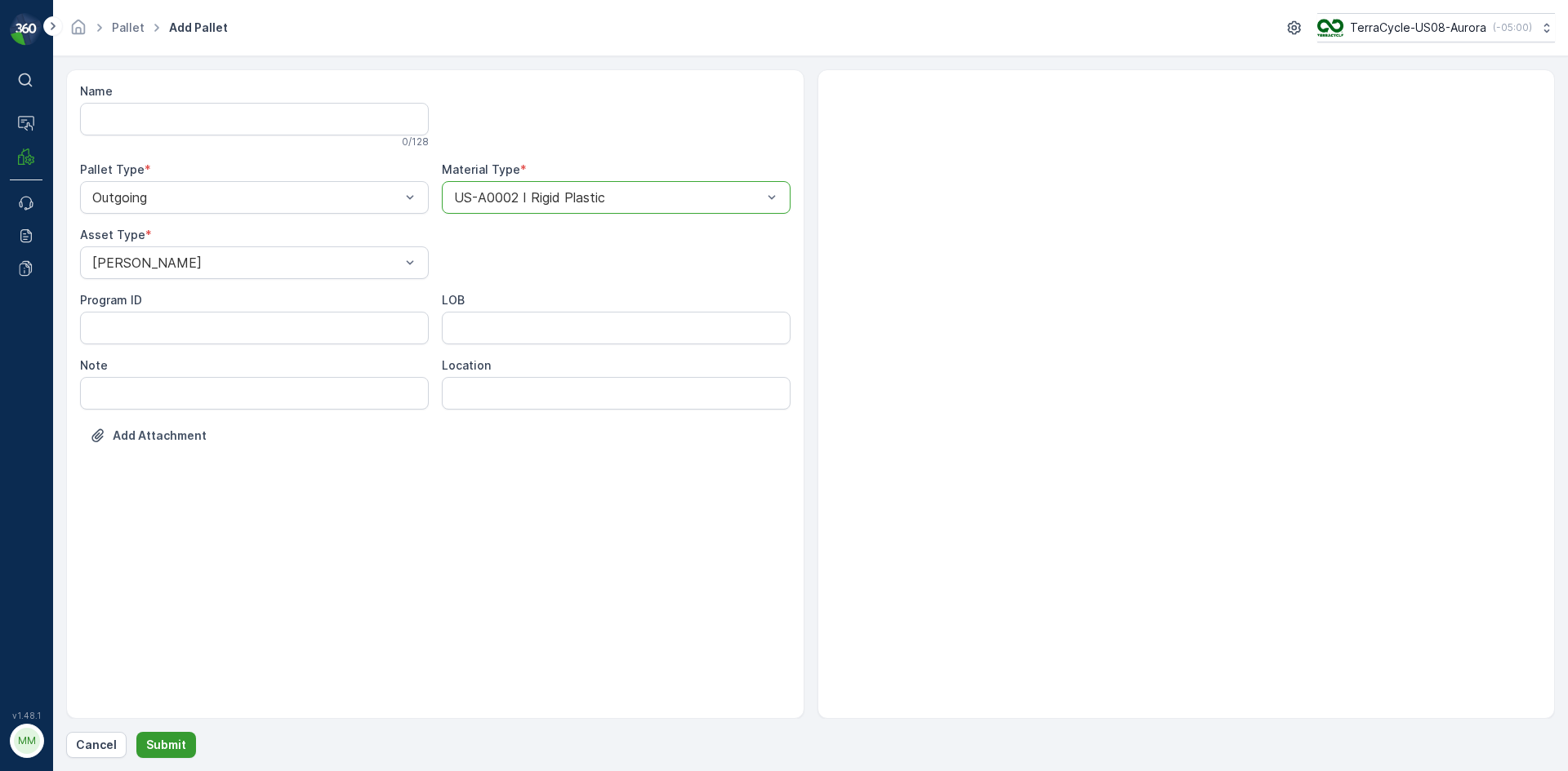
click at [184, 742] on button "Submit" at bounding box center [166, 745] width 59 height 26
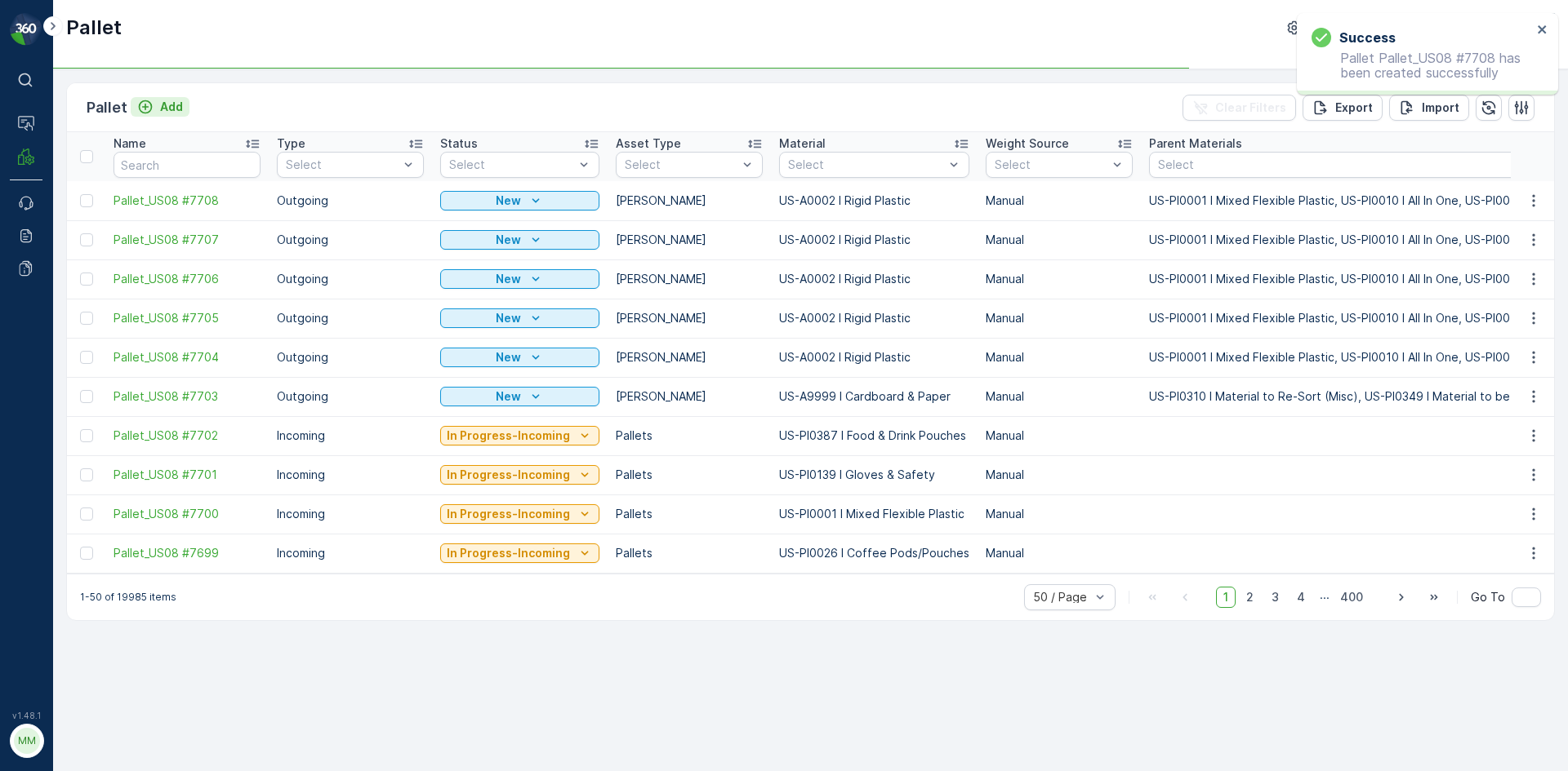
click at [168, 109] on p "Add" at bounding box center [171, 107] width 23 height 17
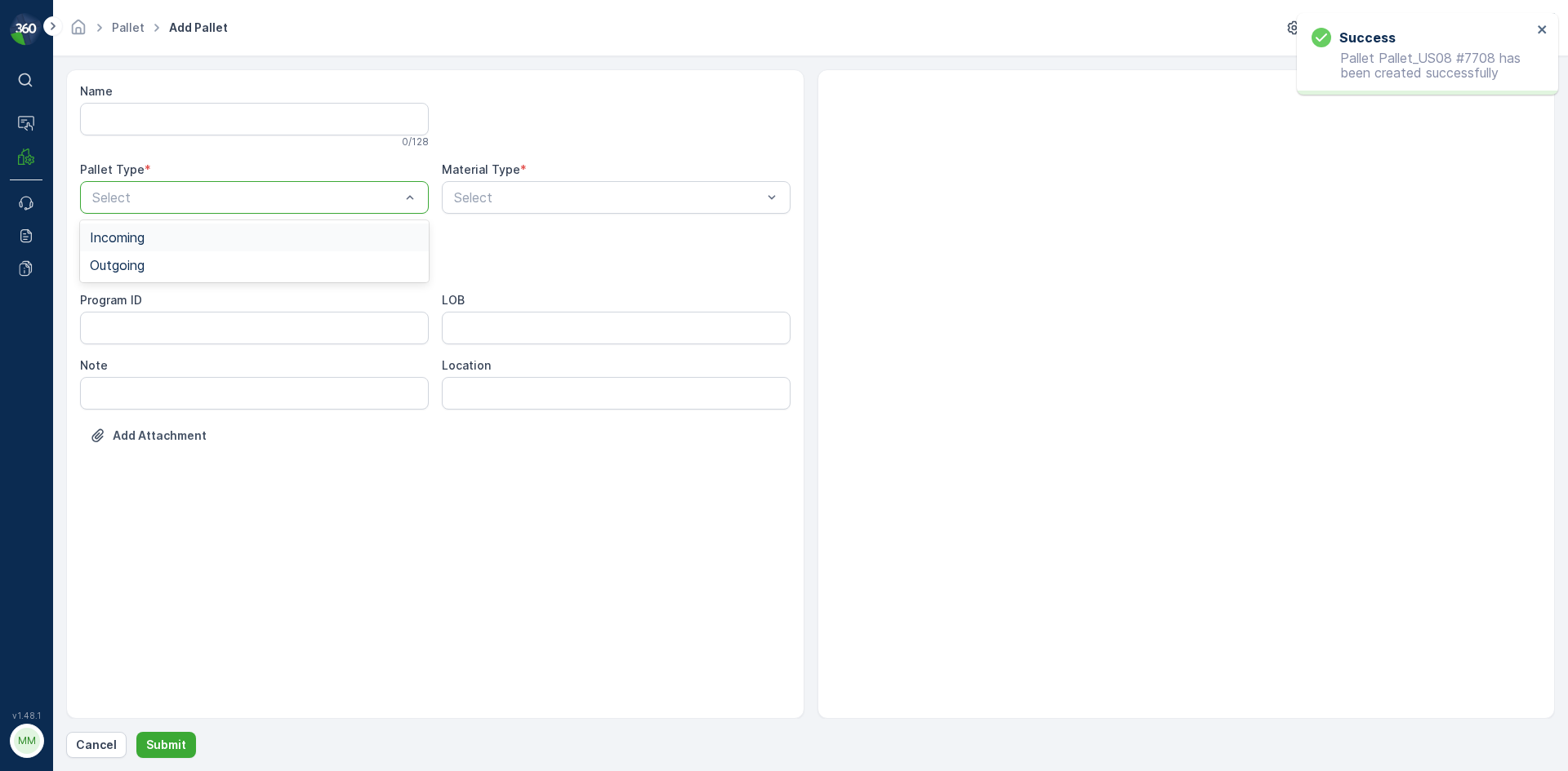
click at [240, 204] on div at bounding box center [246, 198] width 311 height 15
click at [228, 257] on div "Outgoing" at bounding box center [254, 266] width 349 height 28
click at [228, 257] on div at bounding box center [246, 263] width 311 height 15
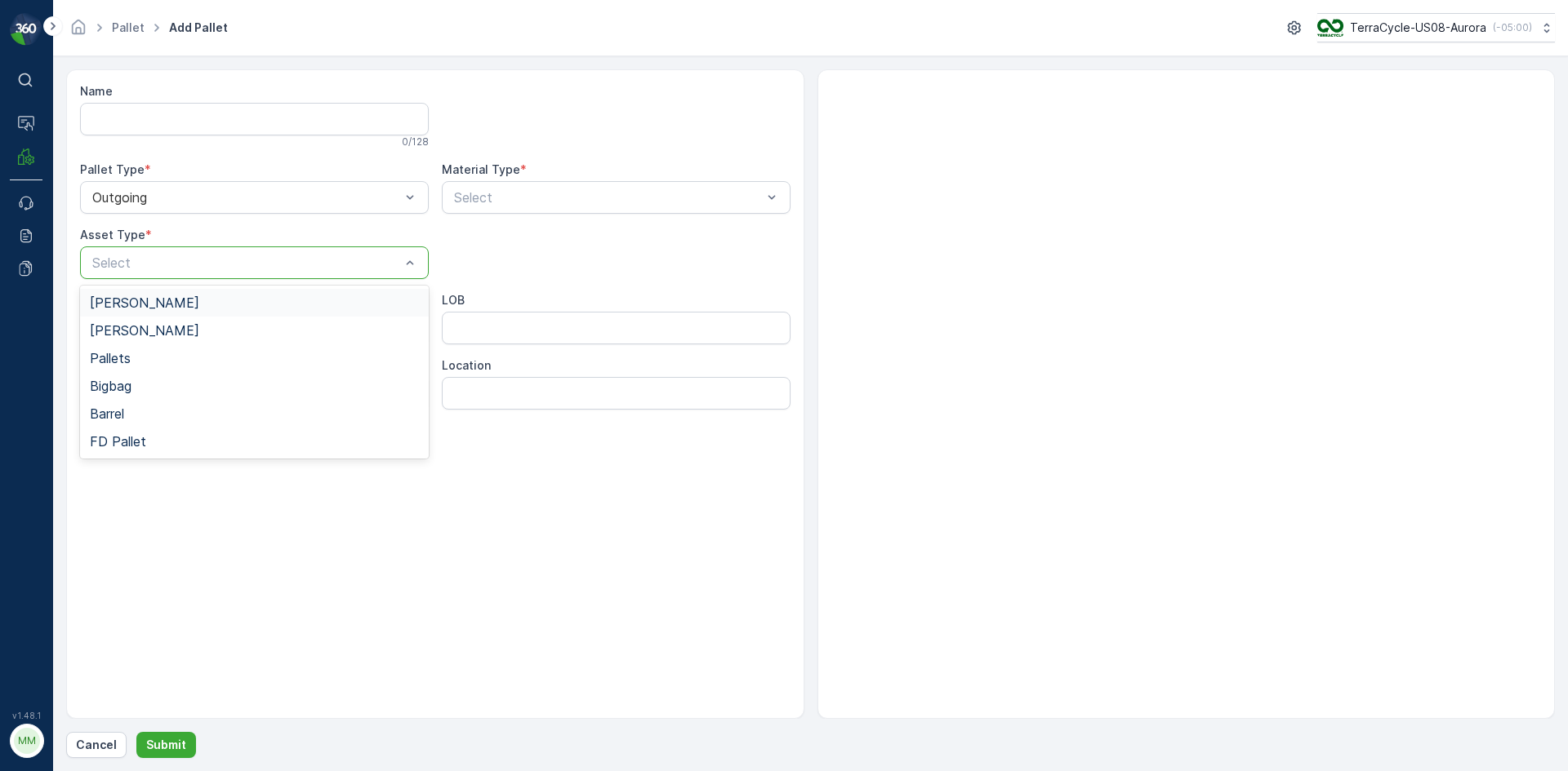
click at [223, 302] on div "Gaylord" at bounding box center [255, 303] width 329 height 15
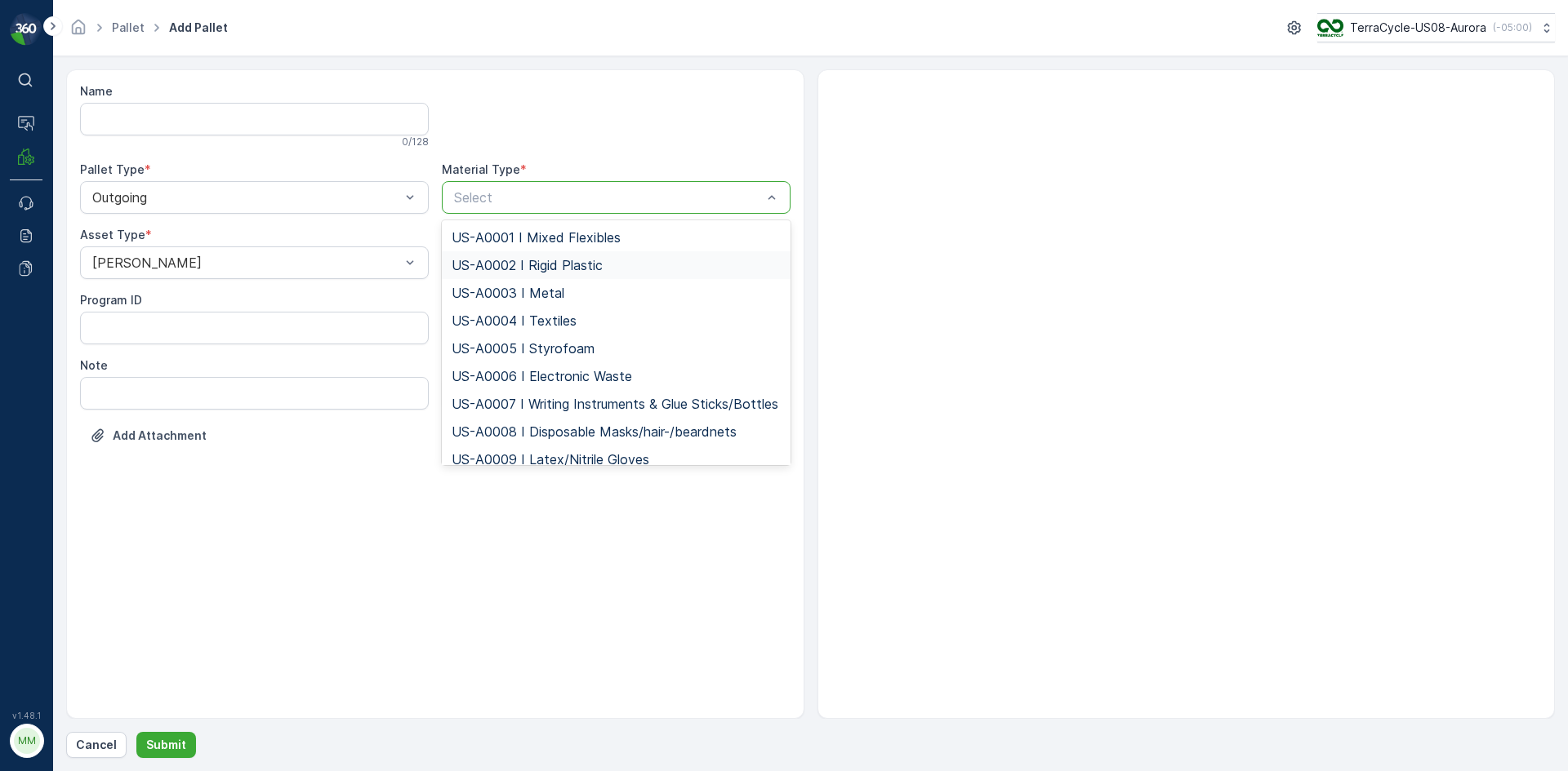
click at [543, 256] on div "US-A0002 I Rigid Plastic" at bounding box center [615, 266] width 349 height 28
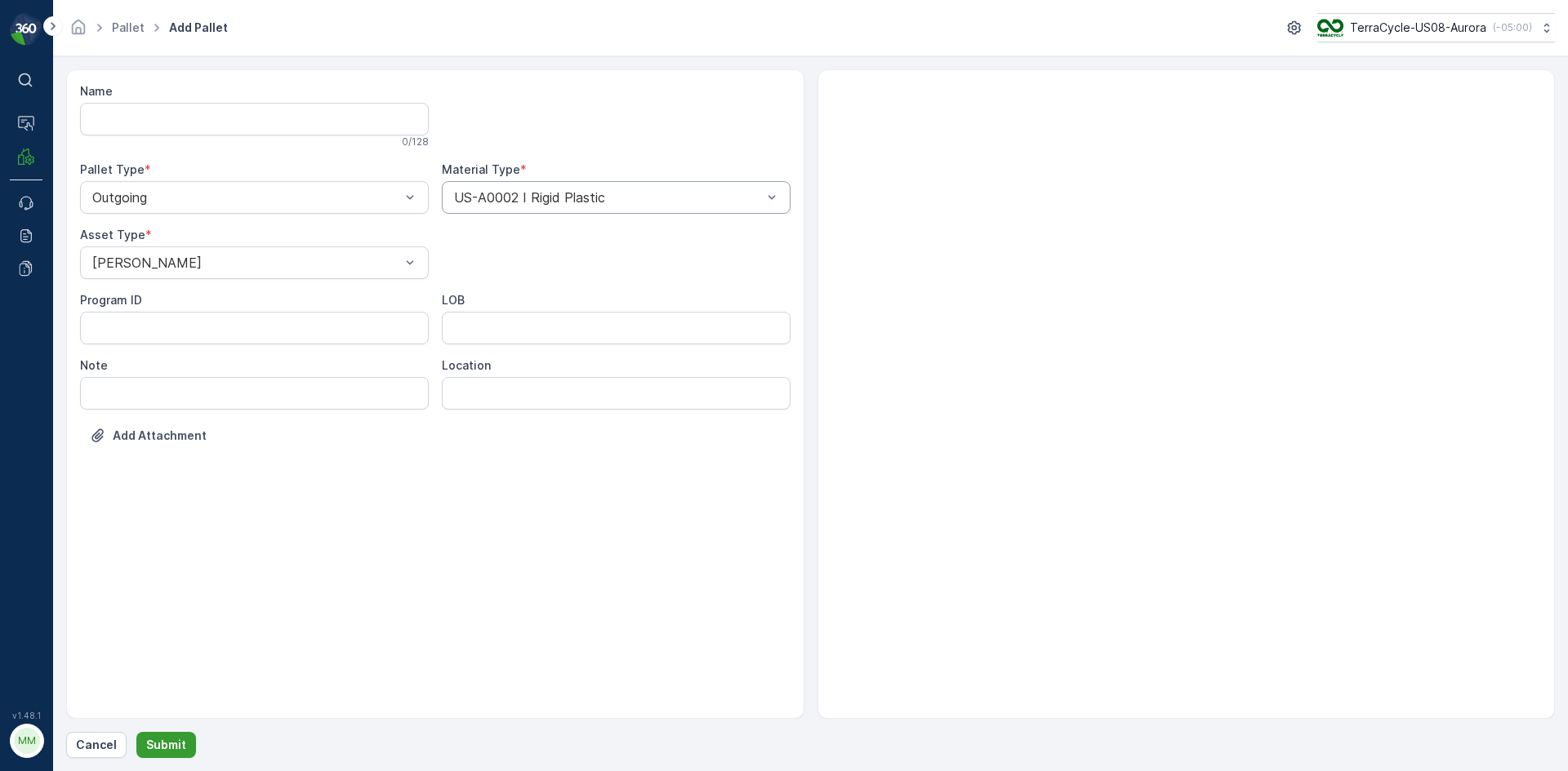
click at [161, 755] on button "Submit" at bounding box center [166, 745] width 59 height 26
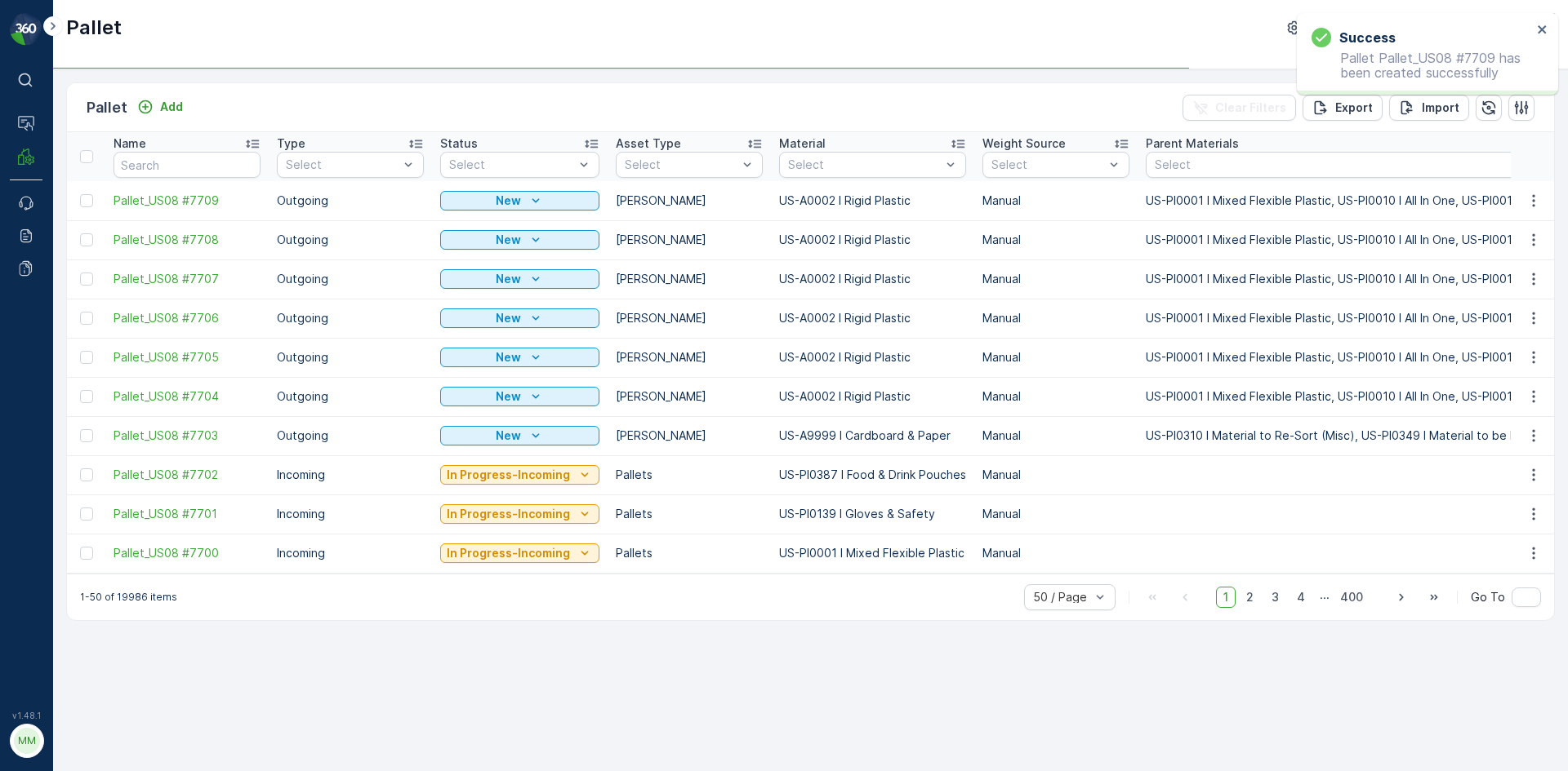
drag, startPoint x: 85, startPoint y: 396, endPoint x: 85, endPoint y: 379, distance: 17.0
click at [85, 396] on div at bounding box center [86, 397] width 13 height 13
click at [80, 390] on input "checkbox" at bounding box center [80, 390] width 0 height 0
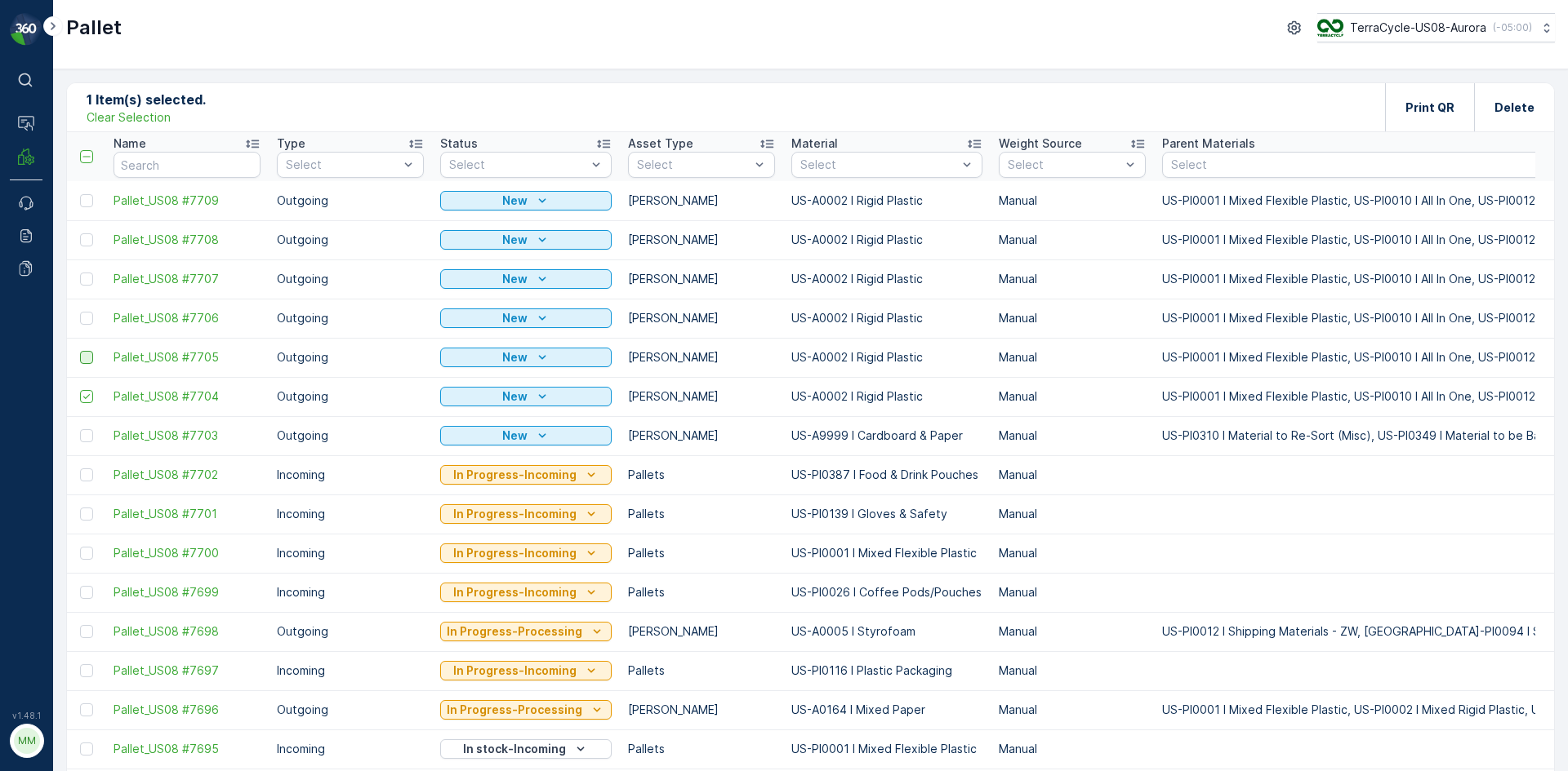
click at [87, 361] on div at bounding box center [86, 358] width 13 height 13
click at [80, 351] on input "checkbox" at bounding box center [80, 351] width 0 height 0
click at [85, 320] on div at bounding box center [86, 319] width 13 height 13
click at [80, 312] on input "checkbox" at bounding box center [80, 312] width 0 height 0
click at [91, 286] on td at bounding box center [86, 279] width 38 height 39
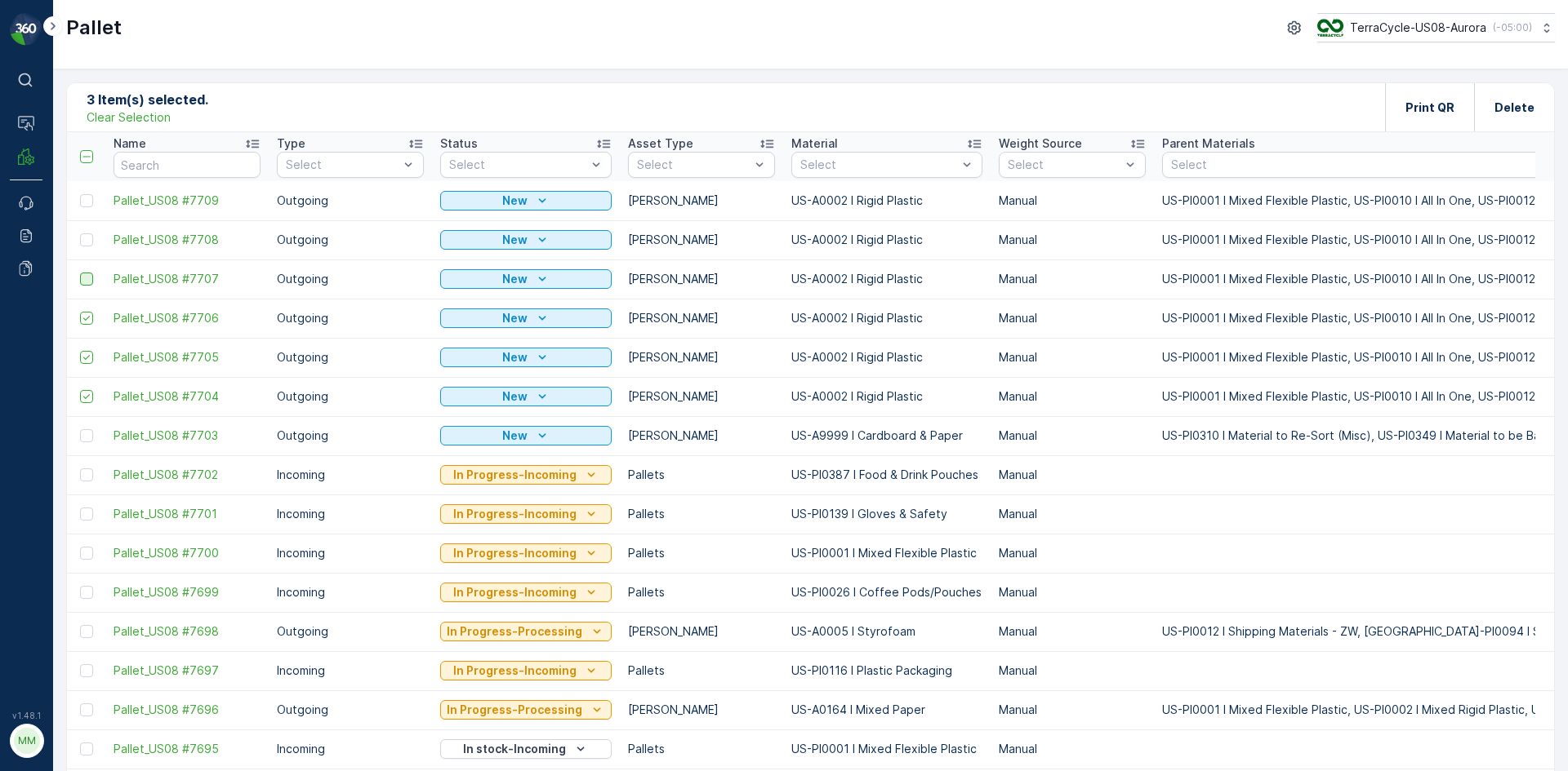
click at [85, 280] on div at bounding box center [86, 279] width 13 height 13
click at [80, 272] on input "checkbox" at bounding box center [80, 272] width 0 height 0
click at [89, 239] on div at bounding box center [86, 240] width 13 height 13
click at [80, 233] on input "checkbox" at bounding box center [80, 233] width 0 height 0
click at [87, 203] on div at bounding box center [86, 201] width 13 height 13
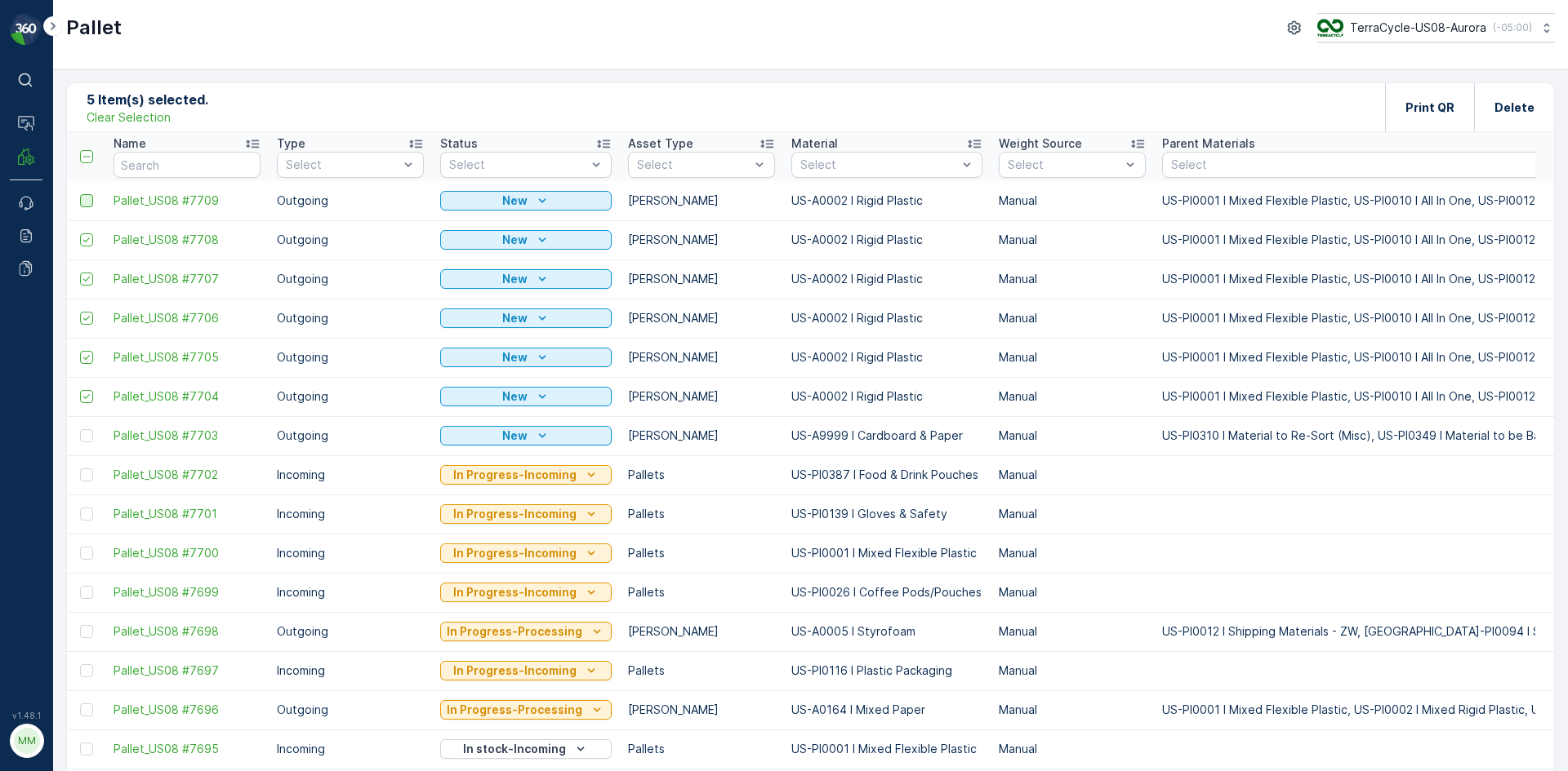
click at [80, 194] on input "checkbox" at bounding box center [80, 194] width 0 height 0
click at [1443, 98] on div "Print QR" at bounding box center [1430, 108] width 49 height 48
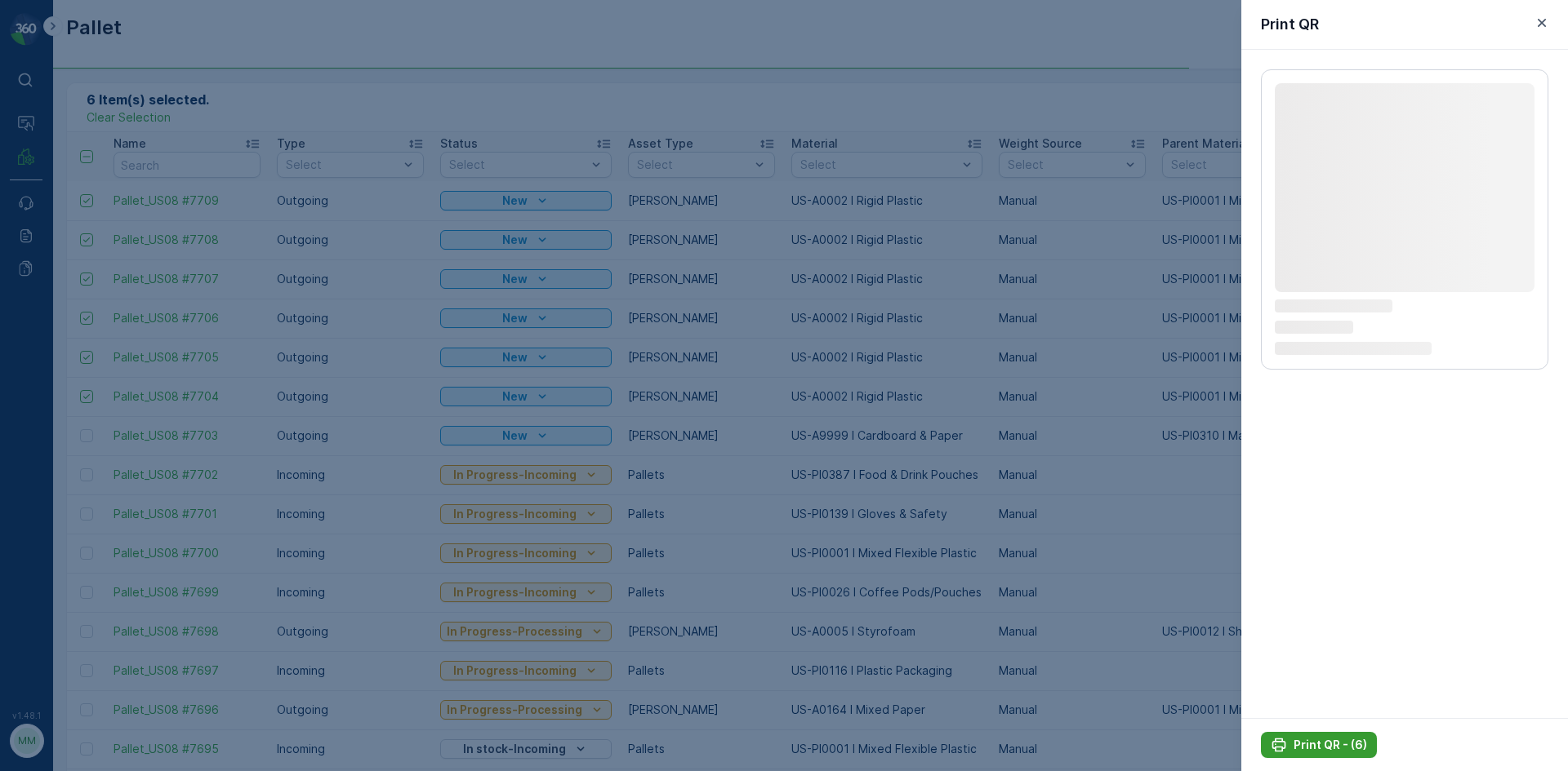
click at [1283, 740] on icon "Print QR - (6)" at bounding box center [1279, 745] width 14 height 14
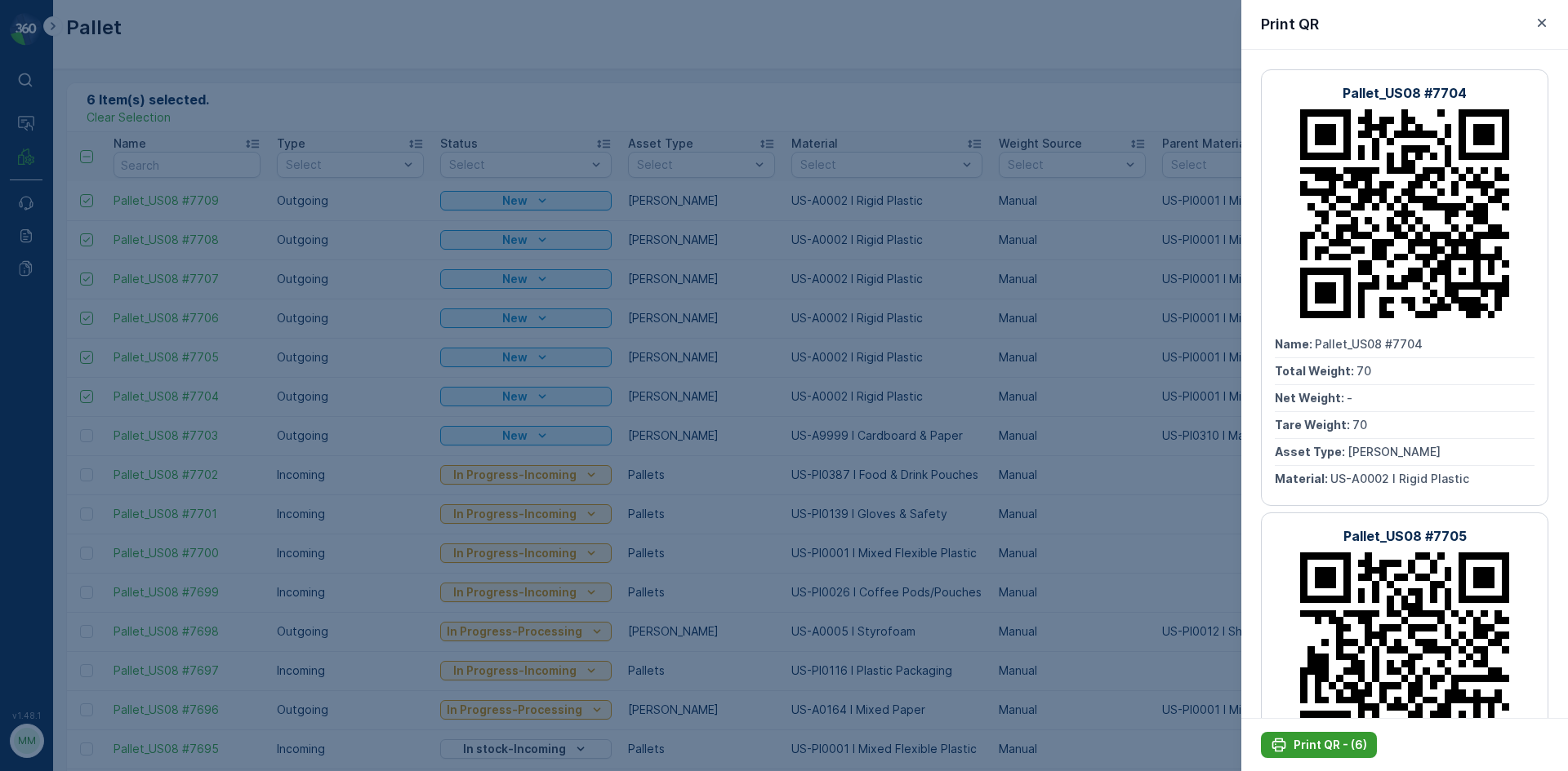
click at [1283, 740] on icon "Print QR - (6)" at bounding box center [1279, 745] width 14 height 14
click at [1540, 24] on icon "button" at bounding box center [1542, 22] width 8 height 8
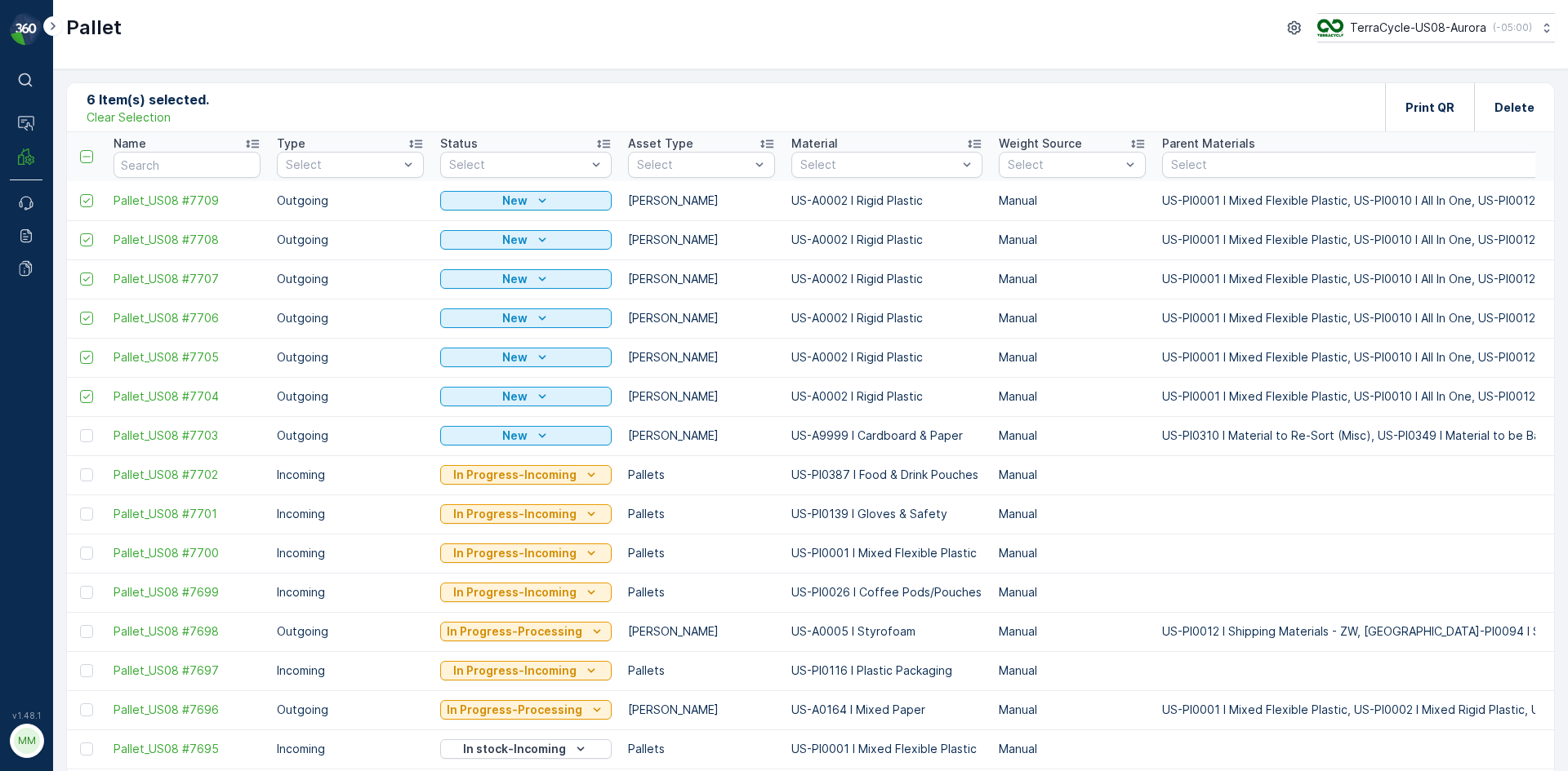
click at [153, 119] on p "Clear Selection" at bounding box center [128, 118] width 85 height 17
click at [167, 104] on div "Pallet Add Clear Filters Export Import" at bounding box center [810, 108] width 1487 height 49
click at [163, 101] on div "Pallet Add" at bounding box center [138, 108] width 103 height 23
click at [157, 104] on div "Add" at bounding box center [160, 107] width 46 height 17
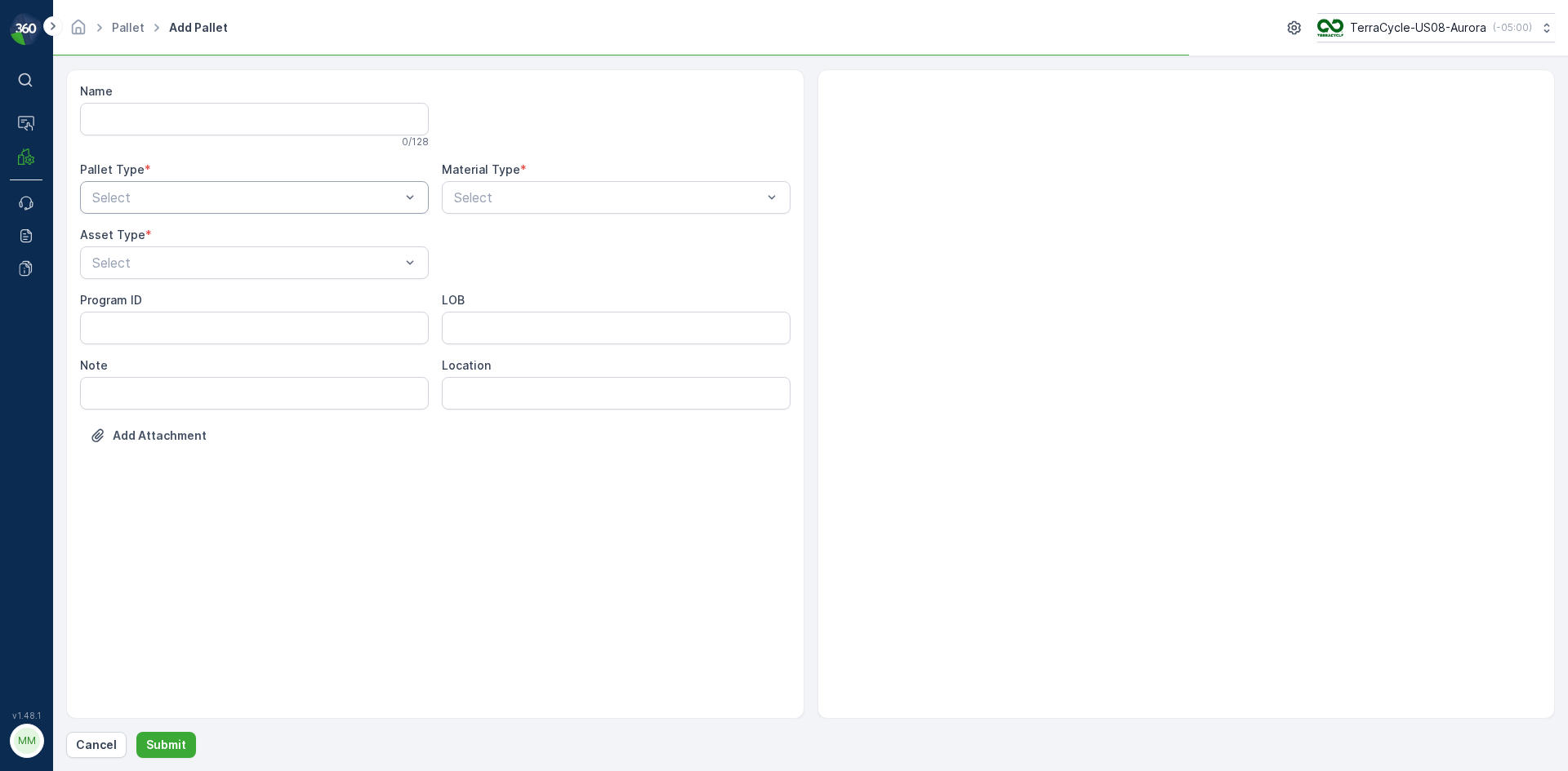
click at [139, 199] on div "Select" at bounding box center [254, 197] width 349 height 33
click at [140, 261] on span "Outgoing" at bounding box center [117, 266] width 55 height 15
click at [140, 261] on div at bounding box center [246, 263] width 311 height 15
click at [125, 320] on div "Bales" at bounding box center [254, 331] width 349 height 28
click at [661, 176] on div "Material Type *" at bounding box center [615, 170] width 349 height 17
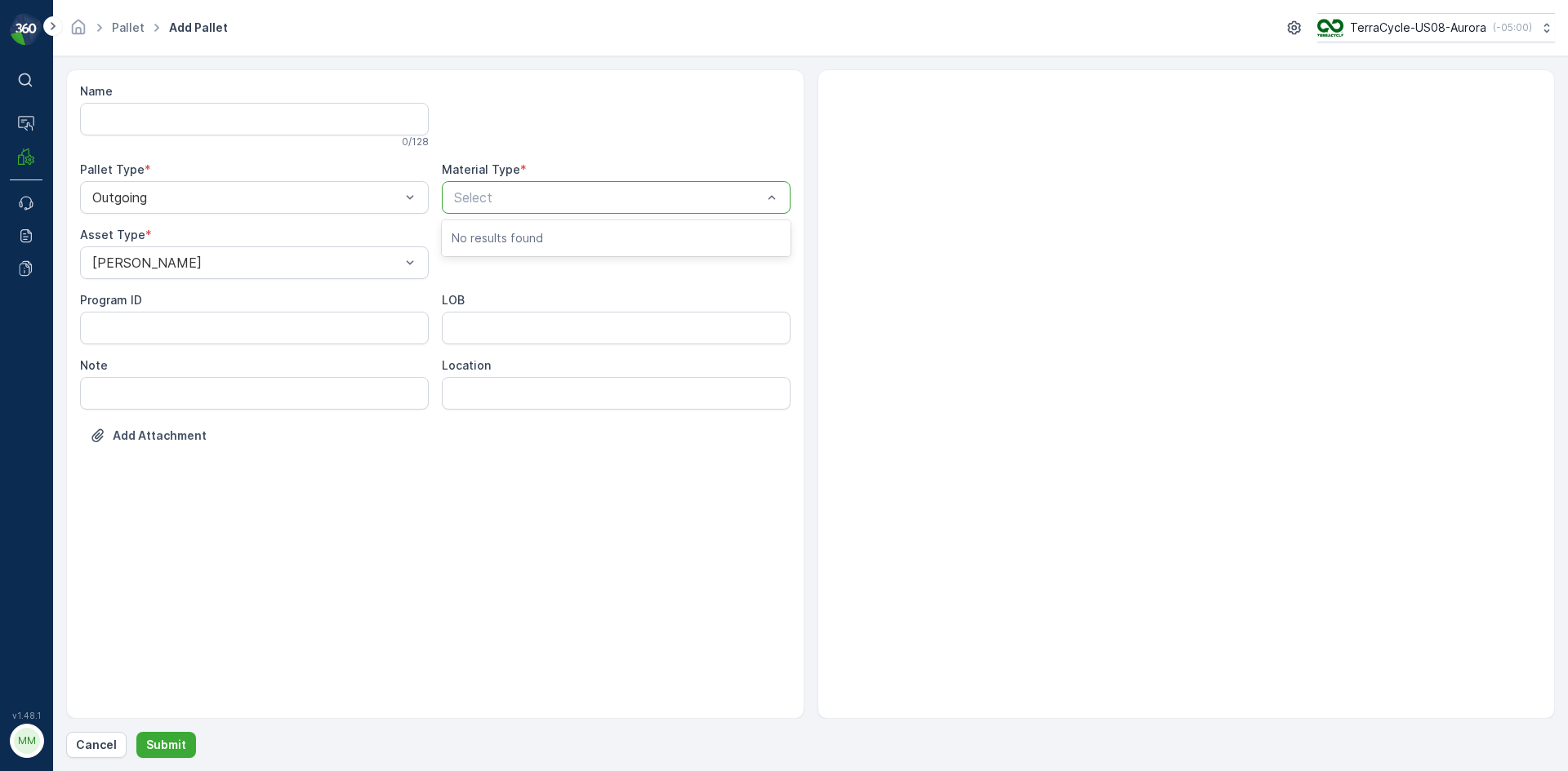
click at [664, 190] on div at bounding box center [608, 198] width 311 height 15
type input "9999"
click at [544, 244] on span "US-A9999 I Cardboard & Paper" at bounding box center [548, 238] width 193 height 15
click at [167, 744] on p "Submit" at bounding box center [165, 745] width 40 height 17
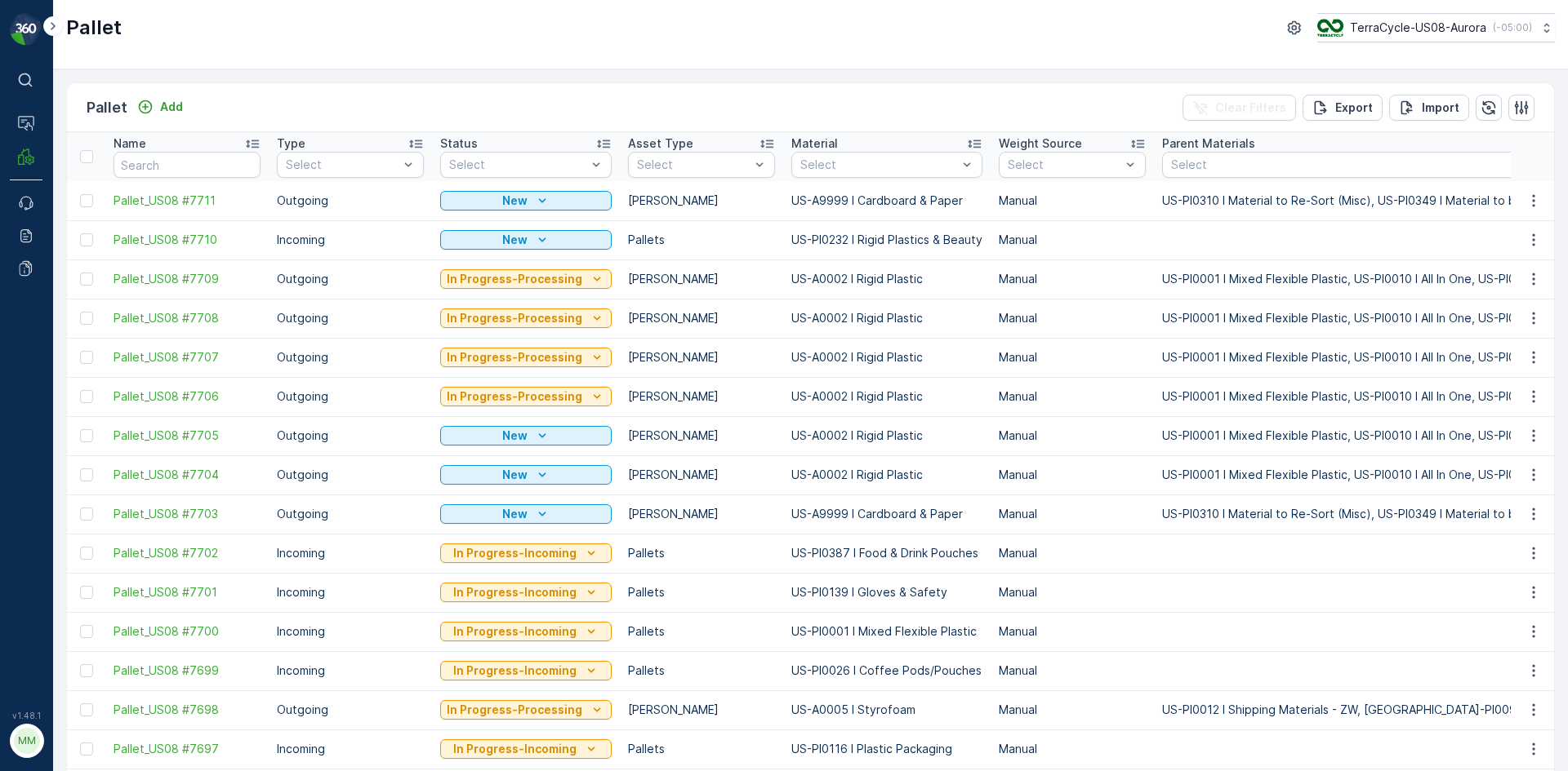
click at [1526, 201] on icon "button" at bounding box center [1534, 201] width 17 height 17
click at [1484, 324] on span "Print QR" at bounding box center [1489, 317] width 45 height 17
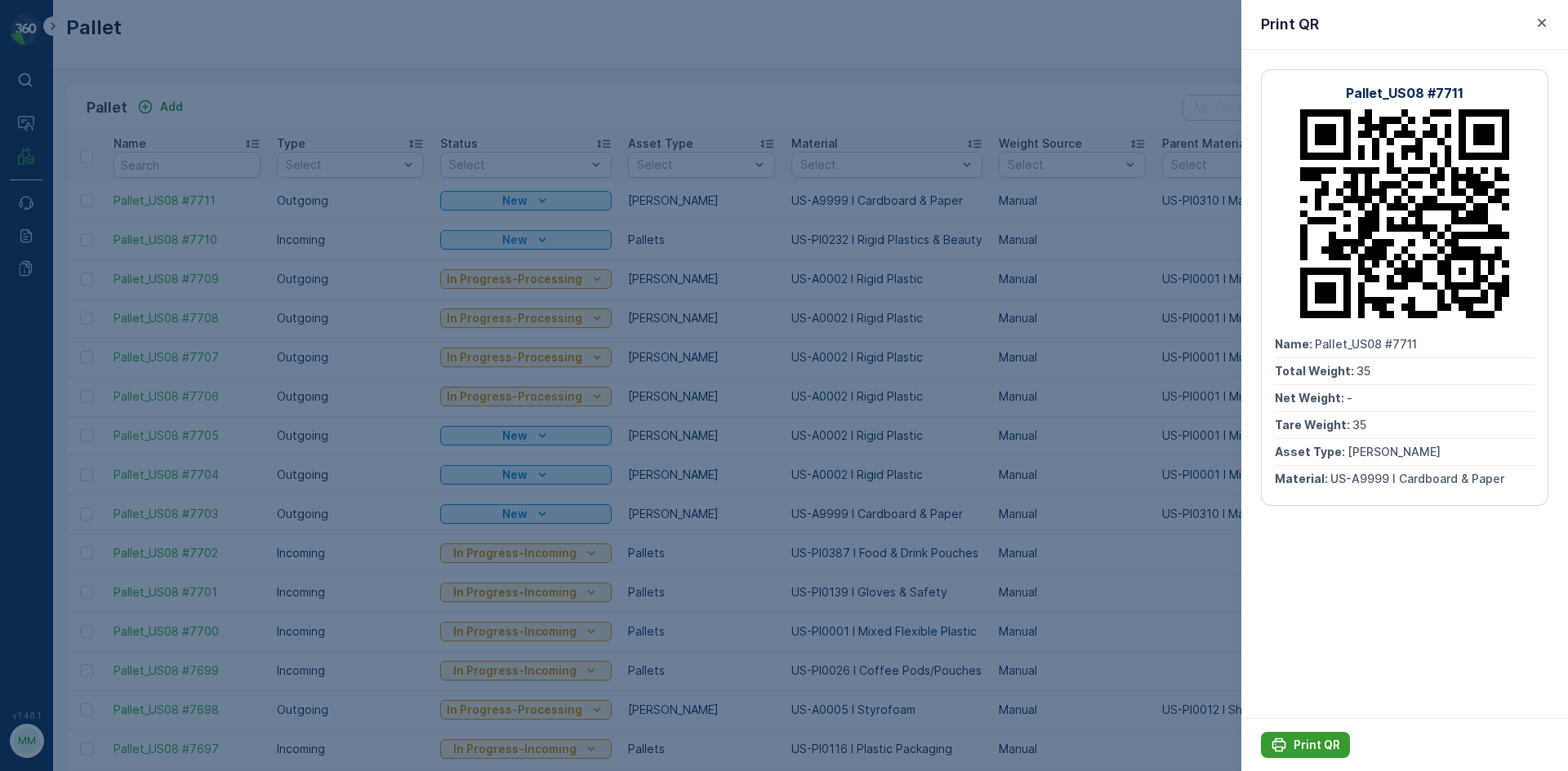
click at [1311, 739] on p "Print QR" at bounding box center [1317, 745] width 46 height 17
